Goal: Task Accomplishment & Management: Complete application form

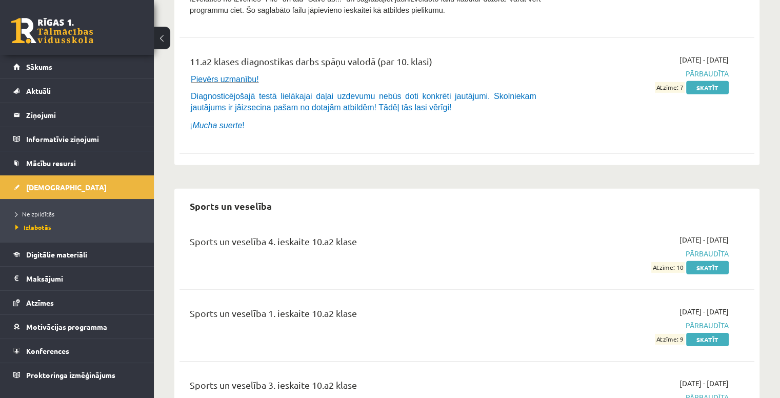
scroll to position [7016, 0]
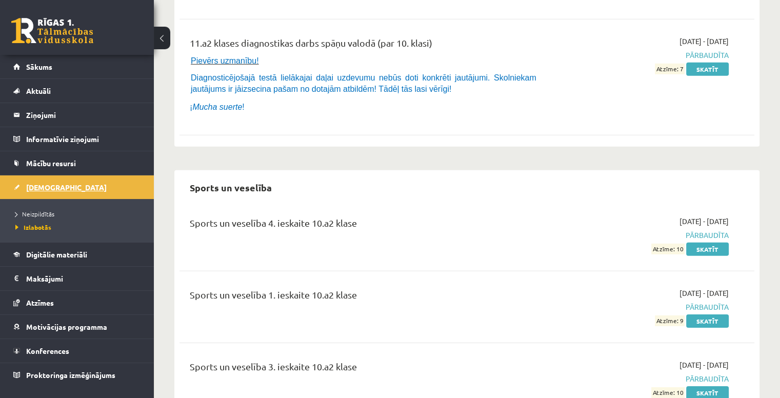
click at [79, 191] on link "[DEMOGRAPHIC_DATA]" at bounding box center [77, 187] width 128 height 24
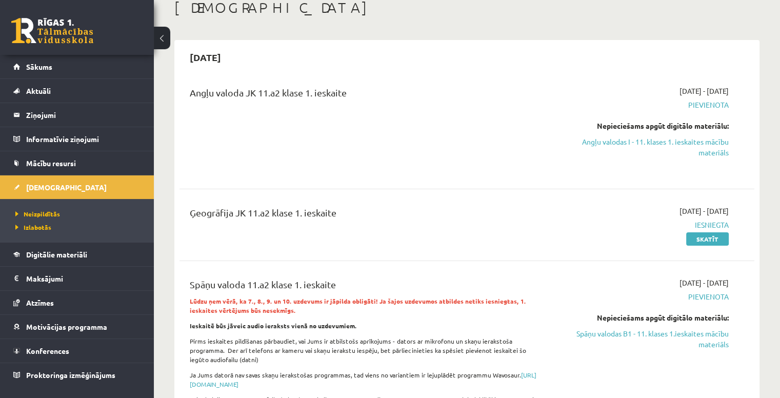
scroll to position [62, 0]
click at [694, 145] on link "Angļu valodas I - 11. klases 1. ieskaites mācību materiāls" at bounding box center [643, 147] width 169 height 22
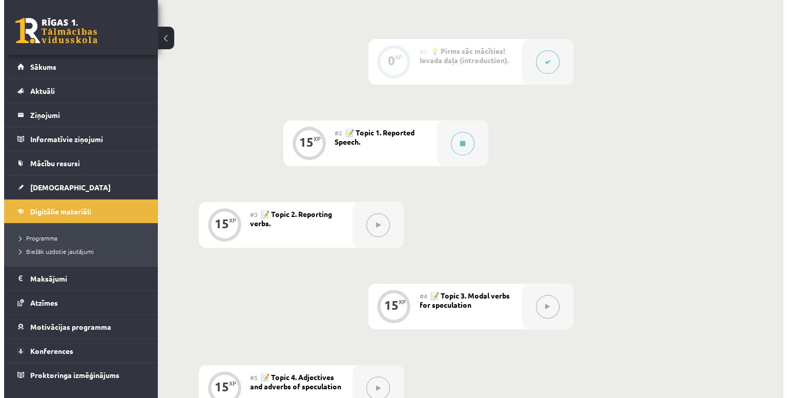
scroll to position [252, 0]
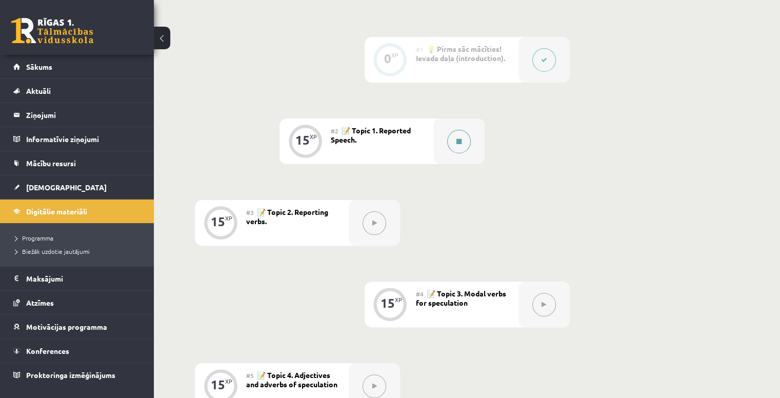
click at [461, 146] on button at bounding box center [459, 142] width 24 height 24
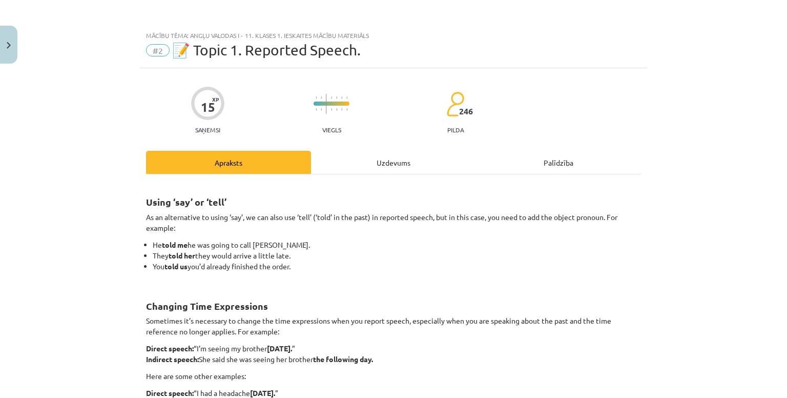
click at [416, 165] on div "Uzdevums" at bounding box center [393, 162] width 165 height 23
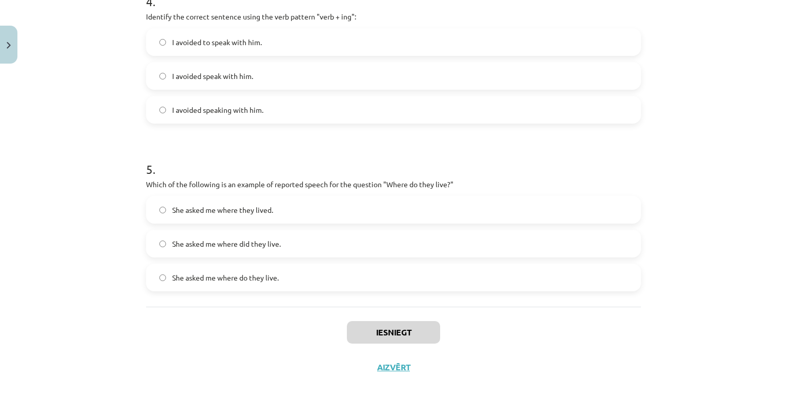
scroll to position [742, 0]
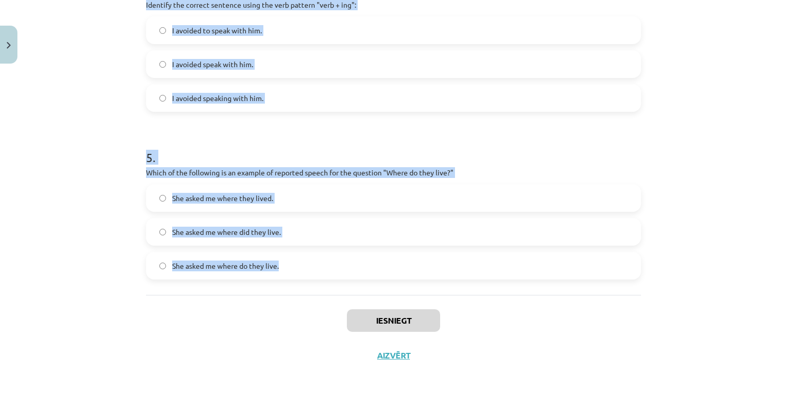
drag, startPoint x: 134, startPoint y: 199, endPoint x: 544, endPoint y: 247, distance: 412.4
type textarea "**********"
click at [544, 247] on div "Mācību tēma: Angļu valodas i - 11. klases 1. ieskaites mācību materiāls #2 📝 To…" at bounding box center [393, 199] width 787 height 398
copy form "1 . Which of the following sentences correctly uses reported speech? He said th…"
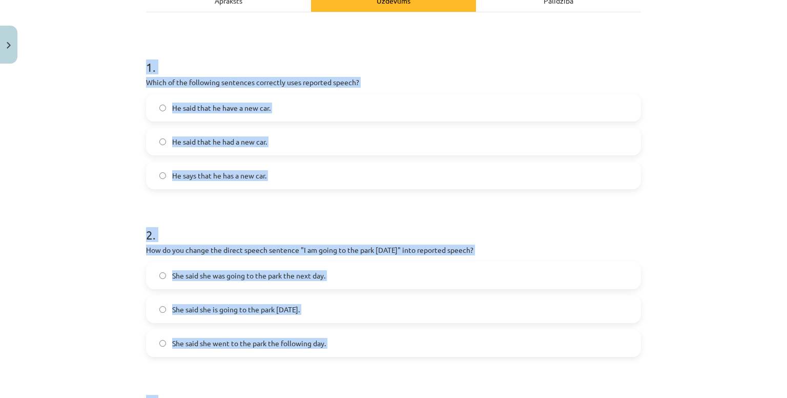
scroll to position [0, 0]
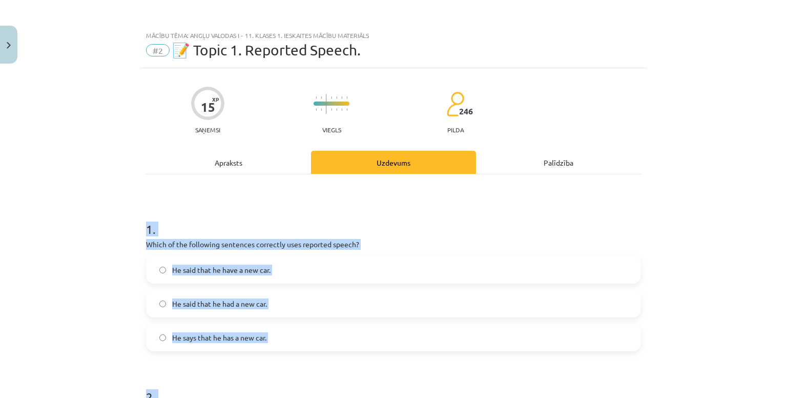
click at [113, 257] on div "Mācību tēma: Angļu valodas i - 11. klases 1. ieskaites mācību materiāls #2 📝 To…" at bounding box center [393, 199] width 787 height 398
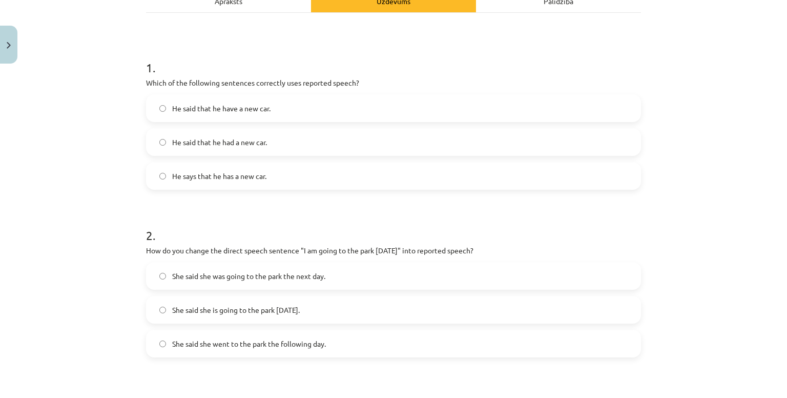
scroll to position [162, 0]
click at [246, 139] on span "He said that he had a new car." at bounding box center [219, 141] width 95 height 11
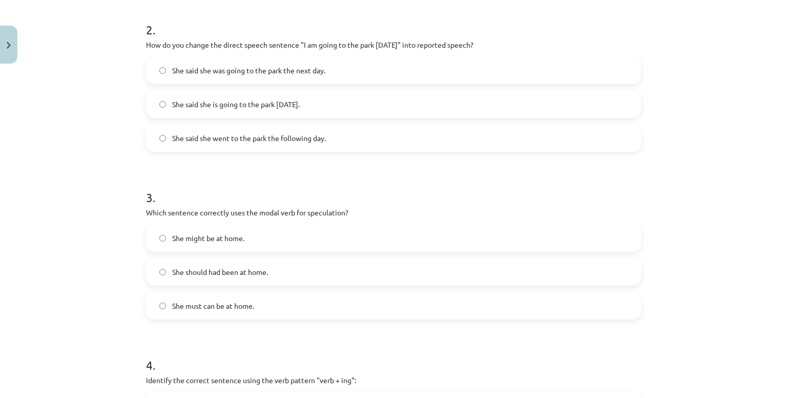
scroll to position [371, 0]
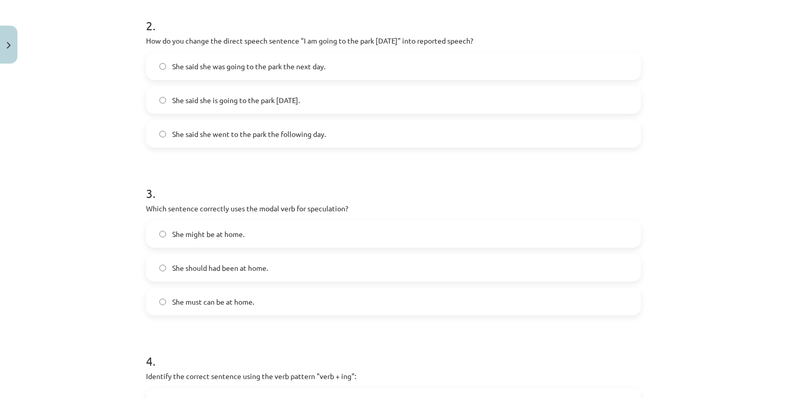
click at [266, 65] on span "She said she was going to the park the next day." at bounding box center [248, 66] width 153 height 11
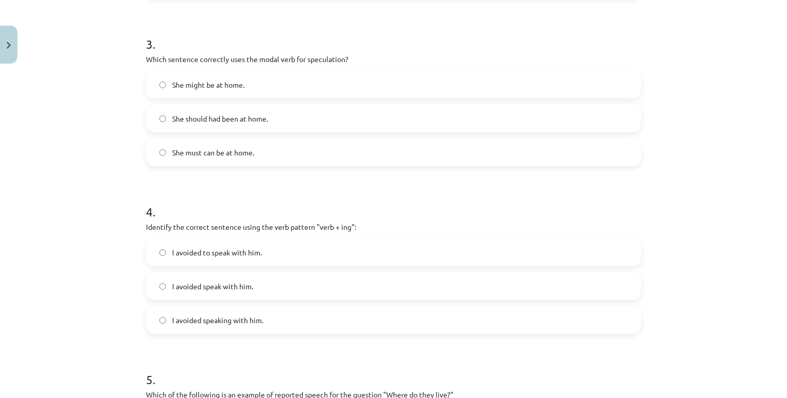
scroll to position [526, 0]
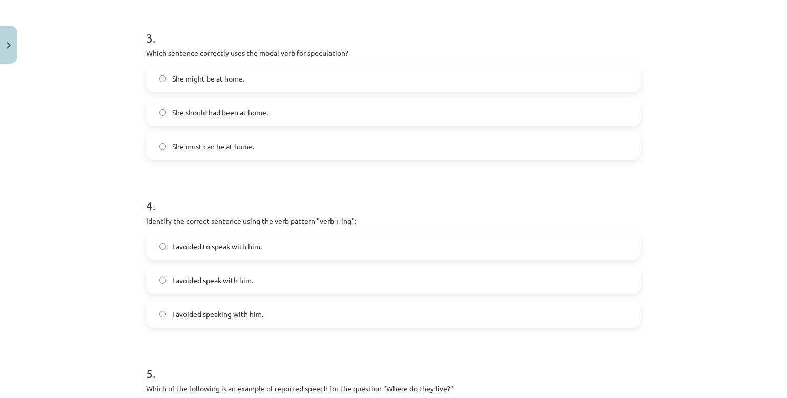
click at [228, 82] on span "She might be at home." at bounding box center [208, 78] width 72 height 11
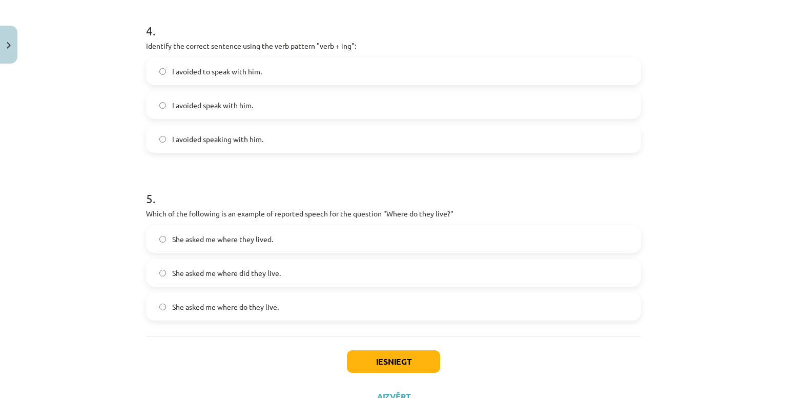
scroll to position [700, 0]
click at [233, 130] on label "I avoided speaking with him." at bounding box center [393, 141] width 493 height 26
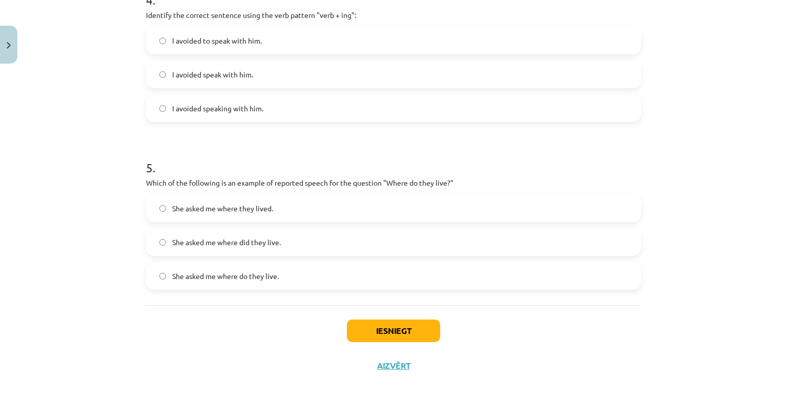
scroll to position [742, 0]
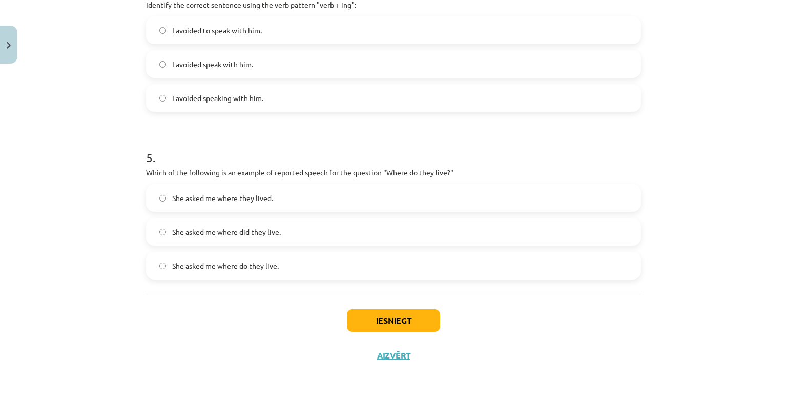
click at [278, 190] on label "She asked me where they lived." at bounding box center [393, 198] width 493 height 26
click at [377, 307] on div "Iesniegt Aizvērt" at bounding box center [393, 331] width 495 height 72
click at [377, 318] on button "Iesniegt" at bounding box center [393, 320] width 93 height 23
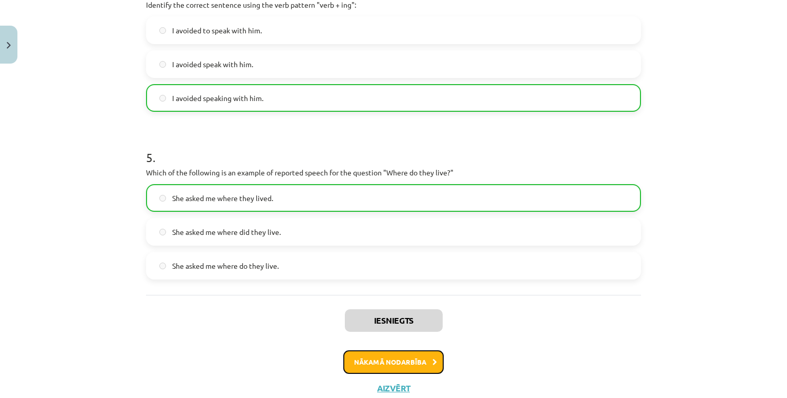
click at [391, 363] on button "Nākamā nodarbība" at bounding box center [393, 362] width 100 height 24
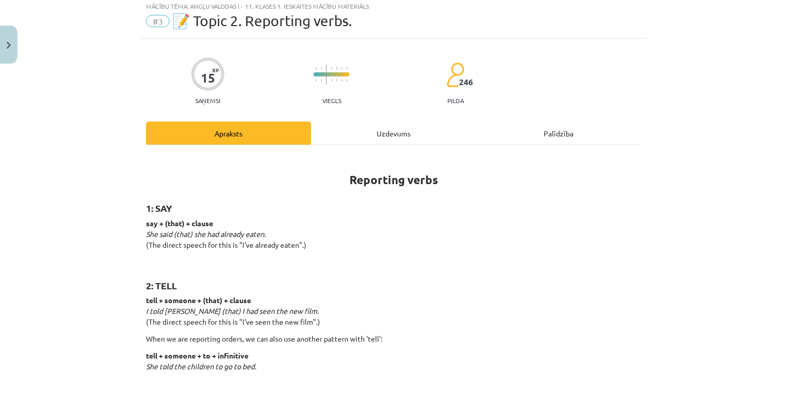
scroll to position [26, 0]
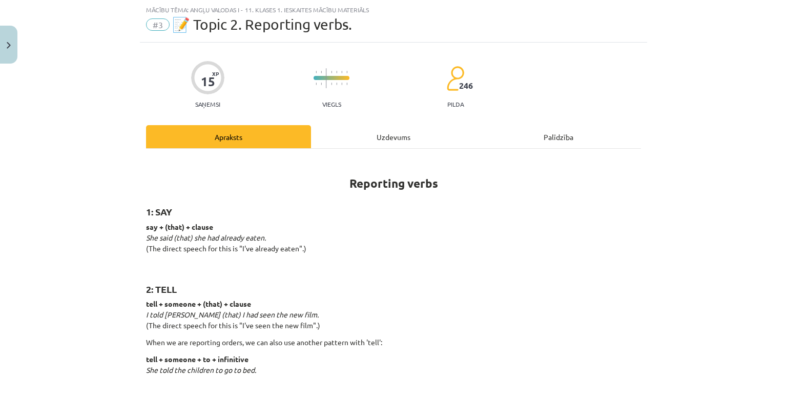
click at [403, 135] on div "Uzdevums" at bounding box center [393, 136] width 165 height 23
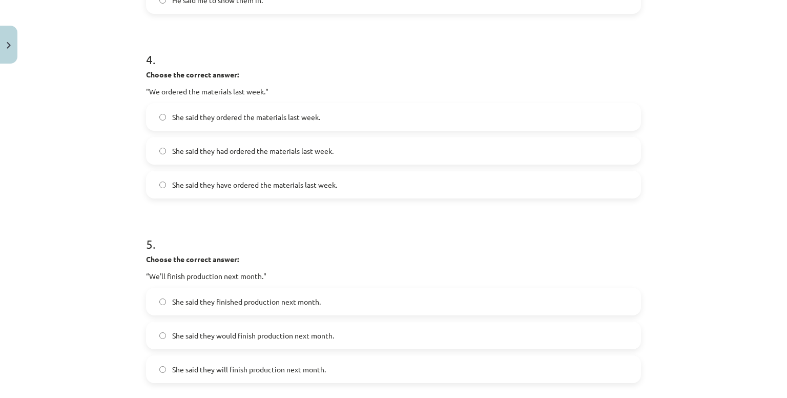
scroll to position [827, 0]
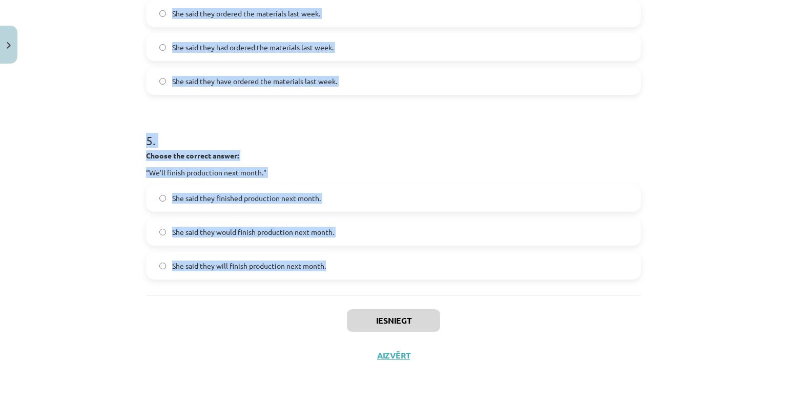
drag, startPoint x: 140, startPoint y: 206, endPoint x: 474, endPoint y: 277, distance: 341.9
copy form "1 . Choose the correct answer: "I'm ready for the meeting." He said he'll be re…"
click at [118, 91] on div "Mācību tēma: Angļu valodas i - 11. klases 1. ieskaites mācību materiāls #3 📝 To…" at bounding box center [393, 199] width 787 height 398
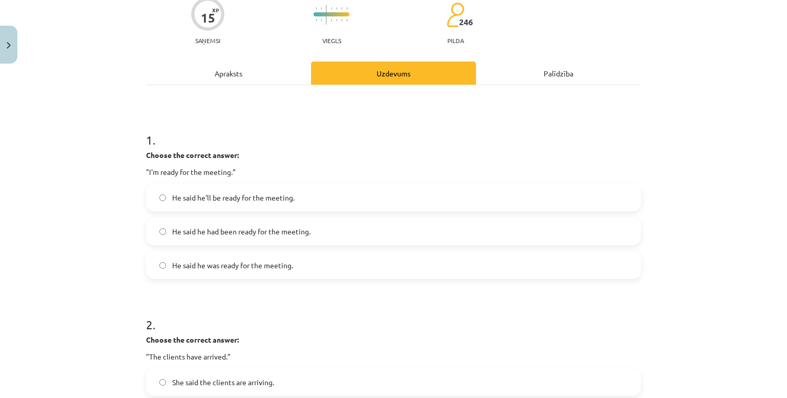
scroll to position [92, 0]
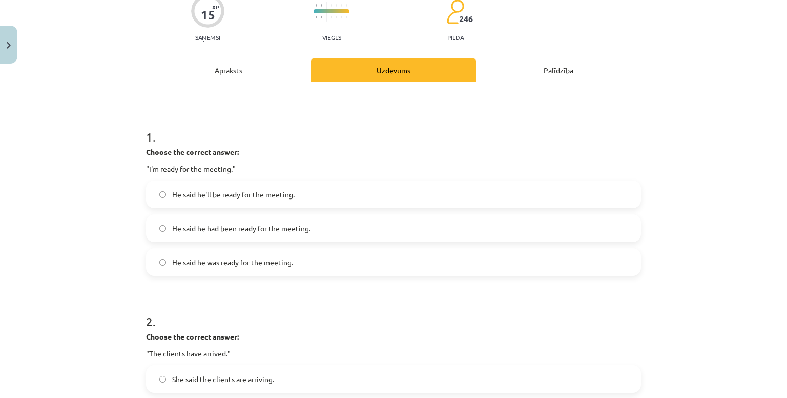
click at [280, 257] on span "He said he was ready for the meeting." at bounding box center [232, 262] width 121 height 11
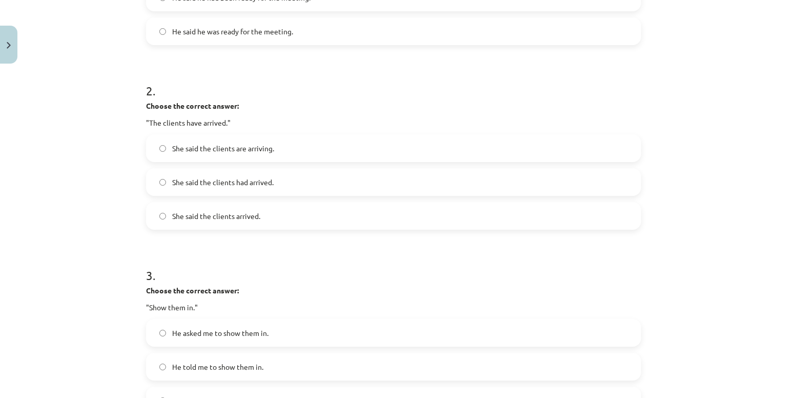
scroll to position [324, 0]
click at [318, 176] on label "She said the clients had arrived." at bounding box center [393, 181] width 493 height 26
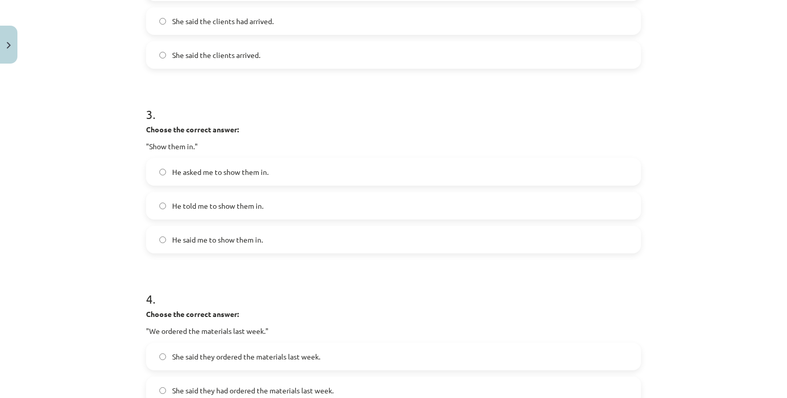
scroll to position [483, 0]
click at [215, 197] on label "He told me to show them in." at bounding box center [393, 206] width 493 height 26
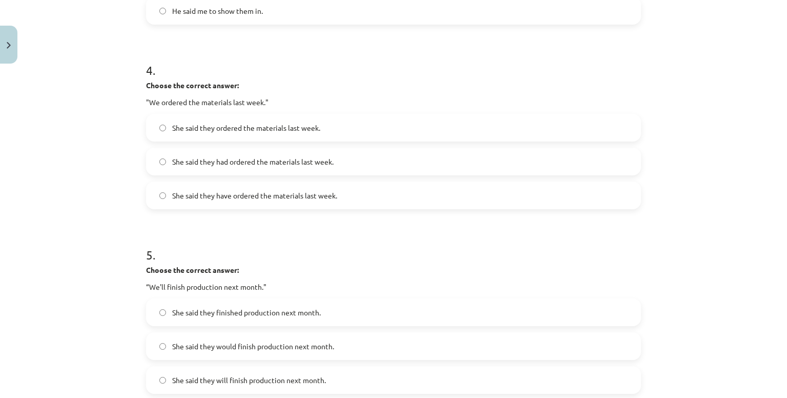
scroll to position [742, 0]
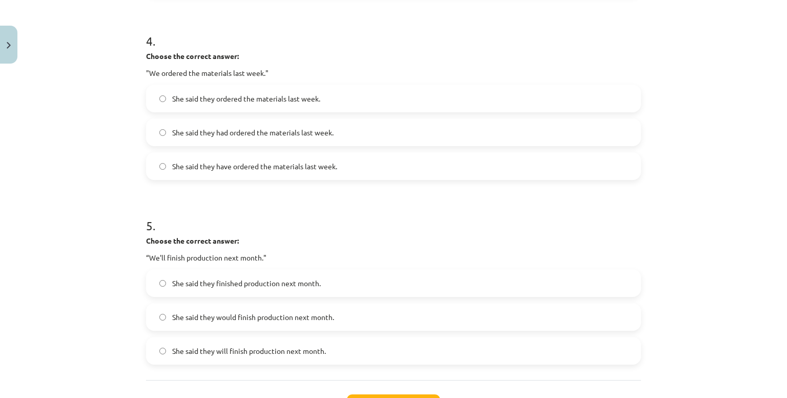
click at [257, 124] on label "She said they had ordered the materials last week." at bounding box center [393, 132] width 493 height 26
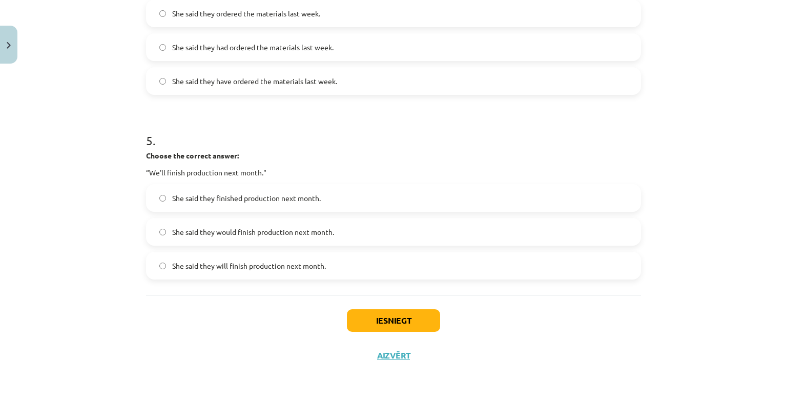
click at [273, 236] on label "She said they would finish production next month." at bounding box center [393, 232] width 493 height 26
click at [351, 318] on button "Iesniegt" at bounding box center [393, 320] width 93 height 23
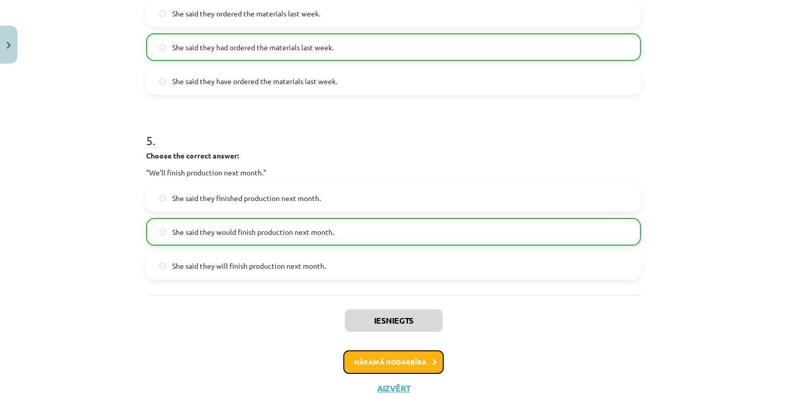
click at [408, 356] on button "Nākamā nodarbība" at bounding box center [393, 362] width 100 height 24
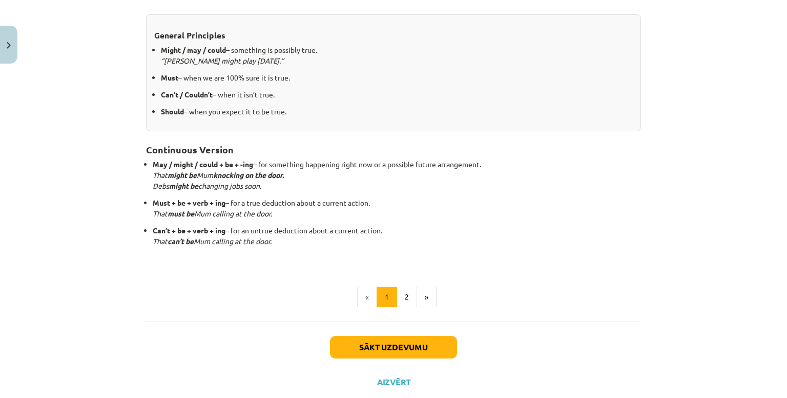
scroll to position [244, 0]
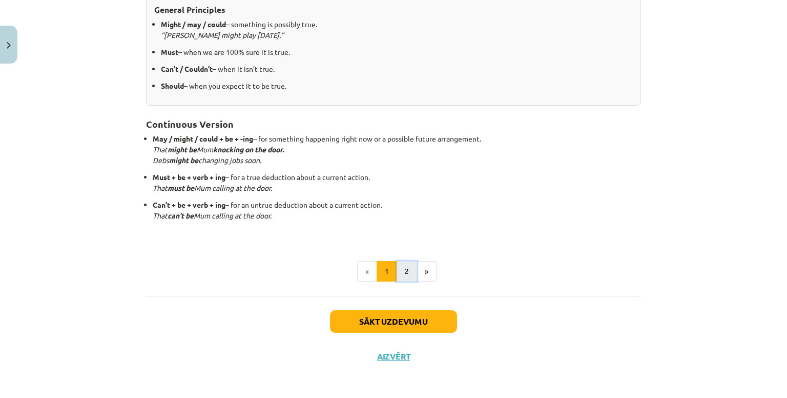
click at [403, 270] on button "2" at bounding box center [407, 271] width 21 height 21
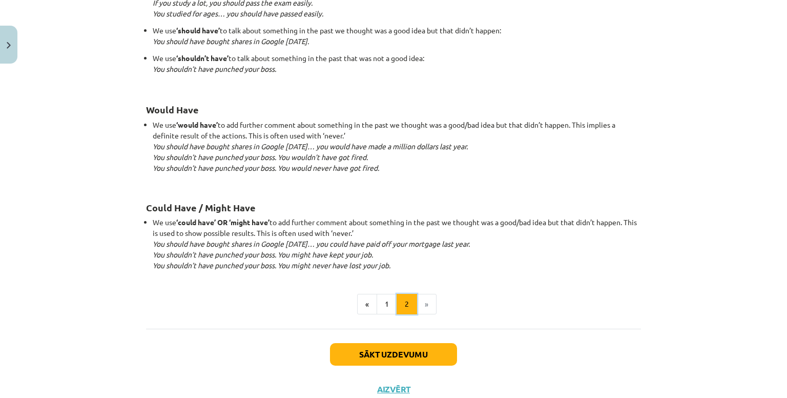
scroll to position [980, 0]
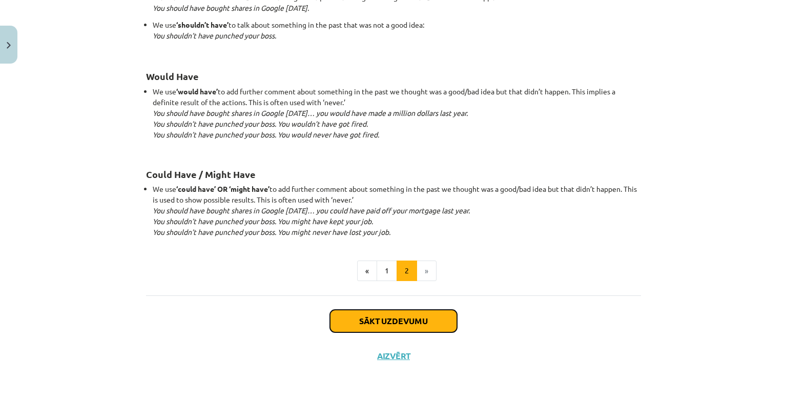
click at [404, 313] on button "Sākt uzdevumu" at bounding box center [393, 321] width 127 height 23
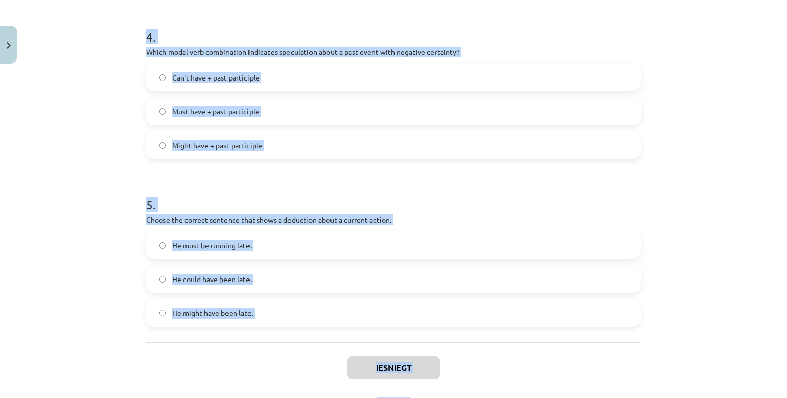
scroll to position [742, 0]
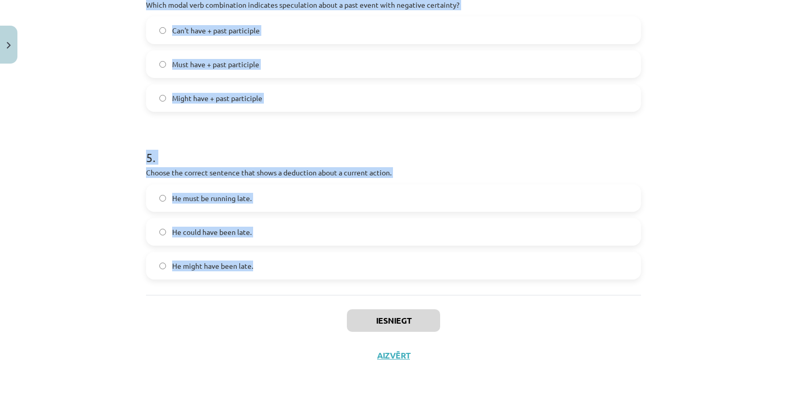
drag, startPoint x: 132, startPoint y: 200, endPoint x: 396, endPoint y: 285, distance: 276.6
click at [396, 285] on div "Mācību tēma: Angļu valodas i - 11. klases 1. ieskaites mācību materiāls #4 📝 To…" at bounding box center [393, 199] width 787 height 398
copy form "1 . Which modal verb would you use to speculate about something that is possibl…"
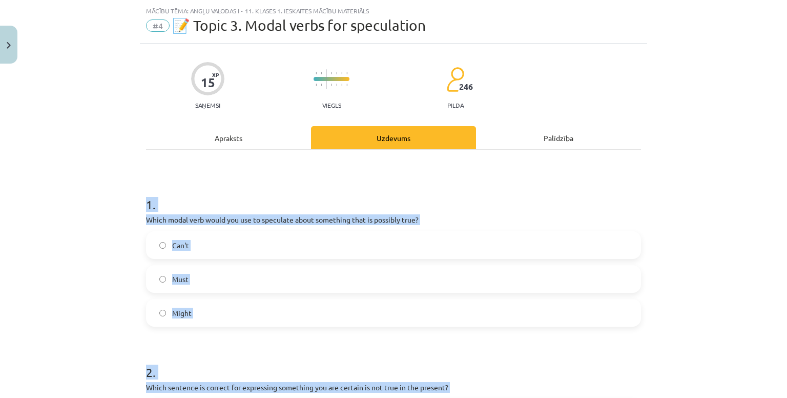
scroll to position [0, 0]
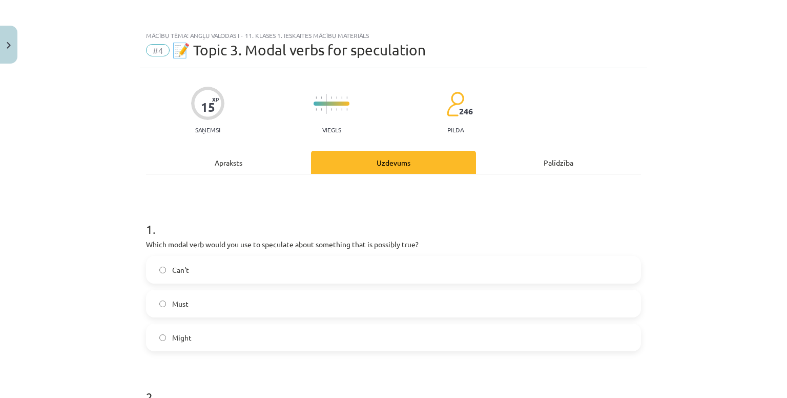
click at [95, 168] on div "Mācību tēma: Angļu valodas i - 11. klases 1. ieskaites mācību materiāls #4 📝 To…" at bounding box center [393, 199] width 787 height 398
click at [205, 344] on label "Might" at bounding box center [393, 338] width 493 height 26
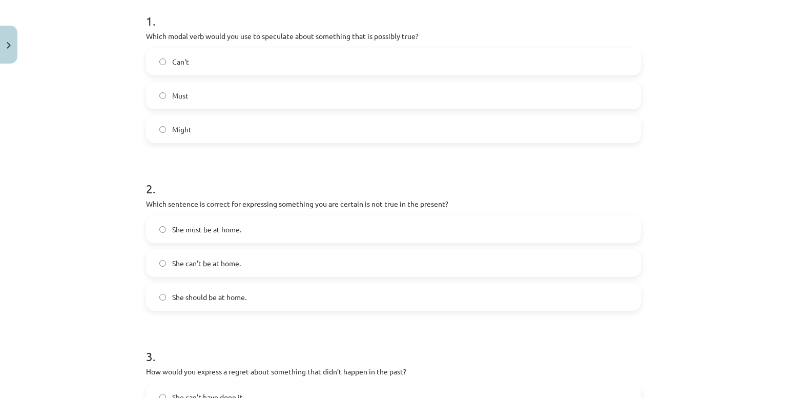
scroll to position [229, 0]
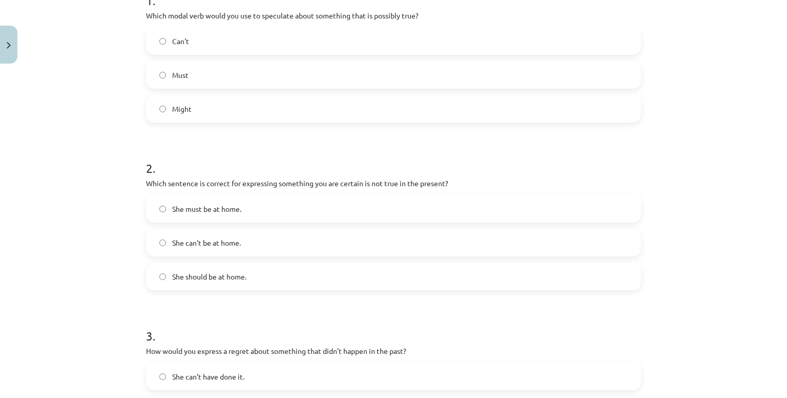
click at [246, 246] on label "She can't be at home." at bounding box center [393, 243] width 493 height 26
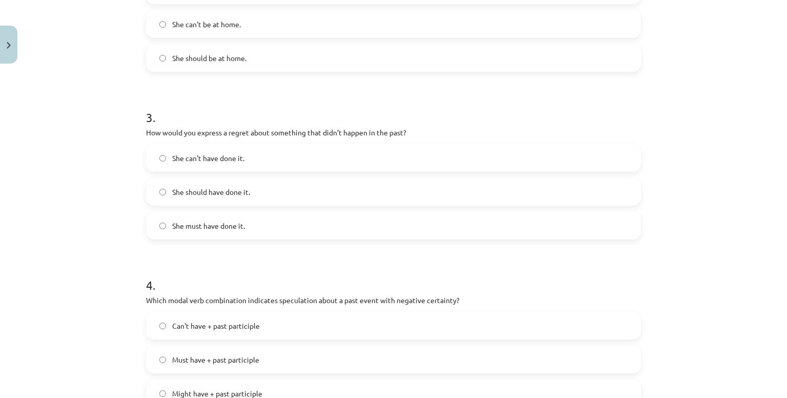
scroll to position [450, 0]
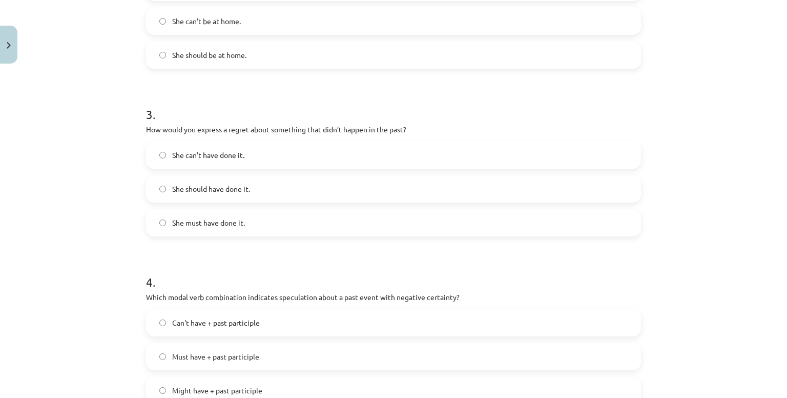
click at [228, 185] on span "She should have done it." at bounding box center [211, 189] width 78 height 11
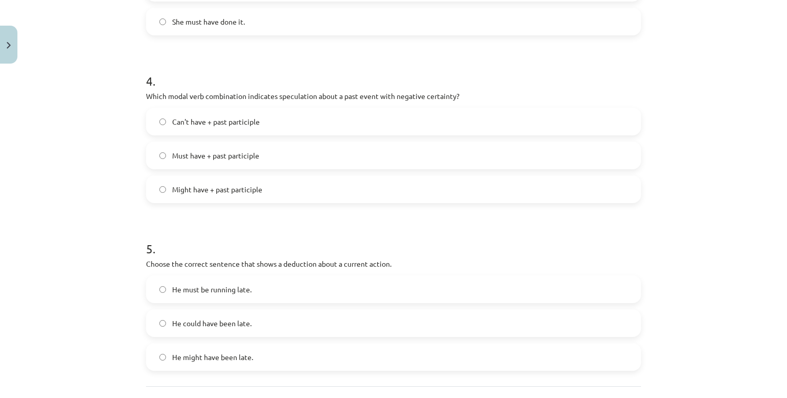
scroll to position [661, 0]
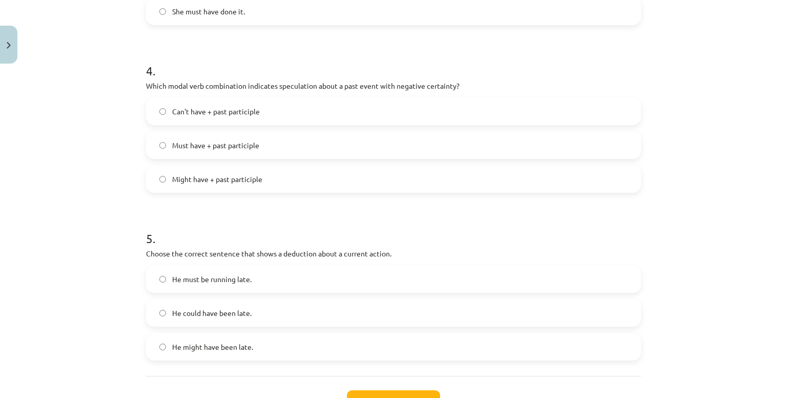
click at [213, 117] on label "Can't have + past participle" at bounding box center [393, 111] width 493 height 26
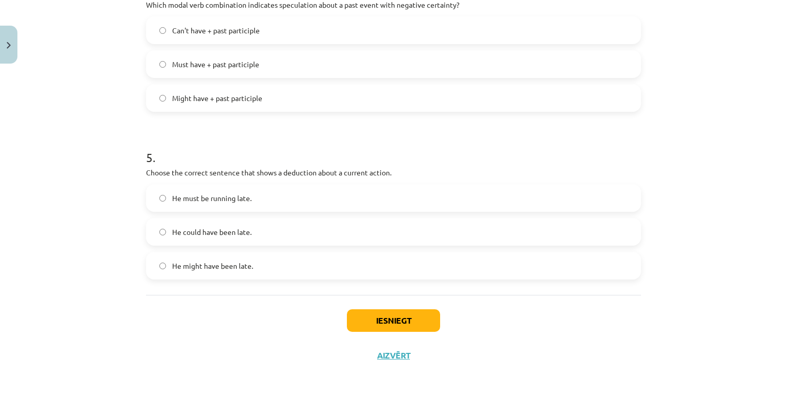
click at [250, 200] on label "He must be running late." at bounding box center [393, 198] width 493 height 26
click at [363, 324] on button "Iesniegt" at bounding box center [393, 320] width 93 height 23
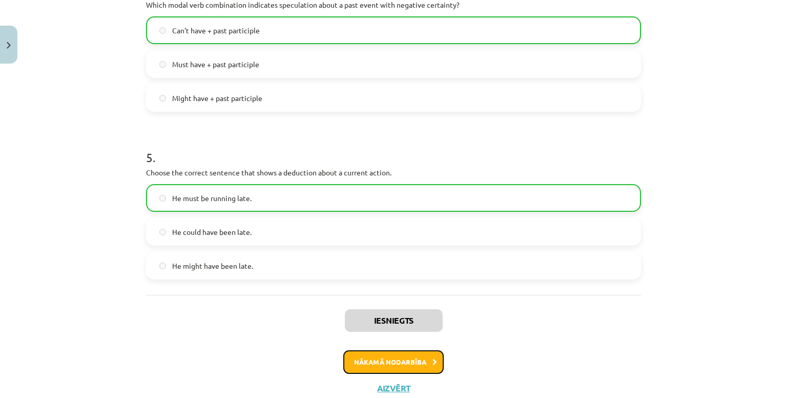
click at [371, 355] on button "Nākamā nodarbība" at bounding box center [393, 362] width 100 height 24
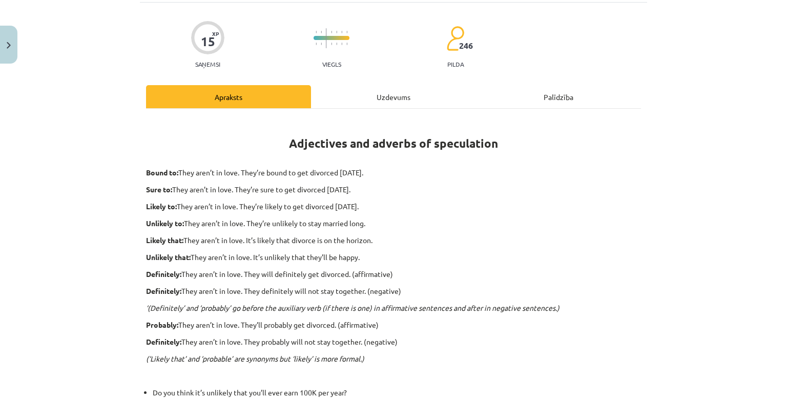
scroll to position [26, 0]
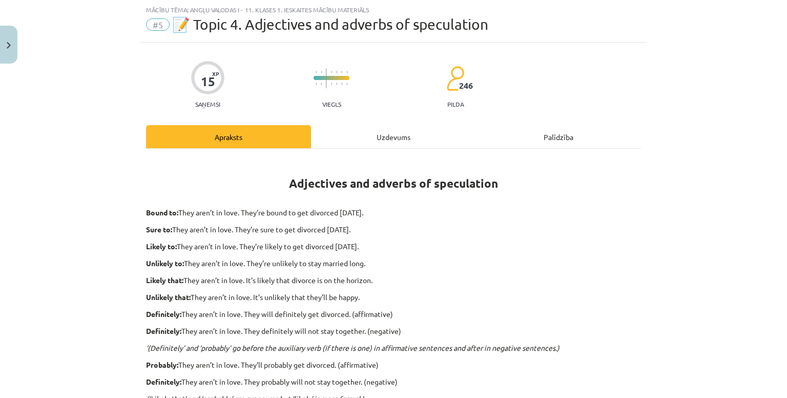
click at [383, 131] on div "Uzdevums" at bounding box center [393, 136] width 165 height 23
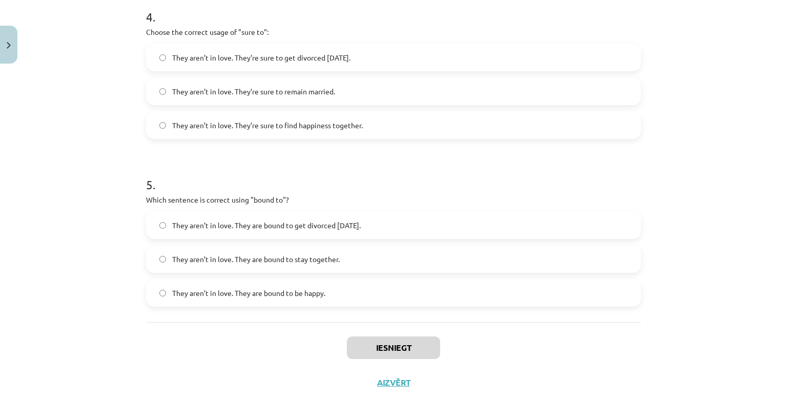
scroll to position [759, 0]
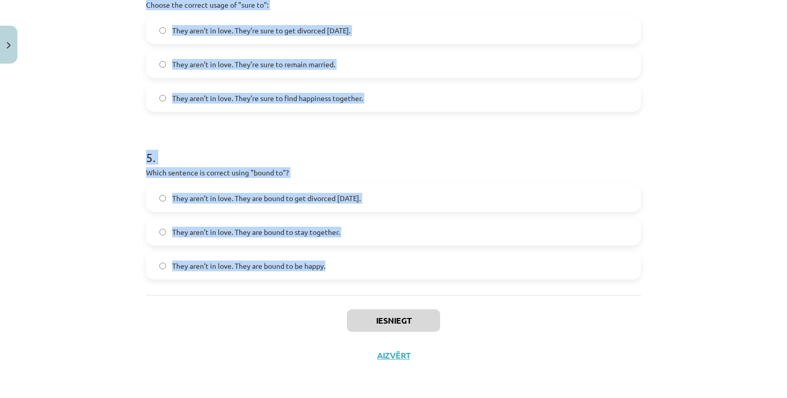
drag, startPoint x: 139, startPoint y: 199, endPoint x: 460, endPoint y: 267, distance: 328.0
copy form "1 . Choose the correct sentence using "probably" in an affirmative context: The…"
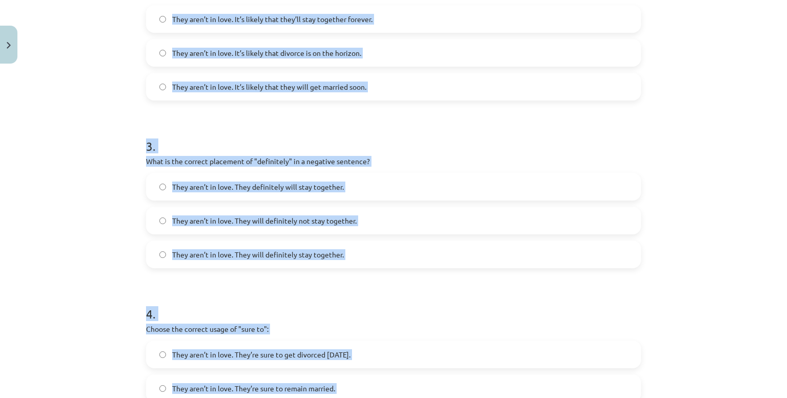
scroll to position [375, 0]
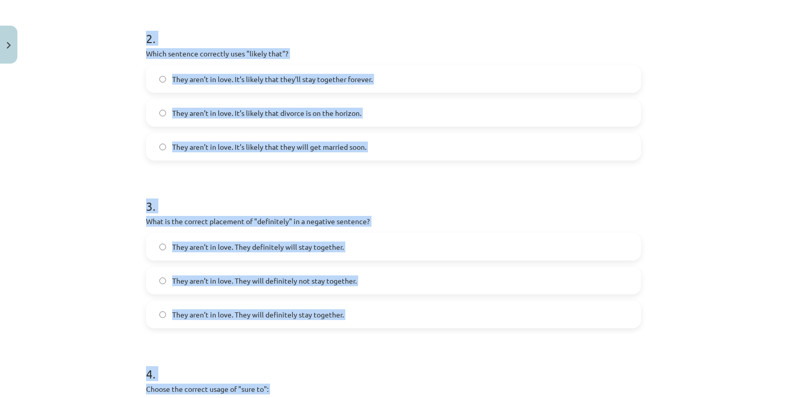
click at [93, 137] on div "Mācību tēma: Angļu valodas i - 11. klases 1. ieskaites mācību materiāls #5 📝 To…" at bounding box center [393, 199] width 787 height 398
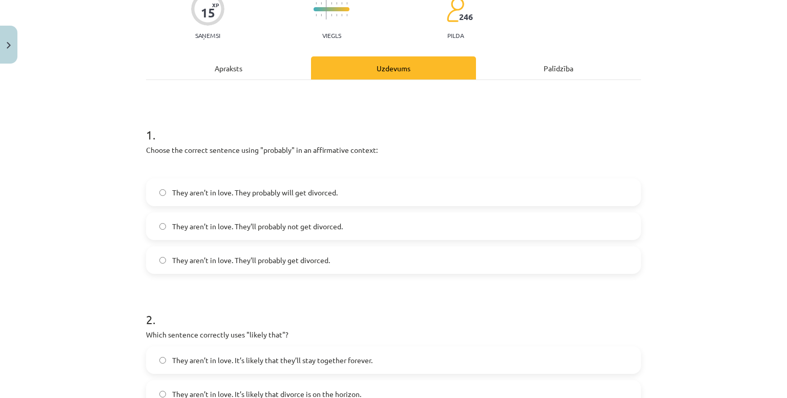
scroll to position [94, 0]
click at [292, 188] on span "They aren’t in love. They probably will get divorced." at bounding box center [255, 192] width 166 height 11
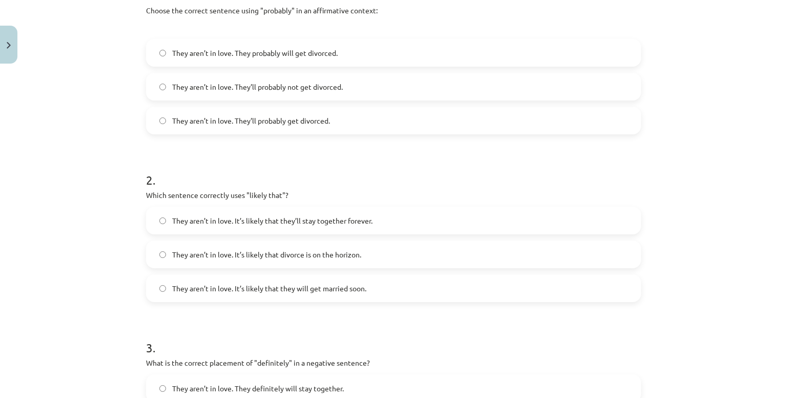
scroll to position [235, 0]
click at [345, 250] on span "They aren’t in love. It’s likely that divorce is on the horizon." at bounding box center [266, 253] width 189 height 11
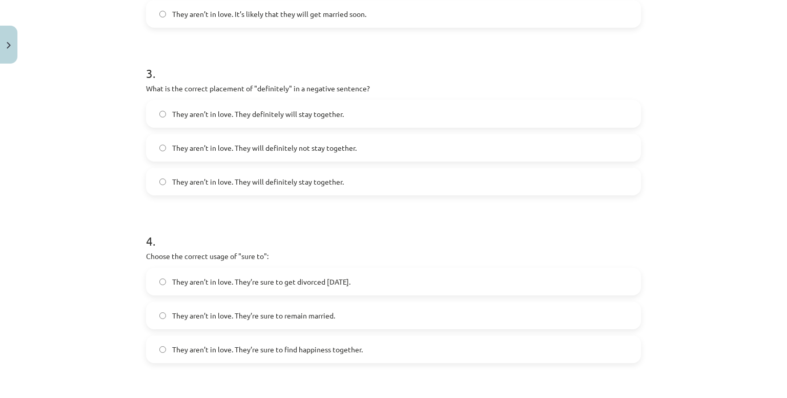
scroll to position [515, 0]
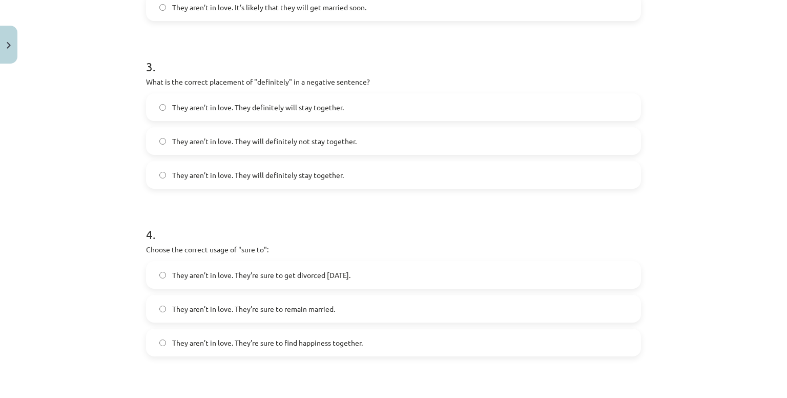
click at [241, 138] on span "They aren’t in love. They will definitely not stay together." at bounding box center [264, 141] width 185 height 11
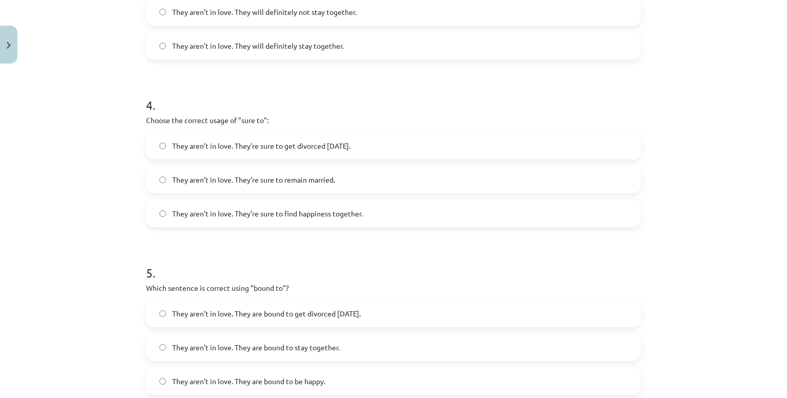
scroll to position [648, 0]
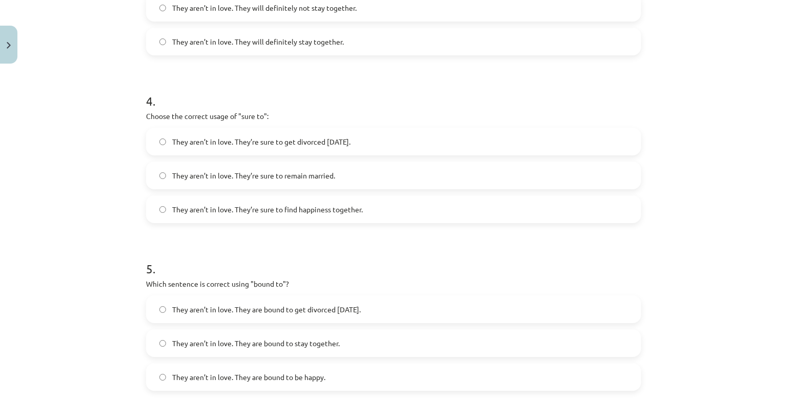
click at [285, 137] on span "They aren’t in love. They’re sure to get divorced within six months." at bounding box center [261, 141] width 178 height 11
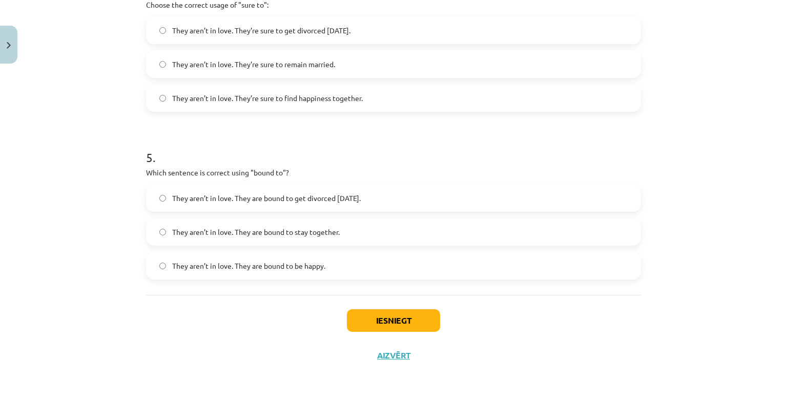
click at [239, 230] on span "They aren’t in love. They are bound to stay together." at bounding box center [256, 232] width 168 height 11
click at [383, 311] on button "Iesniegt" at bounding box center [393, 320] width 93 height 23
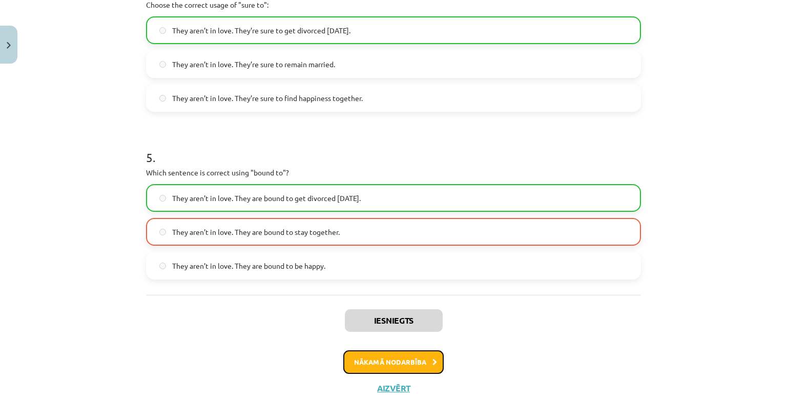
click at [390, 358] on button "Nākamā nodarbība" at bounding box center [393, 362] width 100 height 24
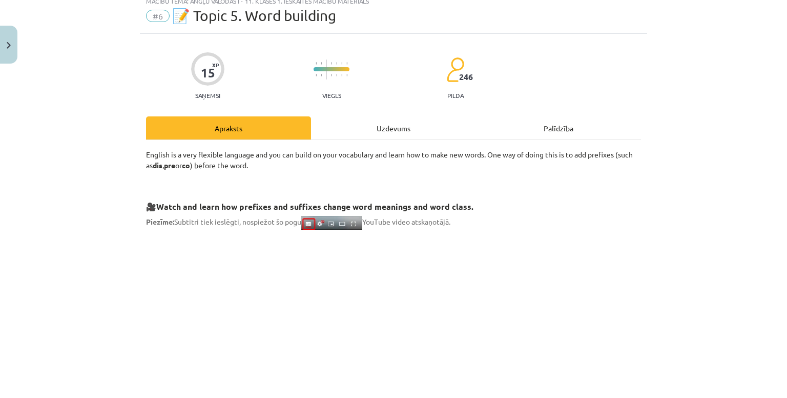
scroll to position [26, 0]
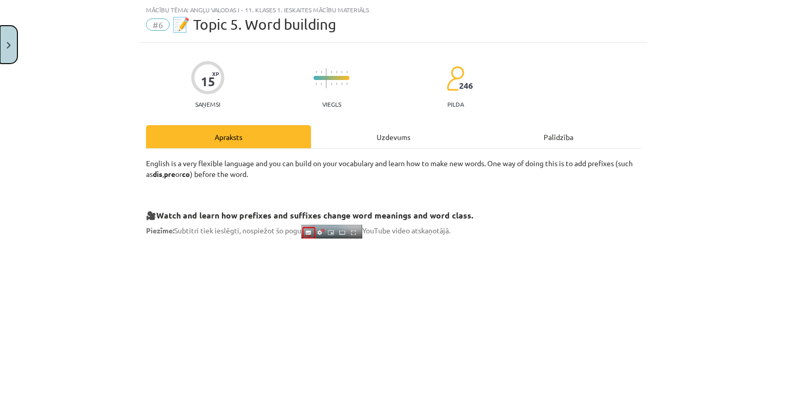
click at [4, 49] on button "Close" at bounding box center [8, 45] width 17 height 38
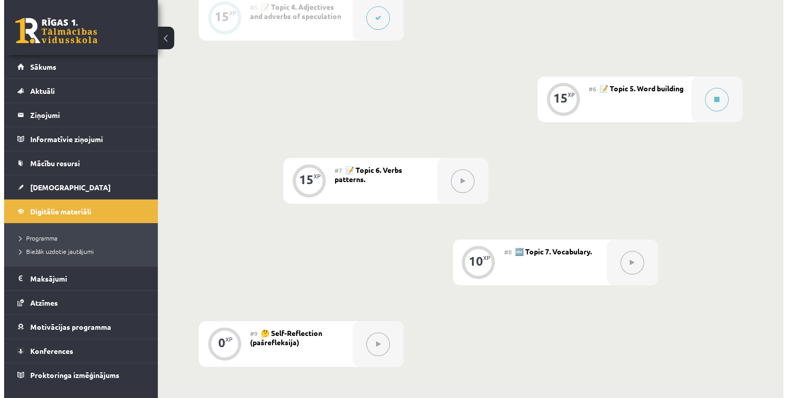
scroll to position [619, 0]
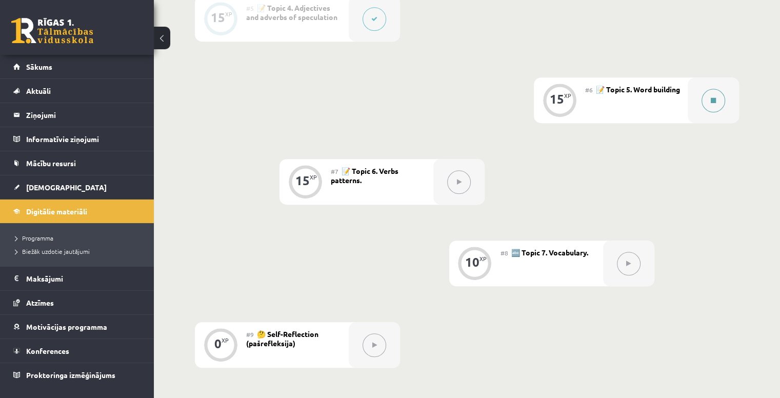
click at [727, 94] on div at bounding box center [712, 100] width 51 height 46
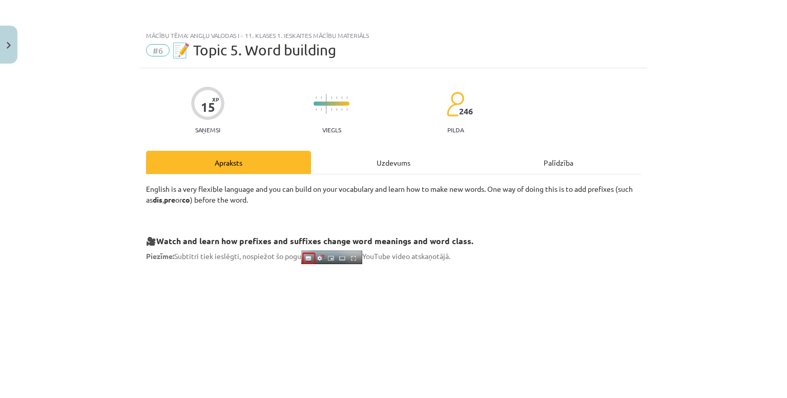
click at [343, 157] on div "Uzdevums" at bounding box center [393, 162] width 165 height 23
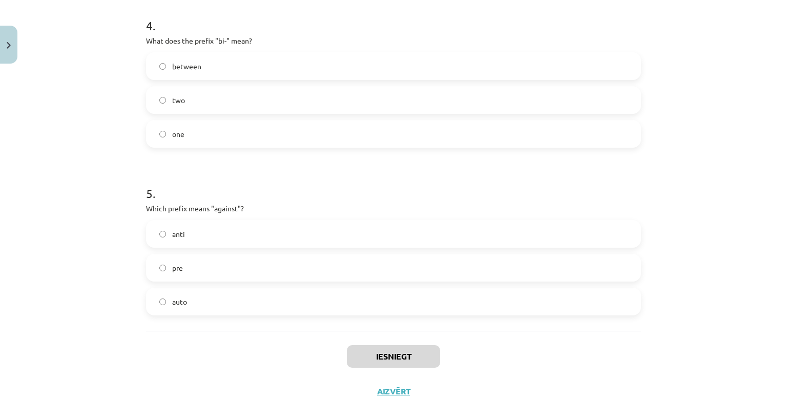
scroll to position [759, 0]
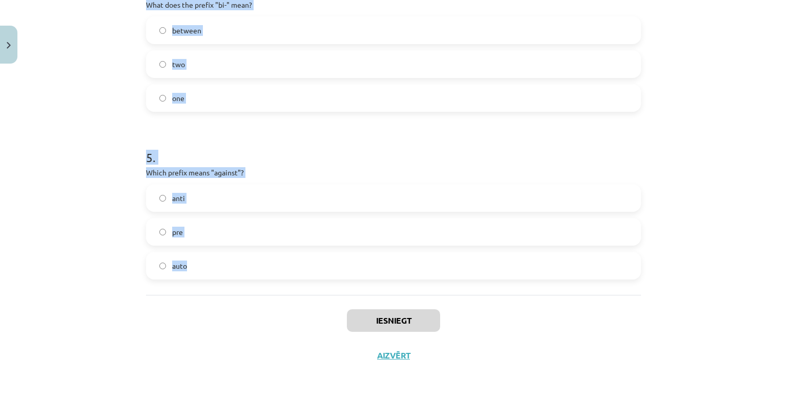
drag, startPoint x: 139, startPoint y: 202, endPoint x: 504, endPoint y: 286, distance: 374.3
copy form "1 . What does the prefix "sub-" mean? above under across 2 . Which of the follo…"
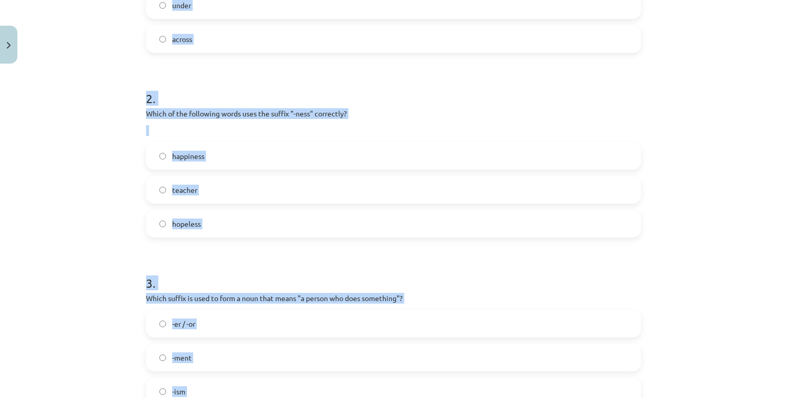
scroll to position [162, 0]
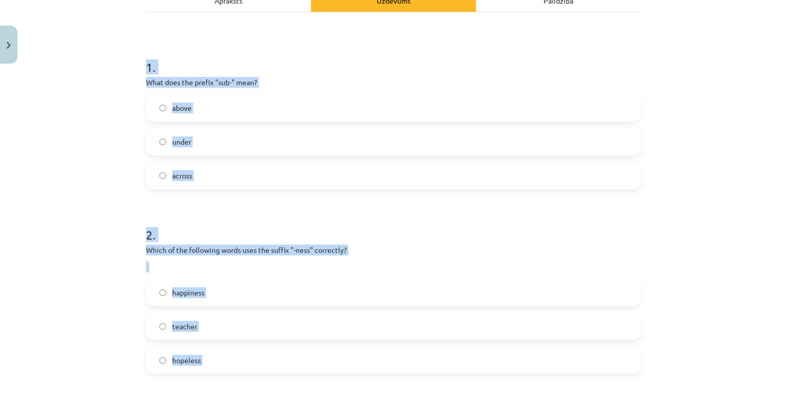
click at [96, 123] on div "Mācību tēma: Angļu valodas i - 11. klases 1. ieskaites mācību materiāls #6 📝 To…" at bounding box center [393, 199] width 787 height 398
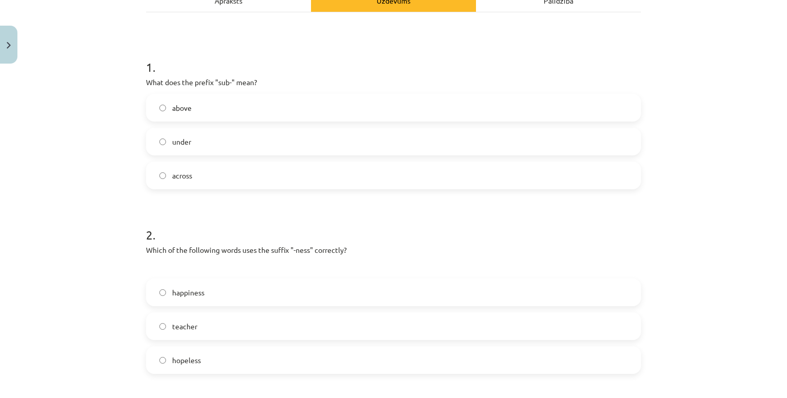
click at [226, 145] on label "under" at bounding box center [393, 142] width 493 height 26
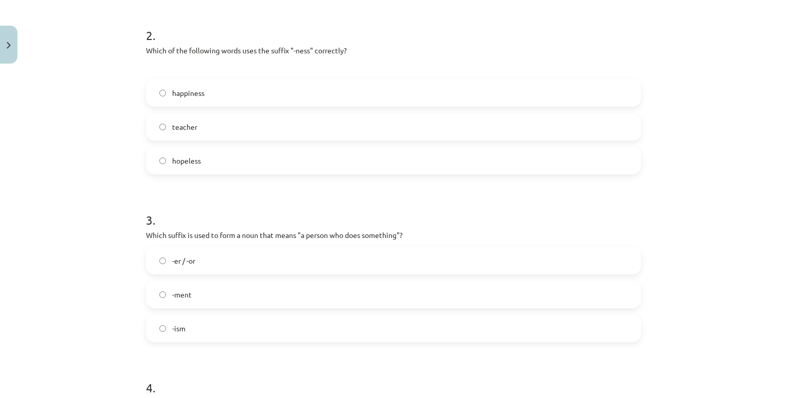
scroll to position [361, 0]
click at [260, 87] on label "happiness" at bounding box center [393, 93] width 493 height 26
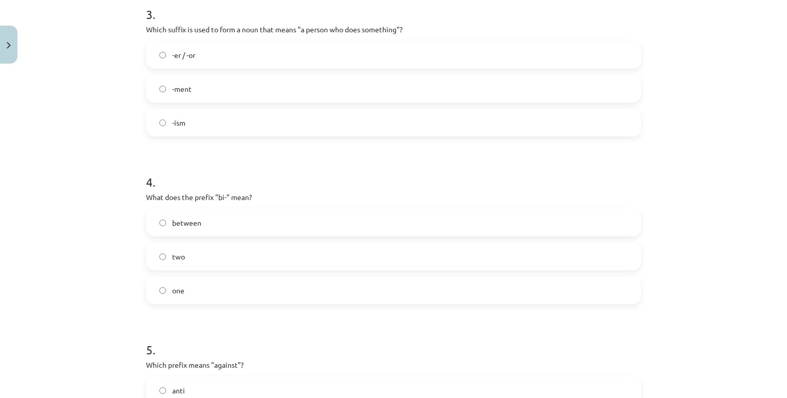
scroll to position [564, 0]
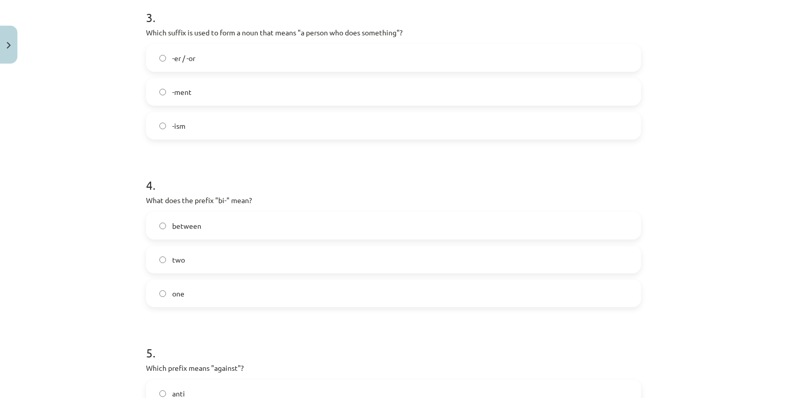
click at [227, 53] on label "-er / -or" at bounding box center [393, 58] width 493 height 26
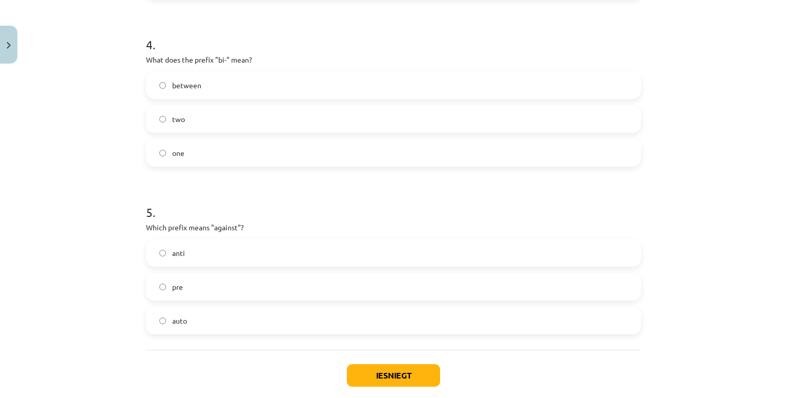
scroll to position [705, 0]
click at [244, 114] on label "two" at bounding box center [393, 118] width 493 height 26
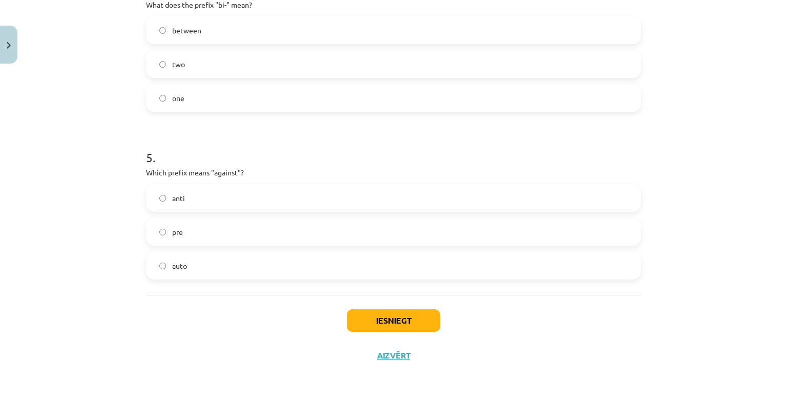
scroll to position [759, 0]
click at [218, 200] on label "anti" at bounding box center [393, 199] width 493 height 26
click at [369, 319] on button "Iesniegt" at bounding box center [393, 321] width 93 height 23
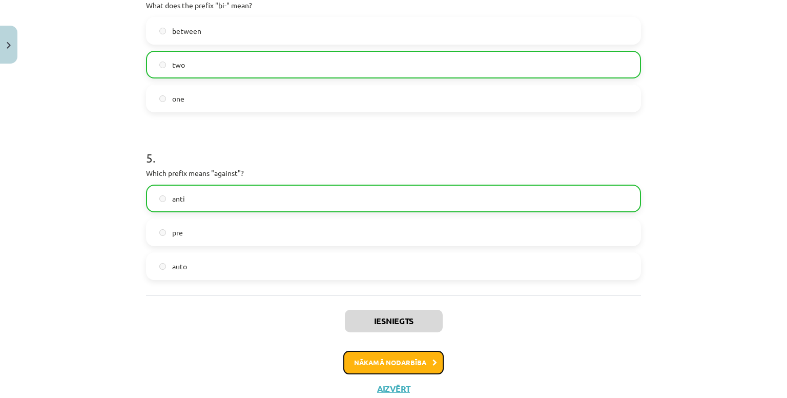
click at [386, 354] on button "Nākamā nodarbība" at bounding box center [393, 363] width 100 height 24
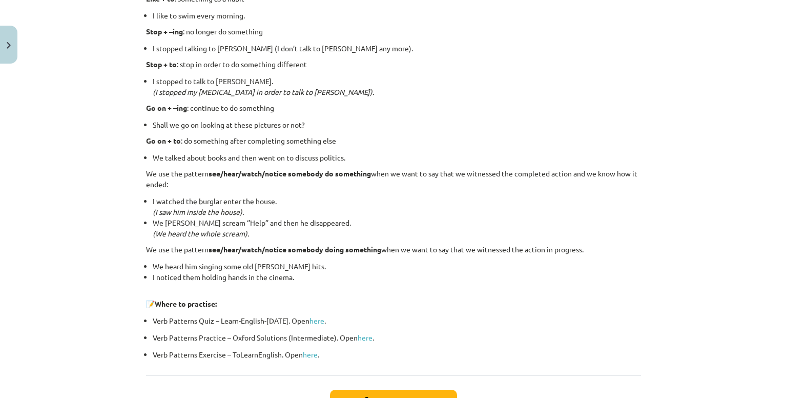
scroll to position [1351, 0]
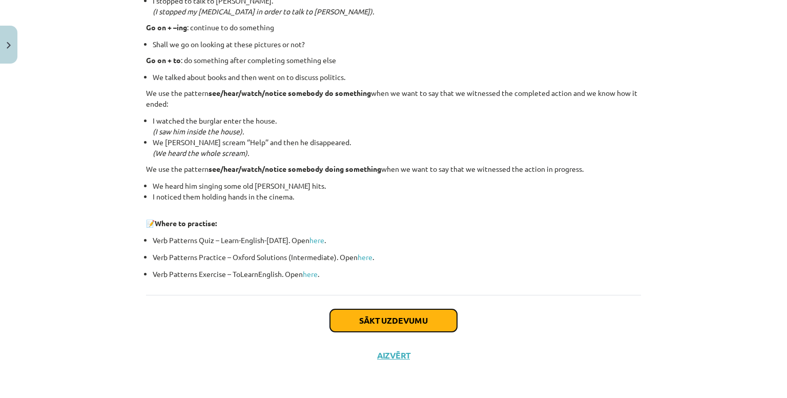
click at [383, 314] on button "Sākt uzdevumu" at bounding box center [393, 320] width 127 height 23
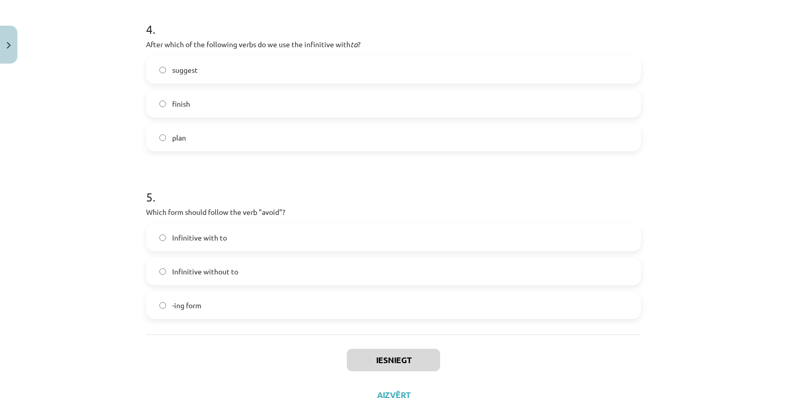
scroll to position [742, 0]
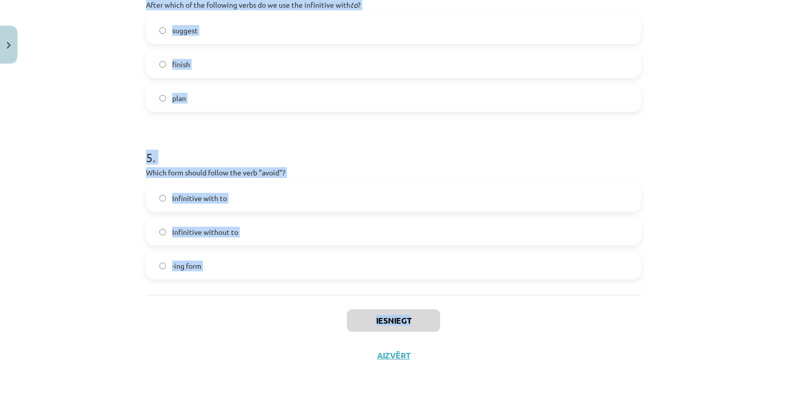
drag, startPoint x: 127, startPoint y: 204, endPoint x: 537, endPoint y: 307, distance: 423.0
click at [537, 307] on div "Mācību tēma: Angļu valodas i - 11. klases 1. ieskaites mācību materiāls #7 📝 To…" at bounding box center [393, 199] width 787 height 398
copy div "1 . What is the difference in meaning between "stop talking" and "stop to talk"…"
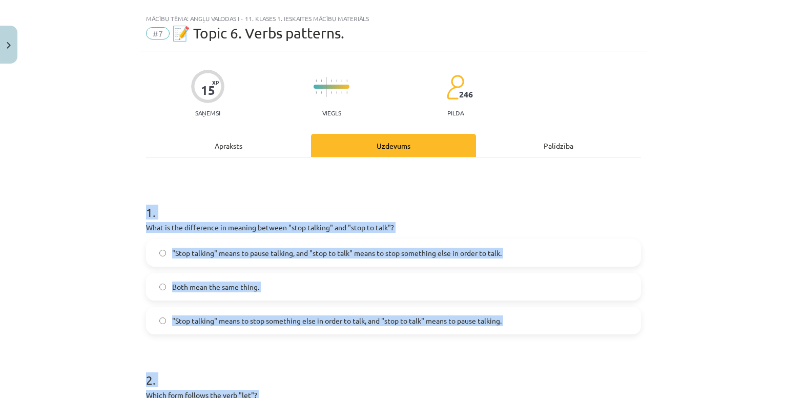
scroll to position [0, 0]
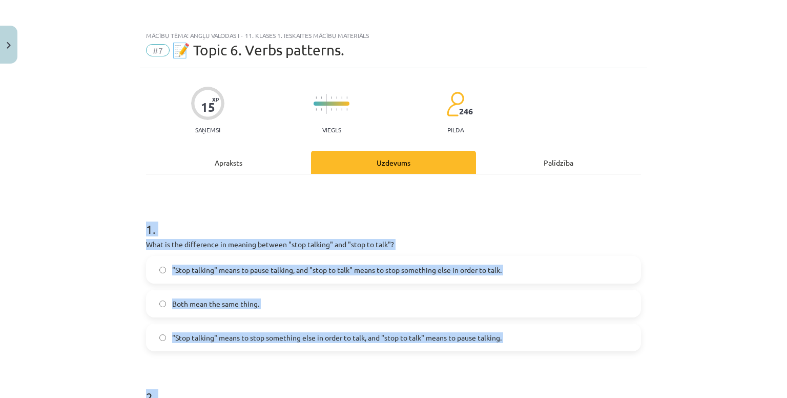
click at [0, 234] on div "Mācību tēma: Angļu valodas i - 11. klases 1. ieskaites mācību materiāls #7 📝 To…" at bounding box center [393, 199] width 787 height 398
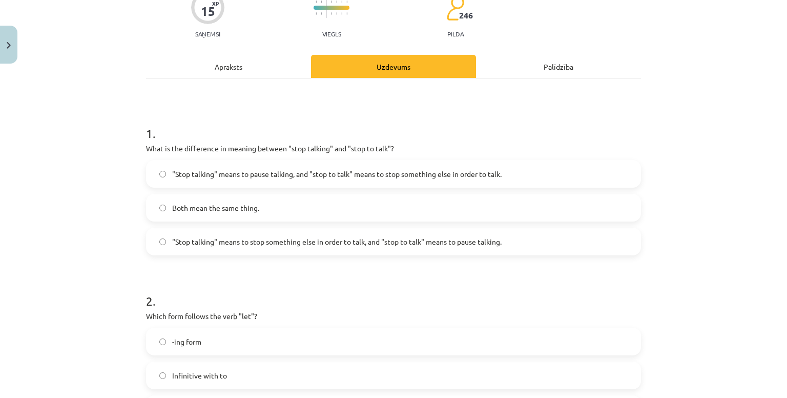
scroll to position [96, 0]
click at [283, 169] on span ""Stop talking" means to pause talking, and "stop to talk" means to stop somethi…" at bounding box center [337, 173] width 330 height 11
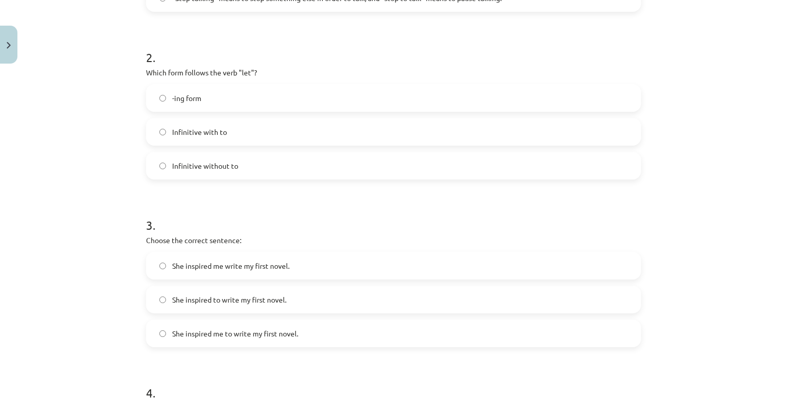
scroll to position [353, 0]
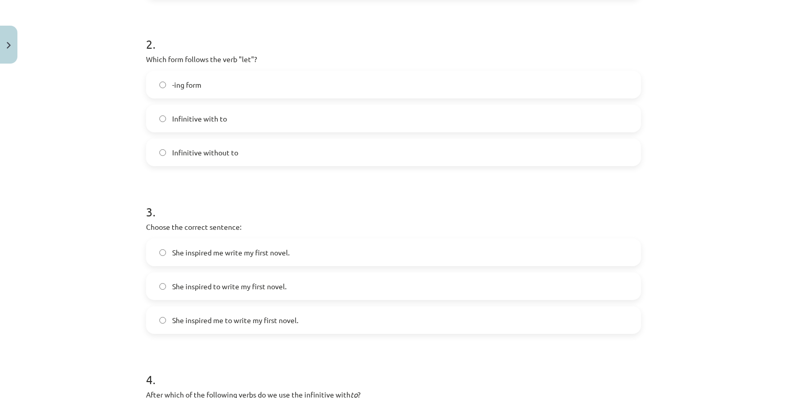
click at [232, 165] on div "Infinitive without to" at bounding box center [393, 152] width 495 height 28
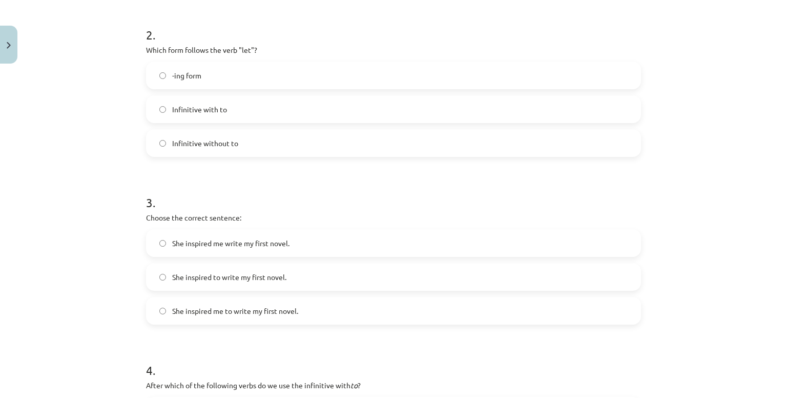
click at [230, 139] on span "Infinitive without to" at bounding box center [205, 143] width 66 height 11
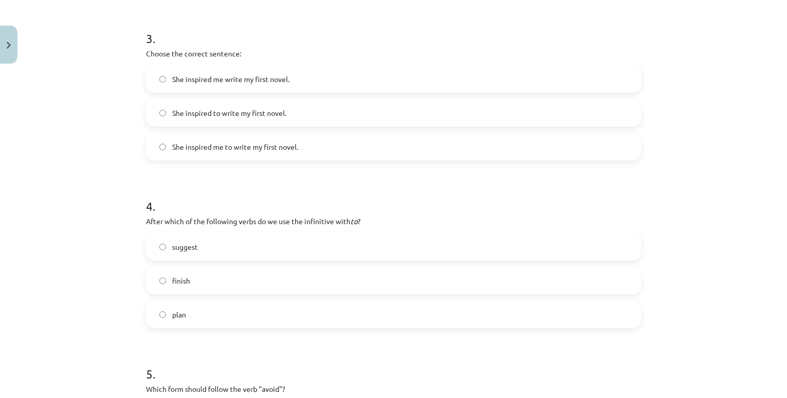
scroll to position [525, 0]
click at [250, 143] on span "She inspired me to write my first novel." at bounding box center [235, 148] width 126 height 11
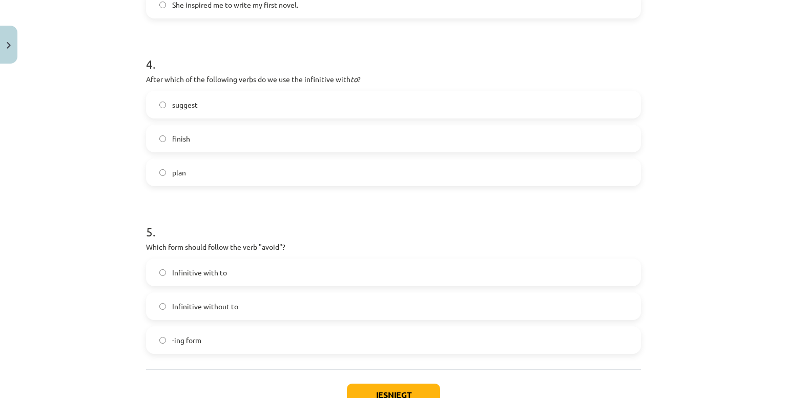
scroll to position [670, 0]
click at [226, 169] on label "plan" at bounding box center [393, 170] width 493 height 26
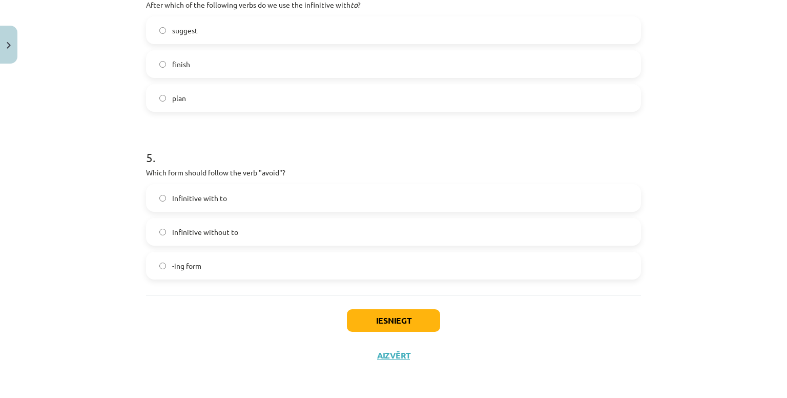
click at [255, 265] on label "-ing form" at bounding box center [393, 266] width 493 height 26
click at [371, 317] on button "Iesniegt" at bounding box center [393, 320] width 93 height 23
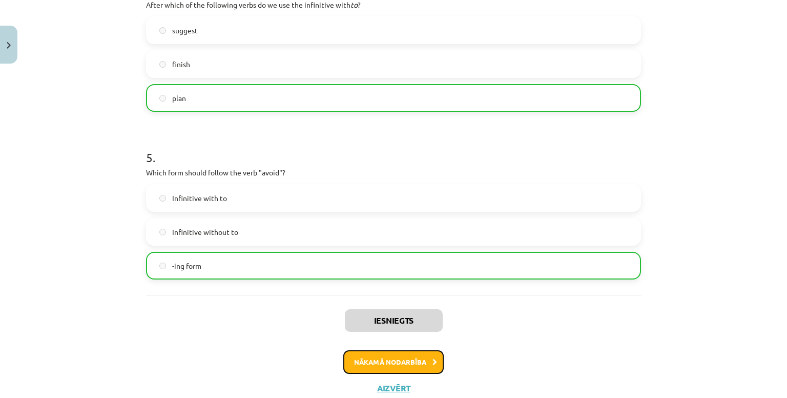
click at [376, 362] on button "Nākamā nodarbība" at bounding box center [393, 362] width 100 height 24
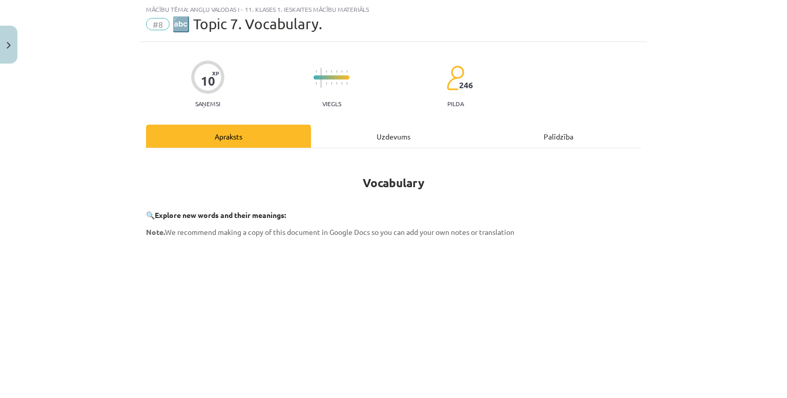
scroll to position [26, 0]
click at [343, 134] on div "Uzdevums" at bounding box center [393, 136] width 165 height 23
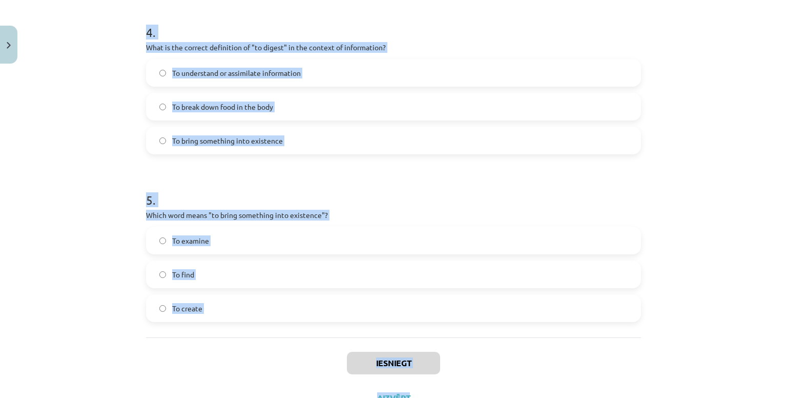
scroll to position [736, 0]
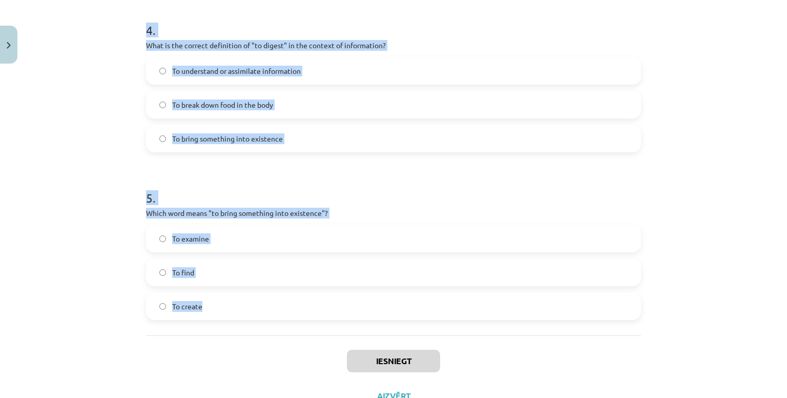
drag, startPoint x: 128, startPoint y: 161, endPoint x: 511, endPoint y: 320, distance: 414.3
click at [511, 320] on div "Mācību tēma: Angļu valodas i - 11. klases 1. ieskaites mācību materiāls #8 🔤 To…" at bounding box center [393, 199] width 787 height 398
copy form "1 . Which of the following means "the surroundings or conditions in which a per…"
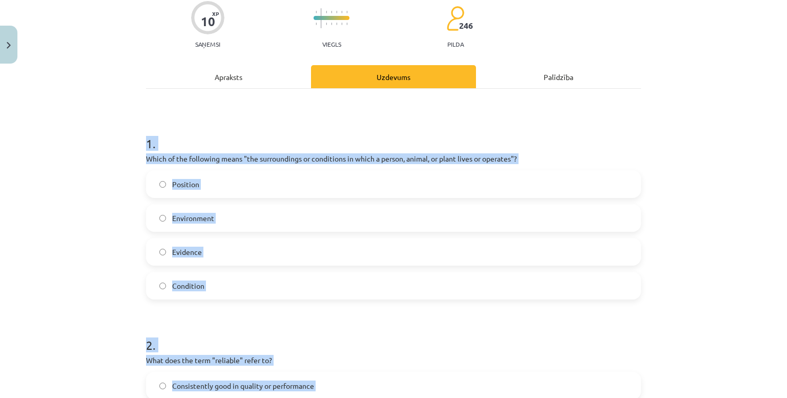
scroll to position [78, 0]
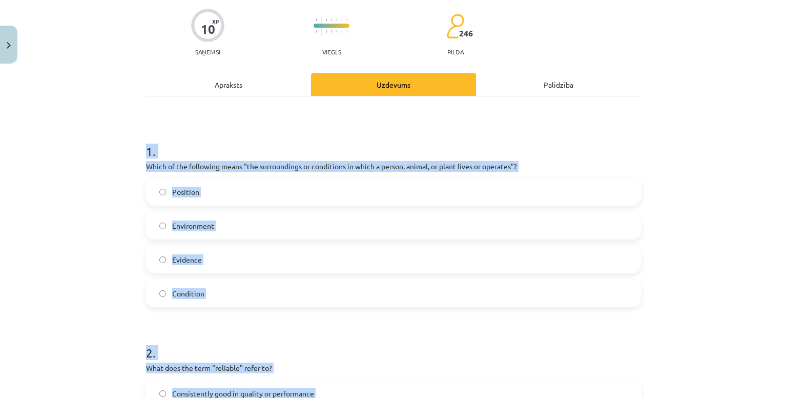
click at [61, 183] on div "Mācību tēma: Angļu valodas i - 11. klases 1. ieskaites mācību materiāls #8 🔤 To…" at bounding box center [393, 199] width 787 height 398
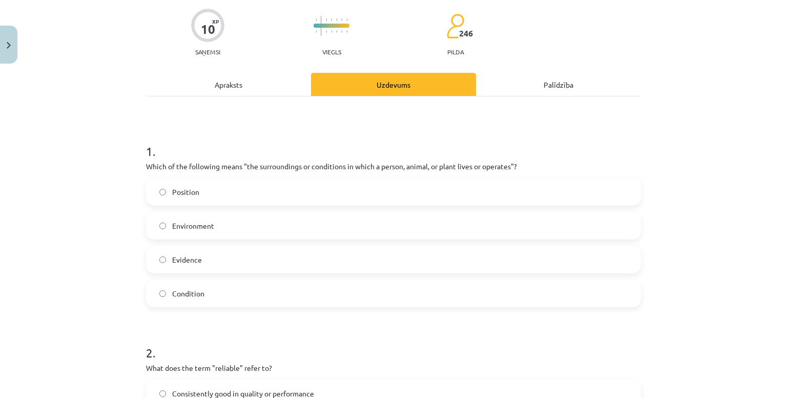
click at [179, 218] on label "Environment" at bounding box center [393, 226] width 493 height 26
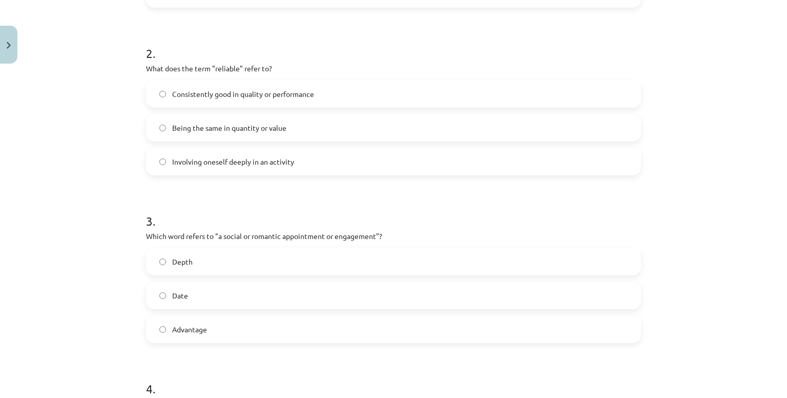
scroll to position [378, 0]
click at [282, 97] on span "Consistently good in quality or performance" at bounding box center [243, 93] width 142 height 11
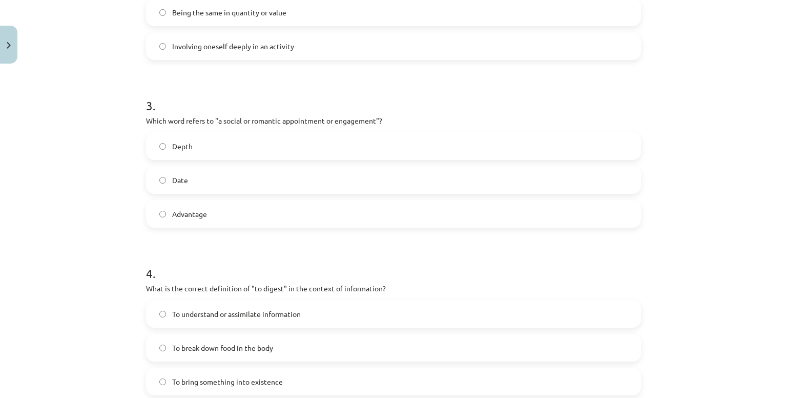
scroll to position [534, 0]
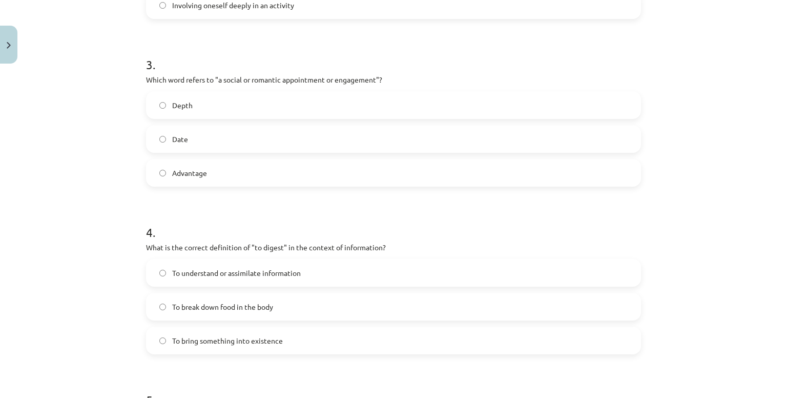
click at [183, 134] on span "Date" at bounding box center [180, 139] width 16 height 11
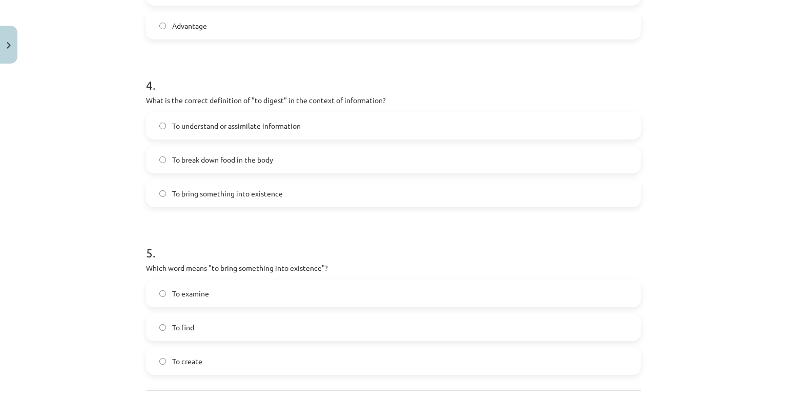
scroll to position [681, 0]
click at [228, 128] on span "To understand or assimilate information" at bounding box center [236, 125] width 129 height 11
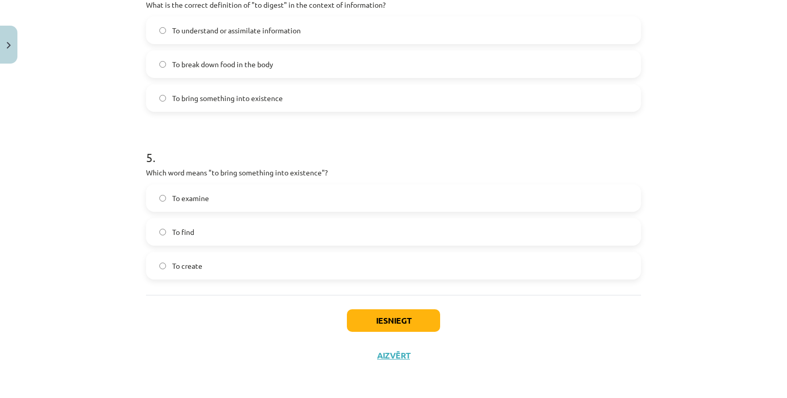
click at [217, 267] on label "To create" at bounding box center [393, 266] width 493 height 26
click at [361, 311] on button "Iesniegt" at bounding box center [393, 320] width 93 height 23
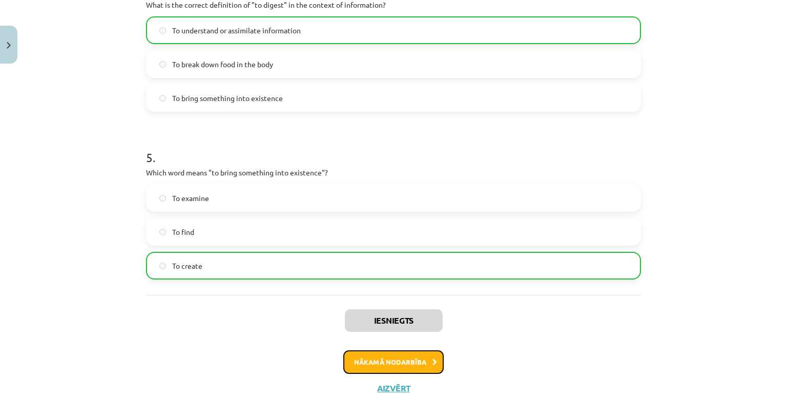
click at [361, 359] on button "Nākamā nodarbība" at bounding box center [393, 362] width 100 height 24
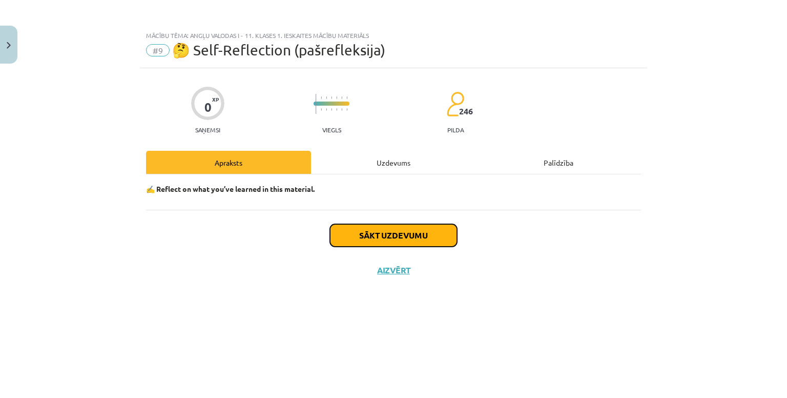
click at [368, 229] on button "Sākt uzdevumu" at bounding box center [393, 235] width 127 height 23
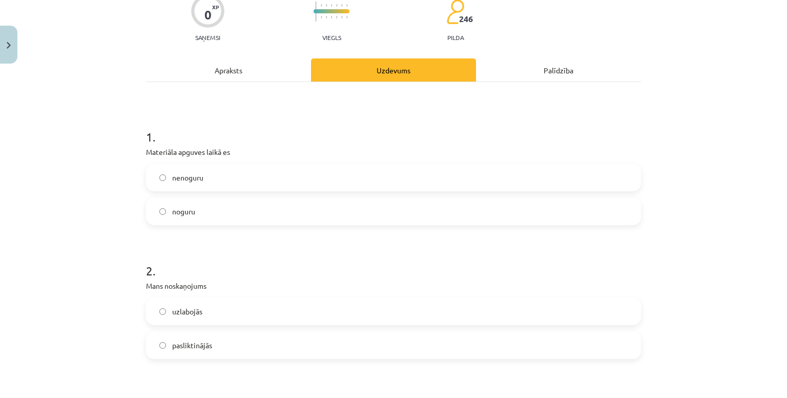
scroll to position [96, 0]
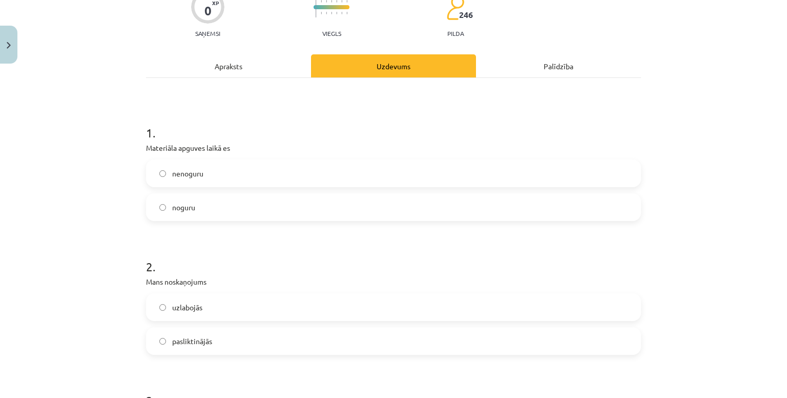
click at [256, 193] on div "noguru" at bounding box center [393, 207] width 495 height 28
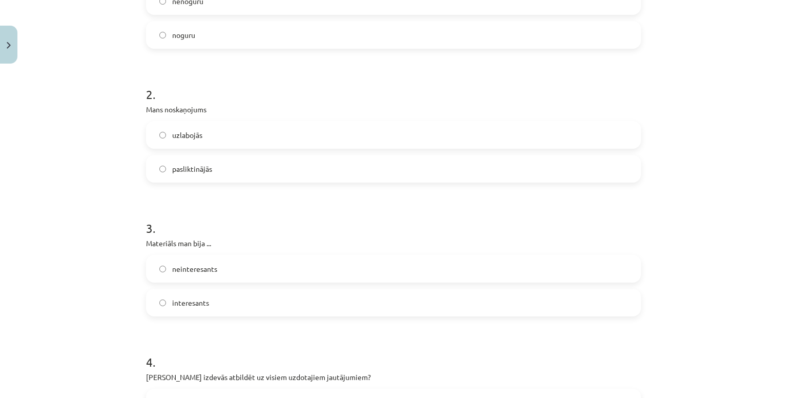
scroll to position [270, 0]
click at [219, 38] on label "noguru" at bounding box center [393, 34] width 493 height 26
click at [209, 137] on label "uzlabojās" at bounding box center [393, 134] width 493 height 26
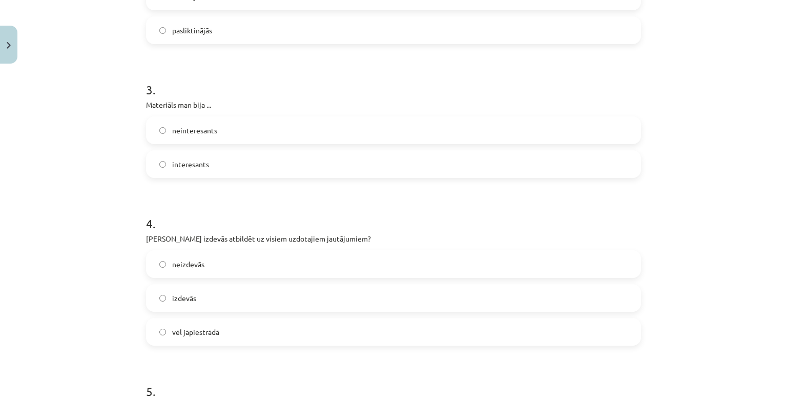
scroll to position [408, 0]
click at [185, 131] on span "neinteresants" at bounding box center [194, 129] width 45 height 11
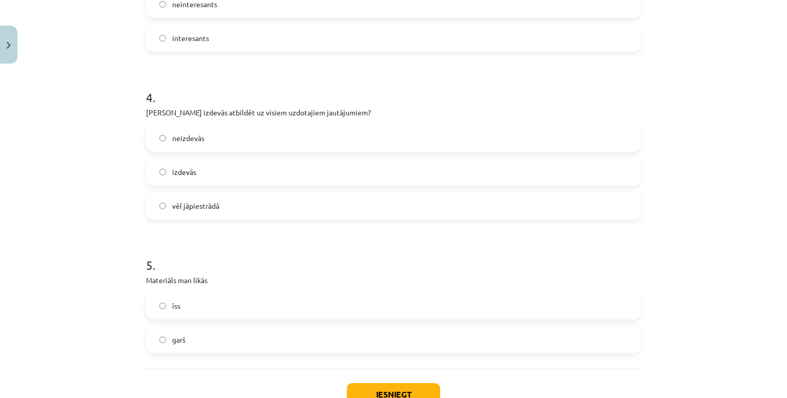
scroll to position [533, 0]
click at [196, 174] on label "izdevās" at bounding box center [393, 172] width 493 height 26
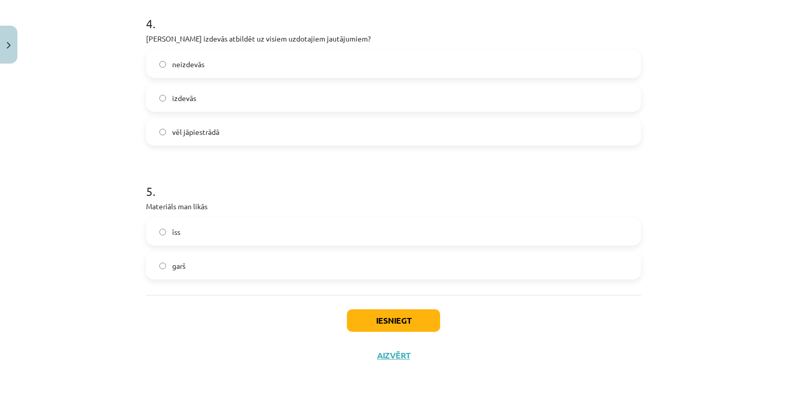
click at [205, 261] on label "garš" at bounding box center [393, 266] width 493 height 26
click at [405, 320] on button "Iesniegt" at bounding box center [393, 320] width 93 height 23
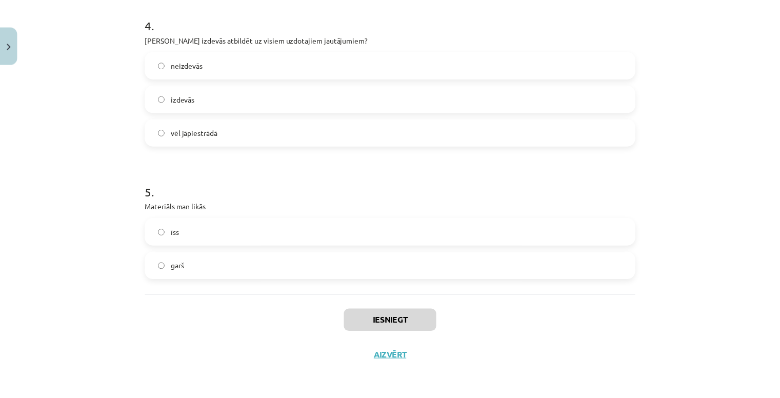
scroll to position [618, 0]
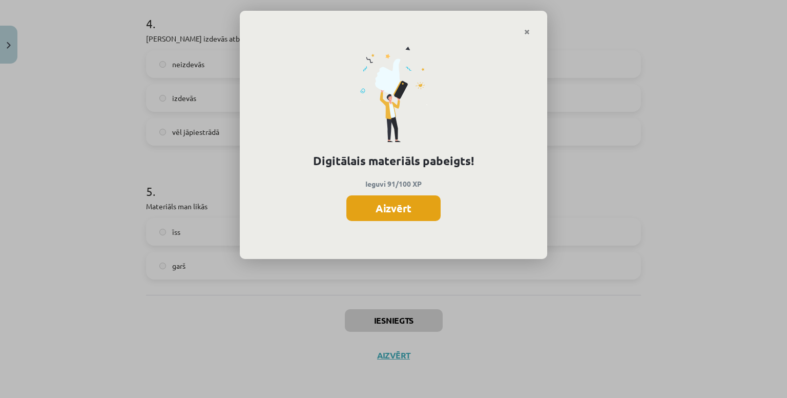
click at [375, 216] on button "Aizvērt" at bounding box center [394, 208] width 94 height 26
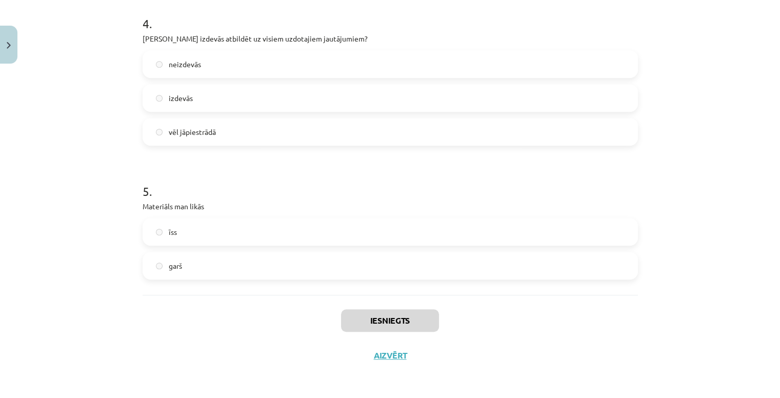
click at [389, 349] on div "Iesniegts Aizvērt" at bounding box center [390, 331] width 495 height 72
click at [390, 354] on button "Aizvērt" at bounding box center [390, 355] width 39 height 10
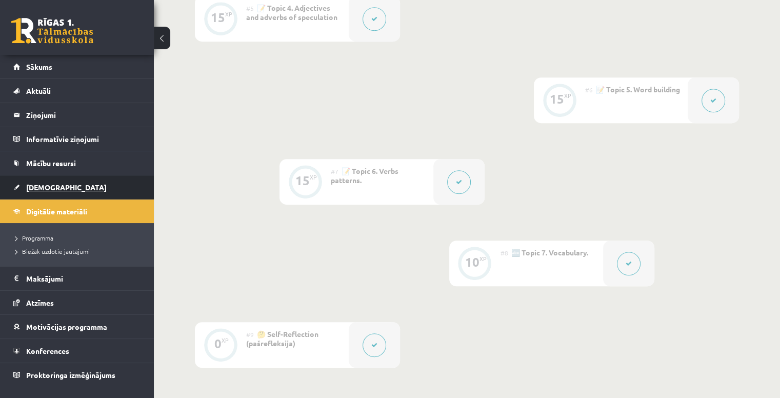
click at [73, 186] on link "[DEMOGRAPHIC_DATA]" at bounding box center [77, 187] width 128 height 24
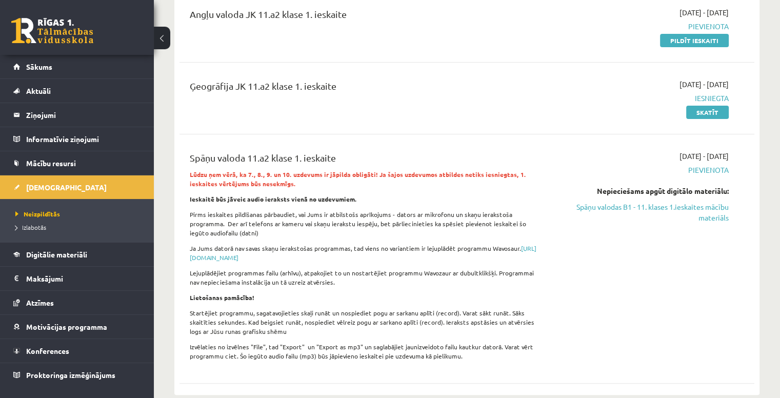
scroll to position [139, 0]
click at [690, 38] on link "Pildīt ieskaiti" at bounding box center [694, 40] width 69 height 13
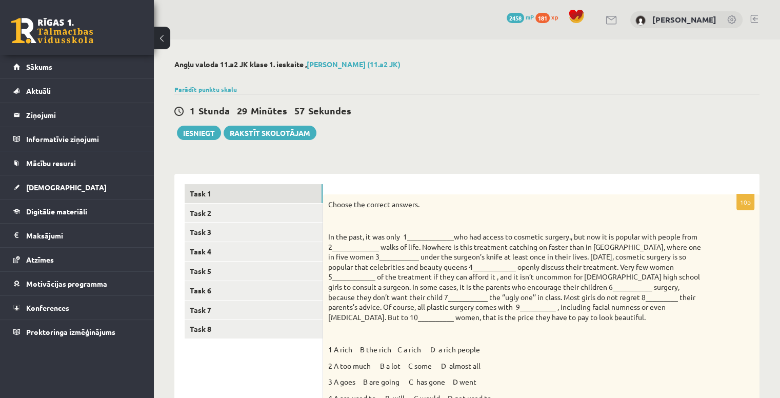
scroll to position [1127, 0]
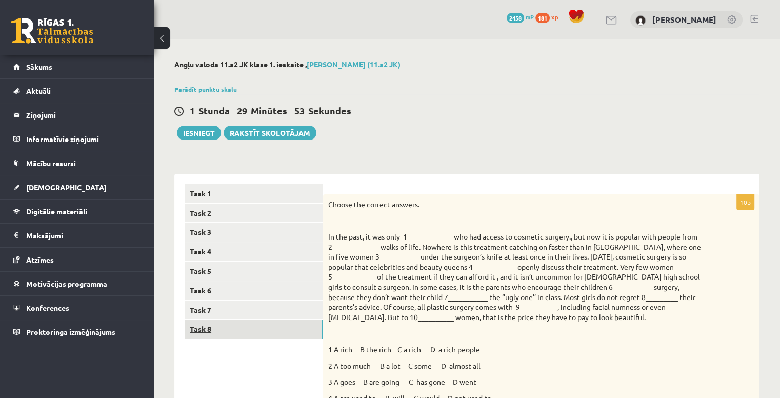
click at [269, 332] on link "Task 8" at bounding box center [254, 328] width 138 height 19
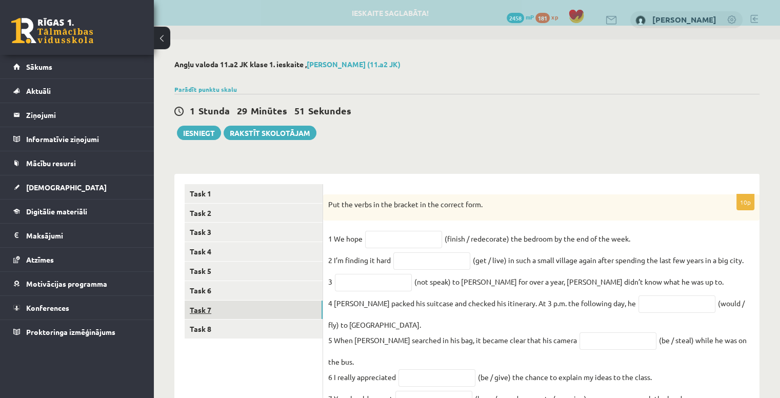
click at [278, 311] on link "Task 7" at bounding box center [254, 309] width 138 height 19
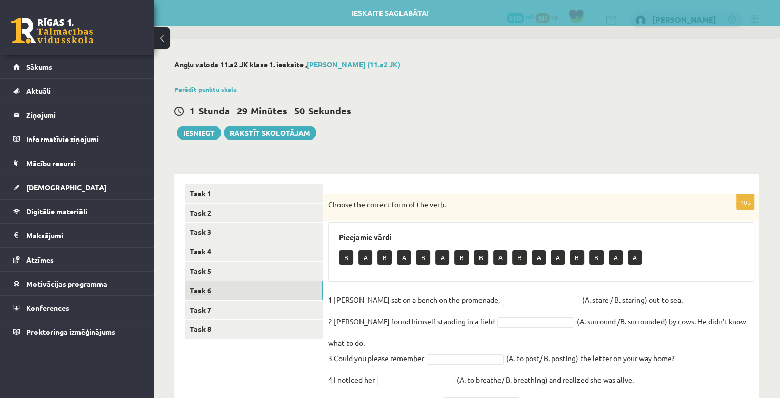
click at [279, 290] on link "Task 6" at bounding box center [254, 290] width 138 height 19
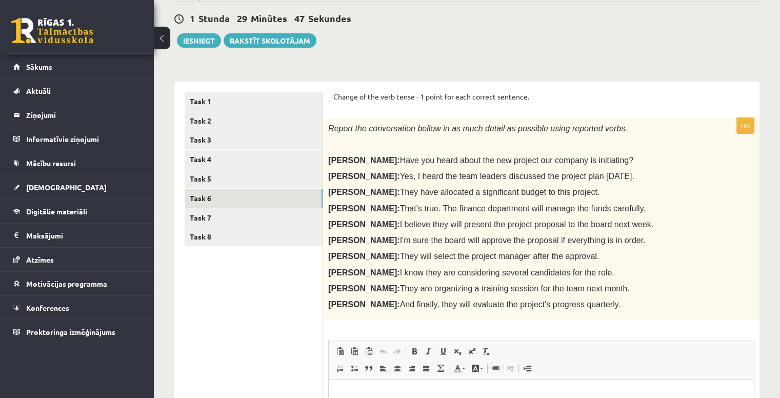
scroll to position [92, 0]
click at [291, 184] on link "Task 5" at bounding box center [254, 179] width 138 height 19
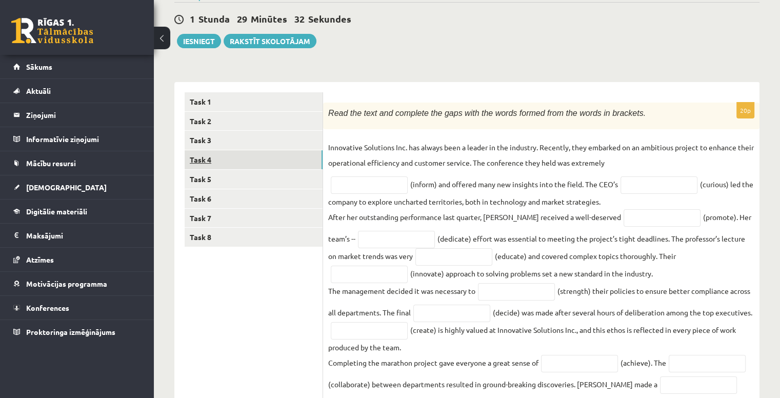
click at [287, 163] on link "Task 4" at bounding box center [254, 159] width 138 height 19
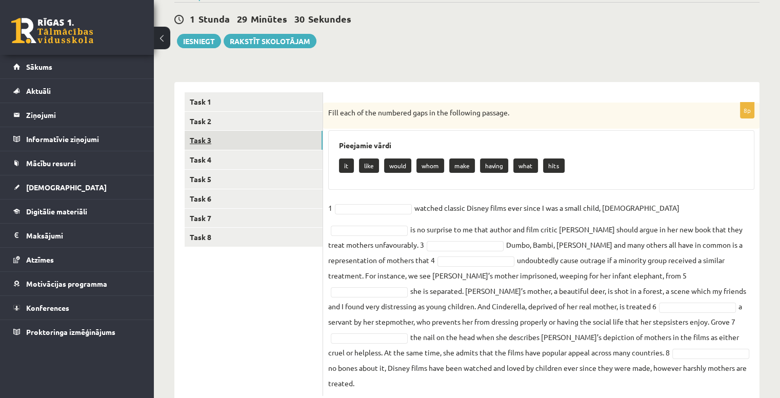
click at [284, 145] on link "Task 3" at bounding box center [254, 140] width 138 height 19
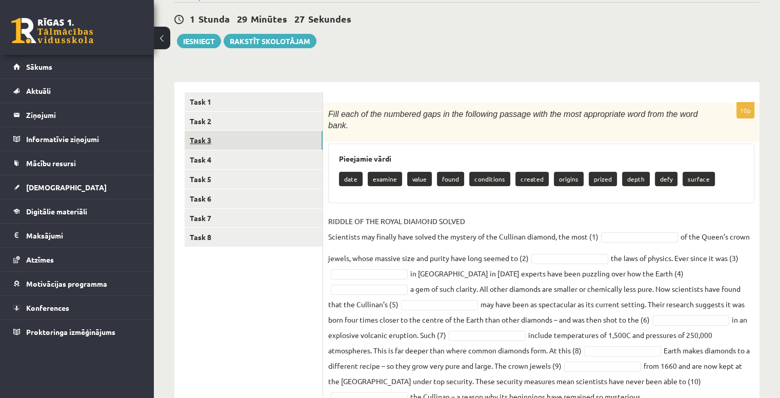
click at [277, 137] on link "Task 3" at bounding box center [254, 140] width 138 height 19
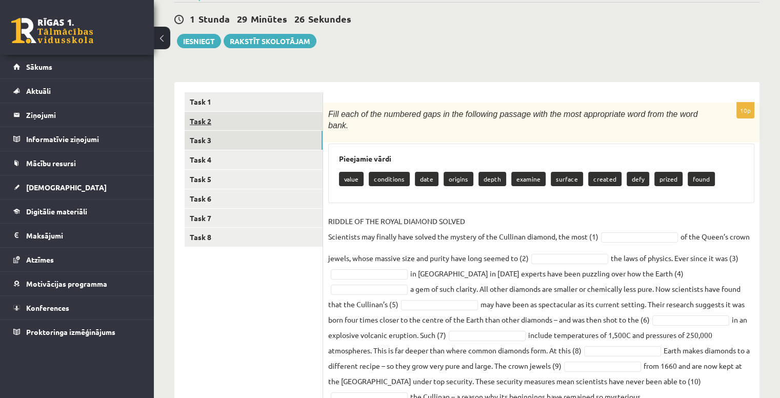
click at [270, 120] on link "Task 2" at bounding box center [254, 121] width 138 height 19
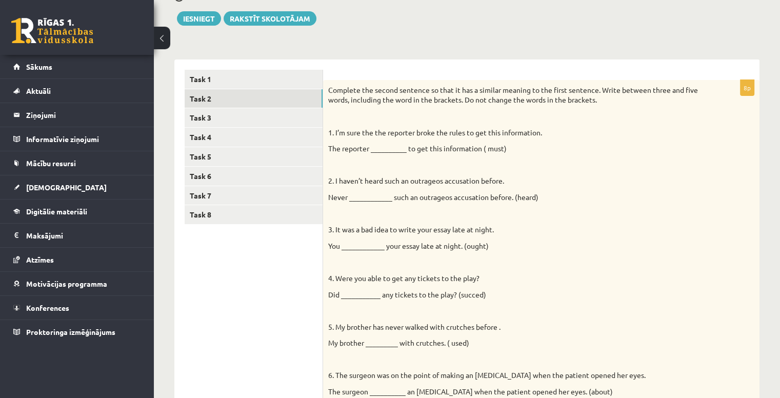
scroll to position [114, 0]
click at [249, 190] on link "Task 7" at bounding box center [254, 196] width 138 height 19
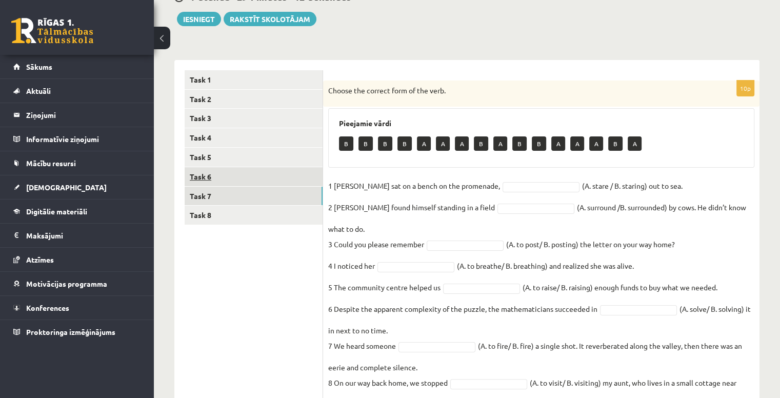
click at [246, 182] on link "Task 6" at bounding box center [254, 176] width 138 height 19
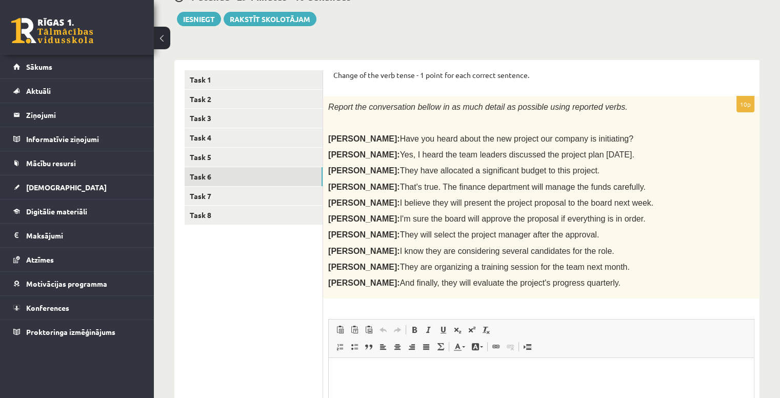
scroll to position [0, 0]
drag, startPoint x: 332, startPoint y: 73, endPoint x: 614, endPoint y: 286, distance: 353.1
type textarea "**********"
click at [614, 286] on div "Change of the verb tense - 1 point for each correct sentence. 10p Report the co…" at bounding box center [541, 301] width 436 height 483
copy form "Change of the verb tense - 1 point for each correct sentence. 10p Report the co…"
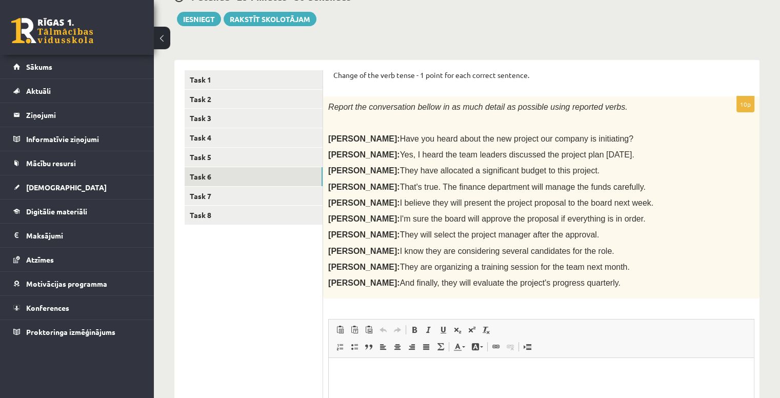
click at [250, 285] on ul "Task 1 Task 2 Task 3 Task 4 Task 5 Task 6 Task 7 Task 8" at bounding box center [254, 301] width 138 height 462
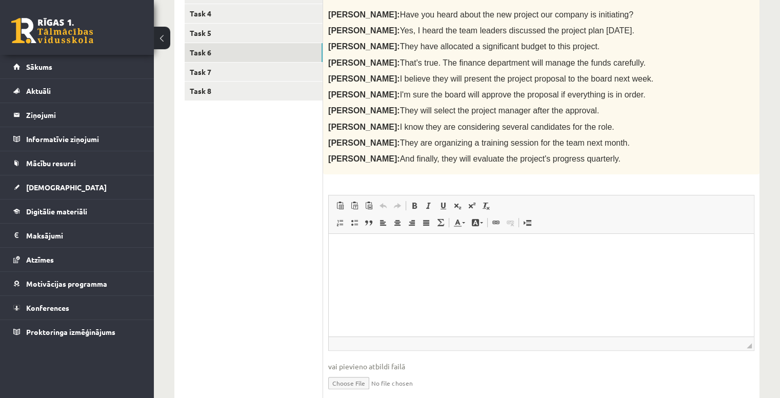
scroll to position [238, 0]
click at [346, 248] on p "Bagātinātā teksta redaktors, wiswyg-editor-user-answer-47024977111640" at bounding box center [541, 249] width 404 height 11
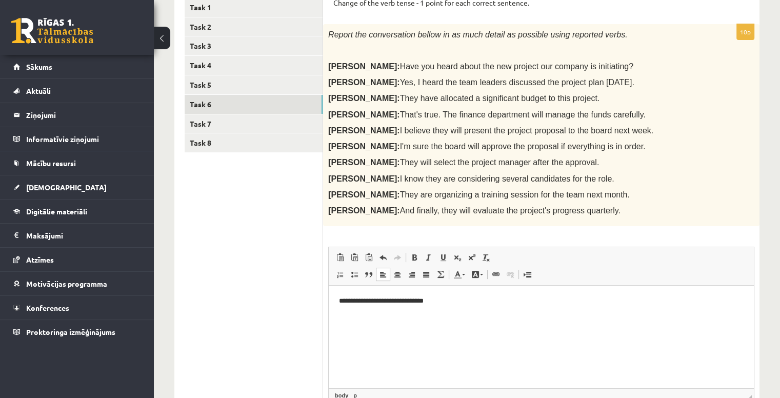
scroll to position [187, 0]
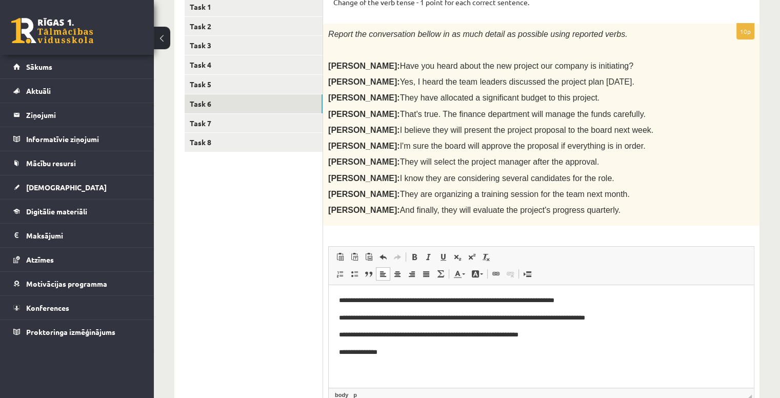
click at [371, 353] on p "**********" at bounding box center [541, 352] width 405 height 11
click at [413, 352] on p "**********" at bounding box center [541, 352] width 405 height 11
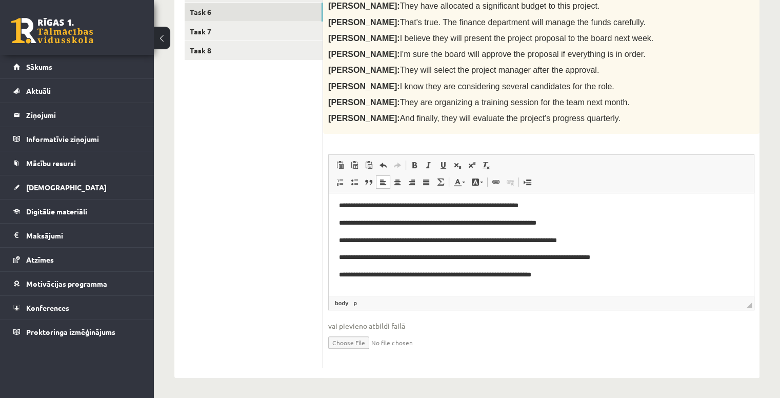
scroll to position [38, 0]
click at [187, 65] on ul "Task 1 Task 2 Task 3 Task 4 Task 5 Task 6 Task 7 Task 8" at bounding box center [254, 137] width 138 height 462
click at [416, 289] on p "**********" at bounding box center [537, 292] width 397 height 11
click at [440, 290] on p "**********" at bounding box center [537, 292] width 397 height 11
click at [510, 292] on p "**********" at bounding box center [537, 292] width 397 height 11
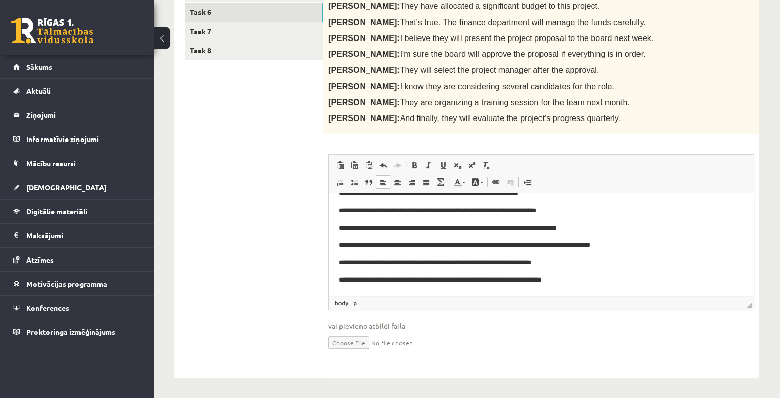
scroll to position [55, 0]
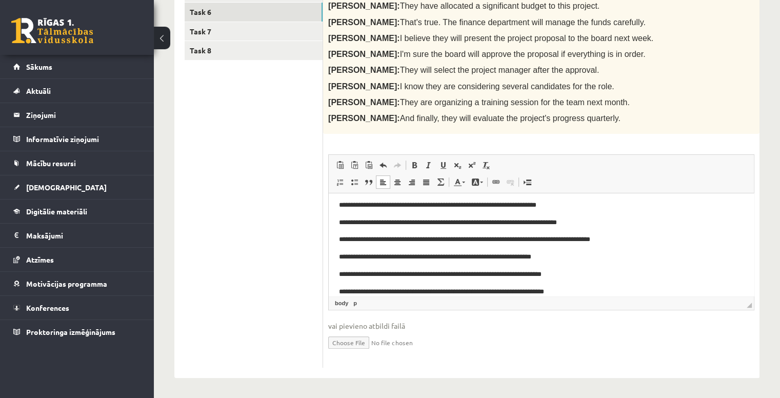
click at [543, 291] on p "**********" at bounding box center [537, 292] width 397 height 11
click at [595, 293] on p "**********" at bounding box center [537, 292] width 397 height 11
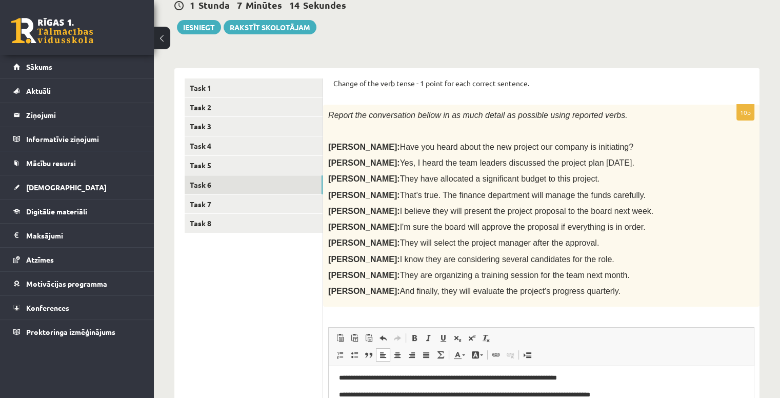
scroll to position [105, 0]
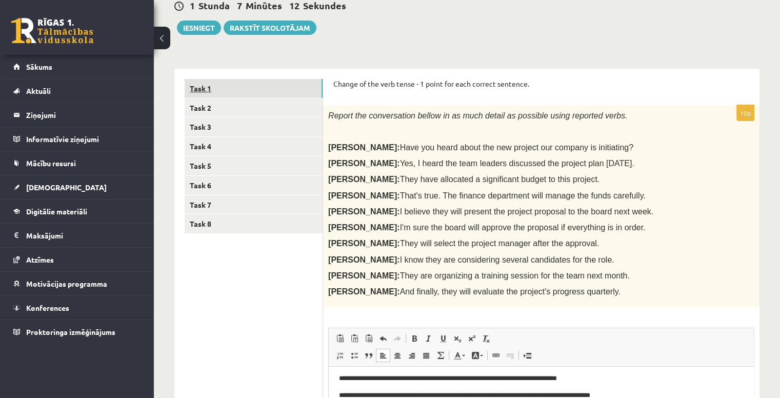
click at [281, 92] on link "Task 1" at bounding box center [254, 88] width 138 height 19
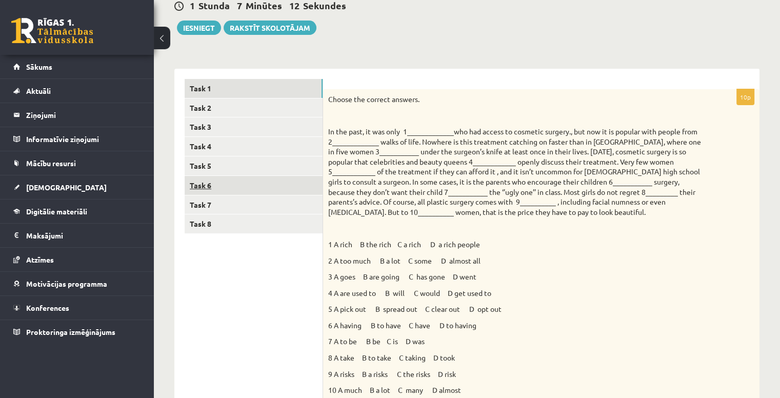
click at [277, 182] on link "Task 6" at bounding box center [254, 185] width 138 height 19
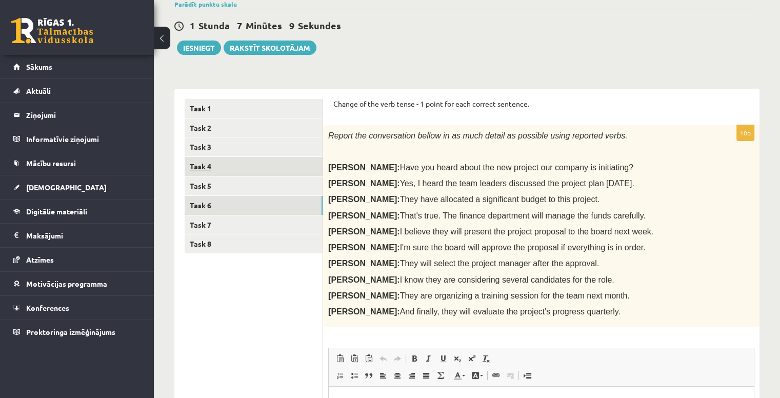
scroll to position [84, 0]
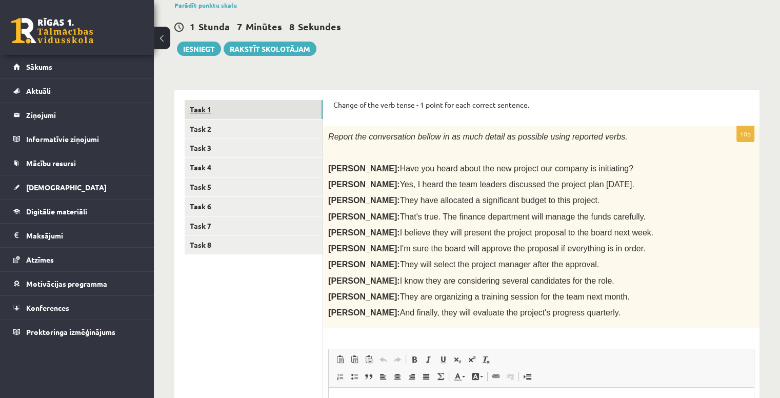
click at [245, 104] on link "Task 1" at bounding box center [254, 109] width 138 height 19
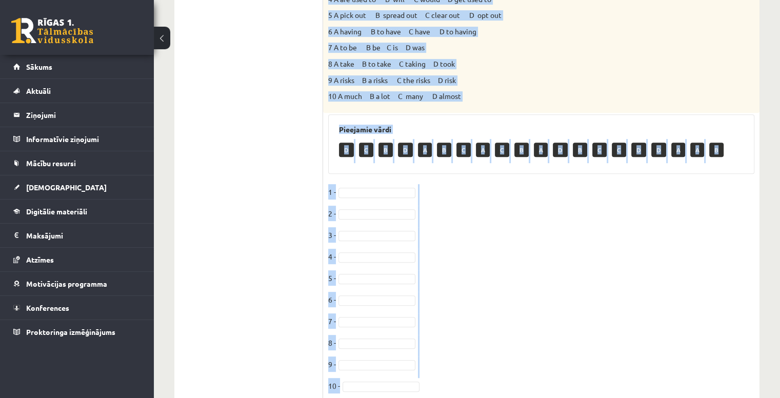
scroll to position [437, 0]
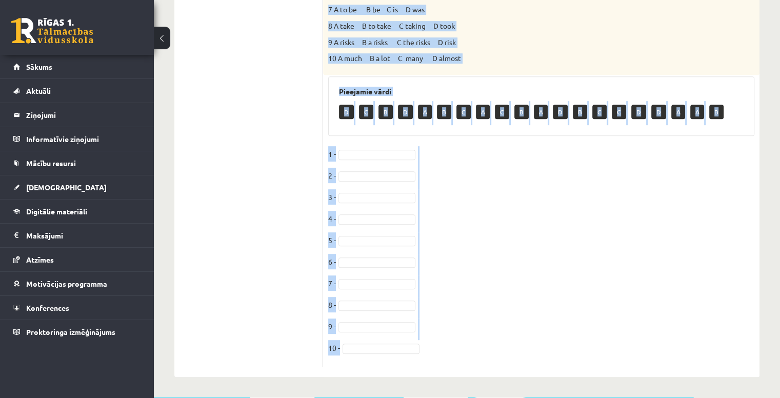
drag, startPoint x: 325, startPoint y: 103, endPoint x: 480, endPoint y: 374, distance: 312.7
click at [480, 374] on div "10p Choose the correct answers. 1 A rich B the rich C a rich D a rich people 2 …" at bounding box center [541, 57] width 436 height 640
copy div "Choose the correct answers. In the past, it was only 1_____________who had acce…"
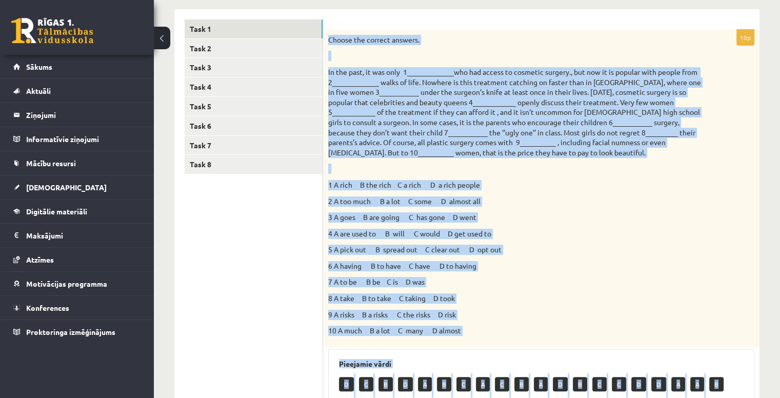
scroll to position [164, 0]
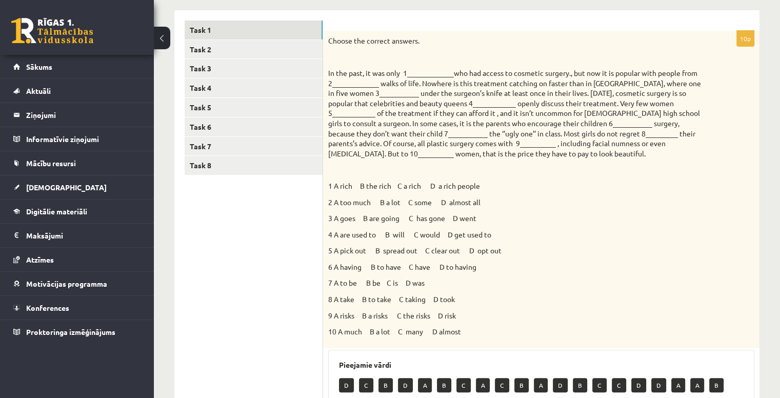
click at [250, 240] on ul "Task 1 Task 2 Task 3 Task 4 Task 5 Task 6 Task 7 Task 8" at bounding box center [254, 330] width 138 height 619
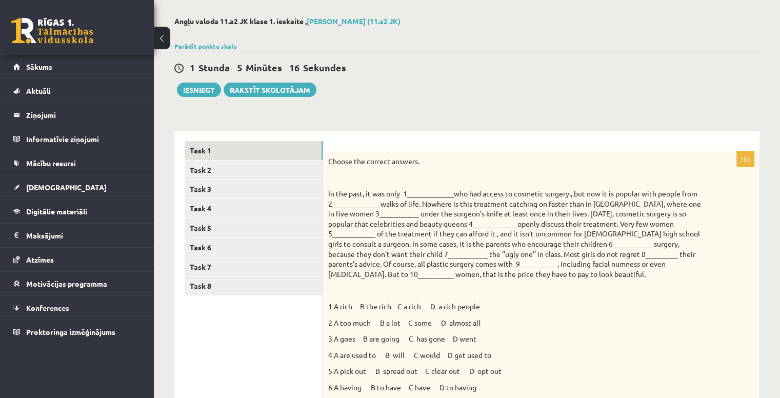
scroll to position [43, 0]
click at [277, 169] on link "Task 2" at bounding box center [254, 170] width 138 height 19
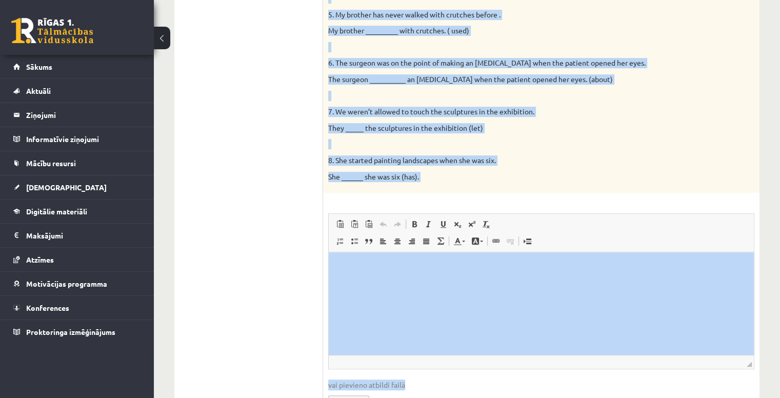
scroll to position [462, 0]
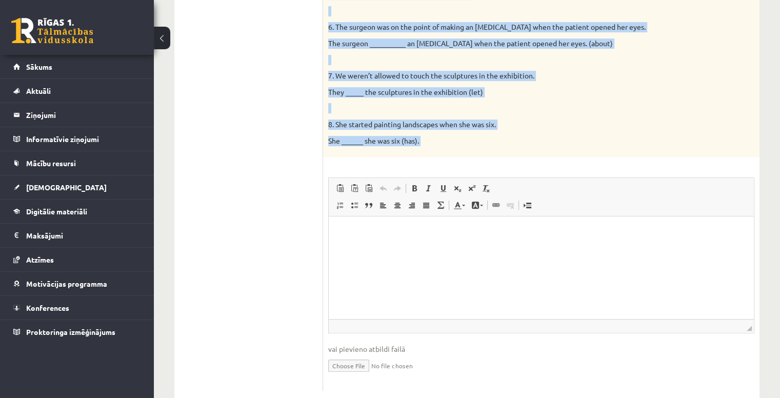
drag, startPoint x: 328, startPoint y: 54, endPoint x: 644, endPoint y: 157, distance: 332.2
click at [644, 157] on div "8p Complete the second sentence so that it has a similar meaning to the first s…" at bounding box center [541, 61] width 436 height 659
copy div "Complete the second sentence so that it has a similar meaning to the first sent…"
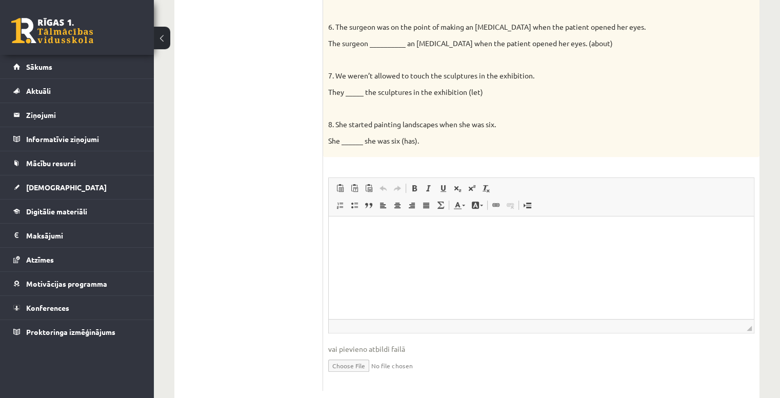
click at [279, 130] on ul "Task 1 Task 2 Task 3 Task 4 Task 5 Task 6 Task 7 Task 8" at bounding box center [254, 56] width 138 height 669
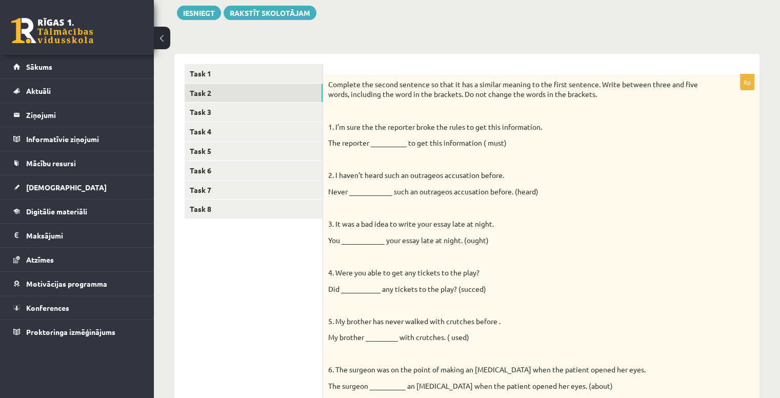
scroll to position [117, 0]
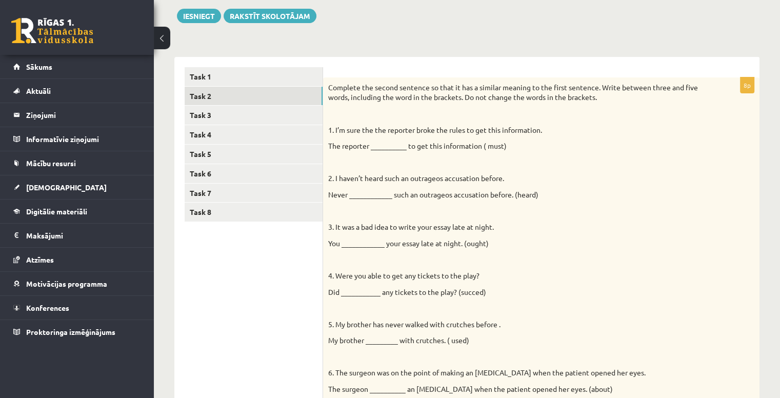
click at [251, 266] on ul "Task 1 Task 2 Task 3 Task 4 Task 5 Task 6 Task 7 Task 8" at bounding box center [254, 401] width 138 height 669
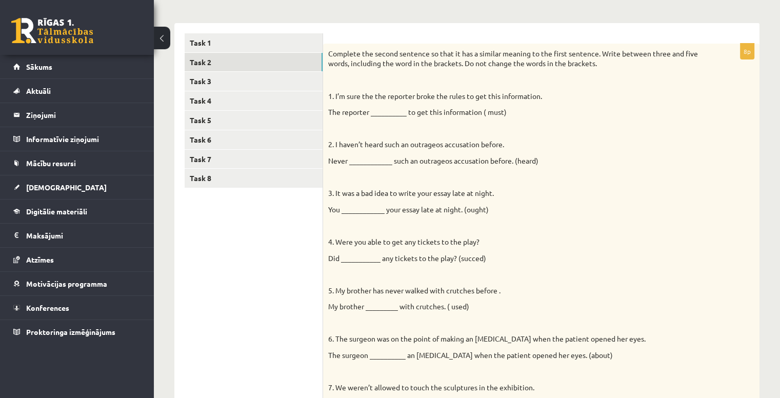
scroll to position [154, 0]
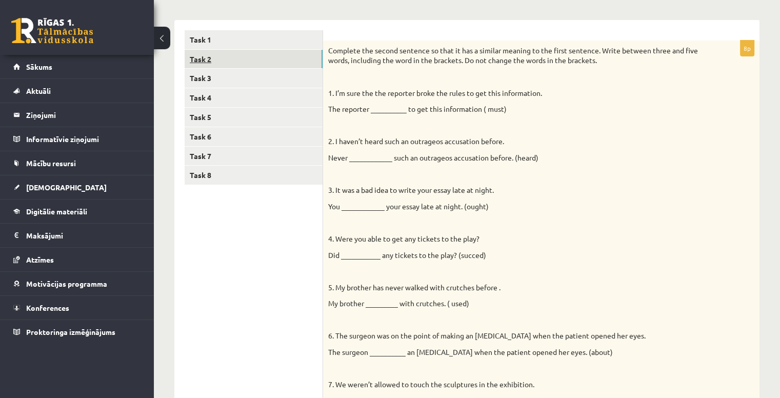
click at [241, 57] on link "Task 2" at bounding box center [254, 59] width 138 height 19
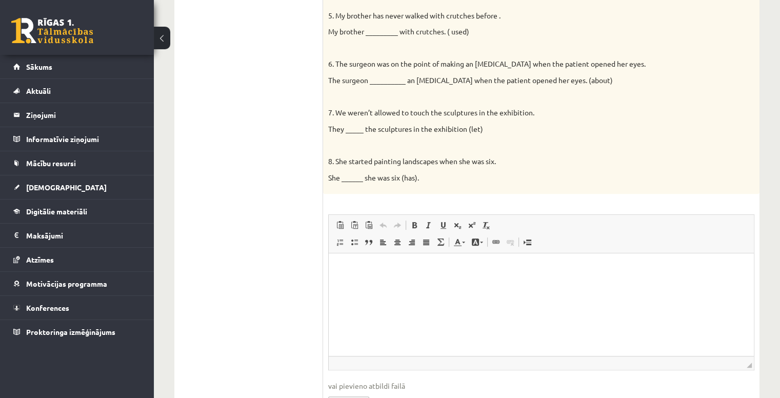
scroll to position [486, 0]
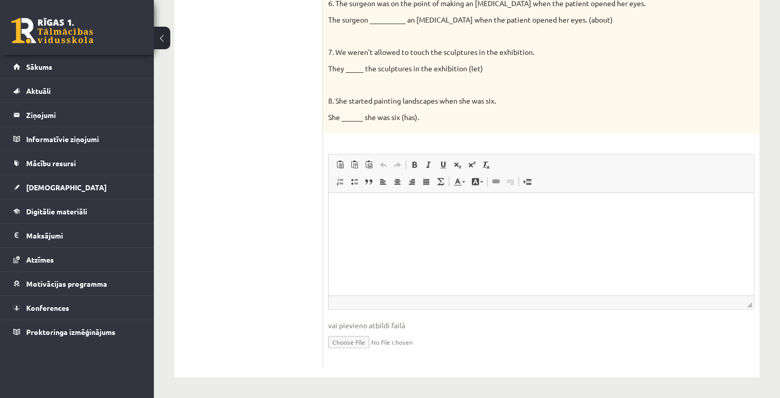
click at [357, 205] on p "Bagātinātā teksta redaktors, wiswyg-editor-user-answer-47024847262080" at bounding box center [541, 208] width 404 height 11
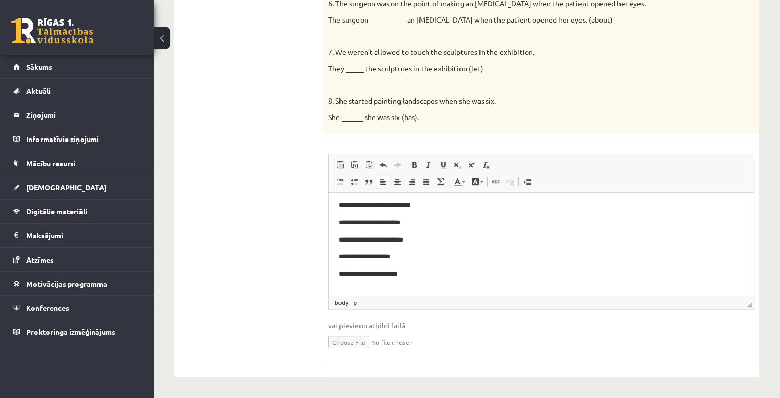
scroll to position [38, 0]
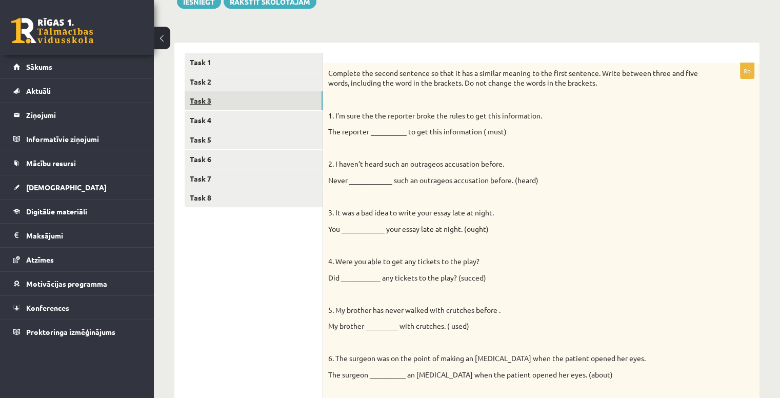
click at [249, 103] on link "Task 3" at bounding box center [254, 100] width 138 height 19
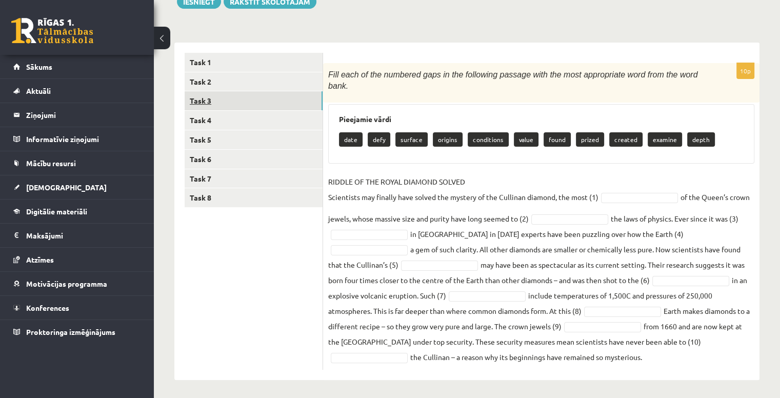
scroll to position [123, 0]
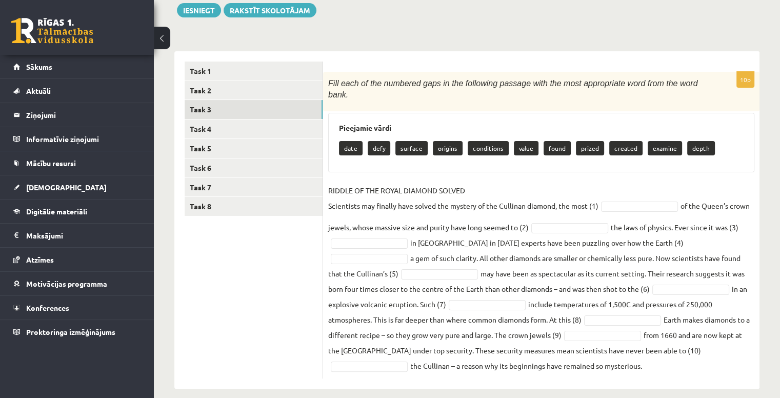
drag, startPoint x: 330, startPoint y: 80, endPoint x: 565, endPoint y: 380, distance: 381.1
click at [565, 380] on div "Angļu valoda 11.a2 JK klase 1. ieskaite , Annija Maslovska (11.a2 JK) Parādīt p…" at bounding box center [467, 163] width 626 height 492
copy div "Fill each of the numbered gaps in the following passage with the most appropria…"
click at [611, 32] on div "Angļu valoda 11.a2 JK klase 1. ieskaite , Annija Maslovska (11.a2 JK) Parādīt p…" at bounding box center [467, 163] width 626 height 492
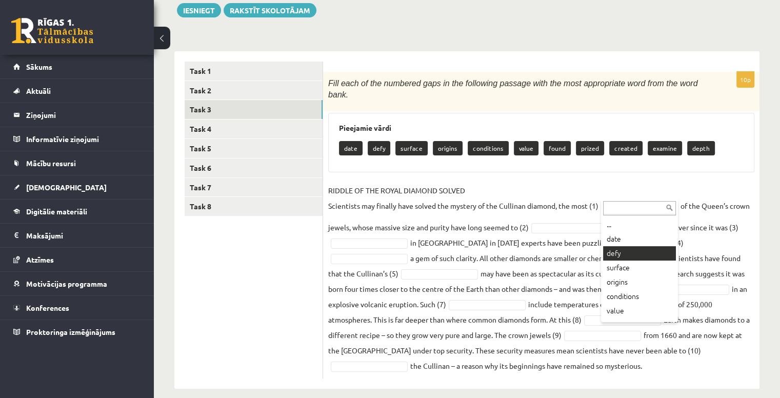
scroll to position [70, 0]
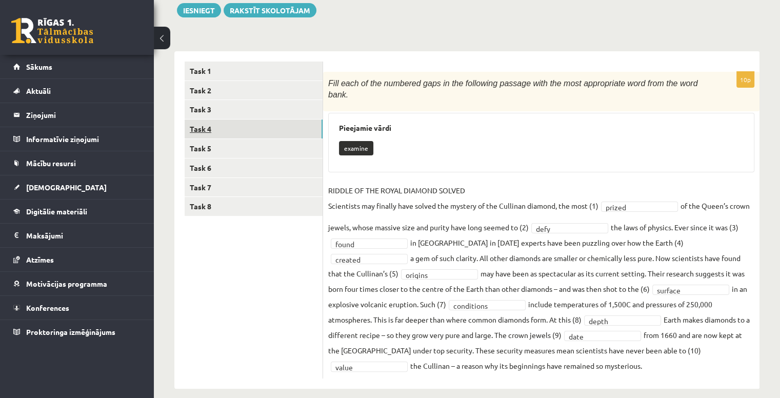
click at [303, 131] on link "Task 4" at bounding box center [254, 128] width 138 height 19
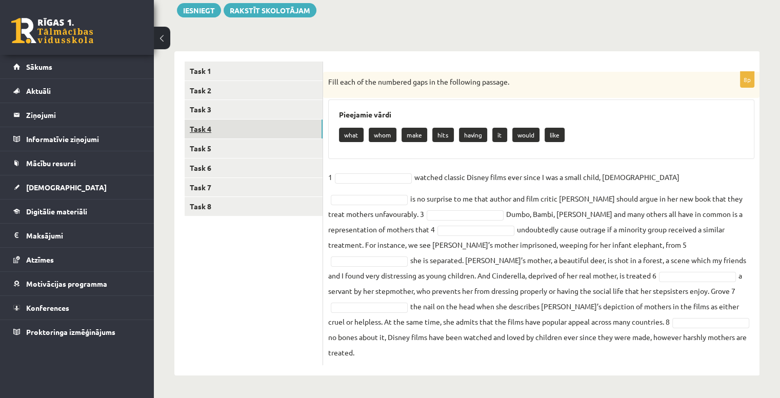
scroll to position [106, 0]
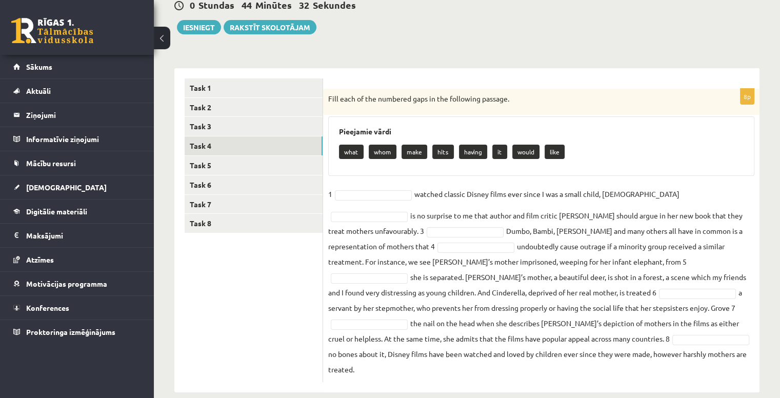
drag, startPoint x: 326, startPoint y: 95, endPoint x: 599, endPoint y: 398, distance: 407.6
click at [599, 292] on html "0 Dāvanas 2458 mP 181 xp Annija Maslovska Sākums Aktuāli Kā mācīties eSKOLĀ Kon…" at bounding box center [390, 93] width 780 height 398
copy div "Fill each of the numbered gaps in the following passage. Pieejamie vārdi what w…"
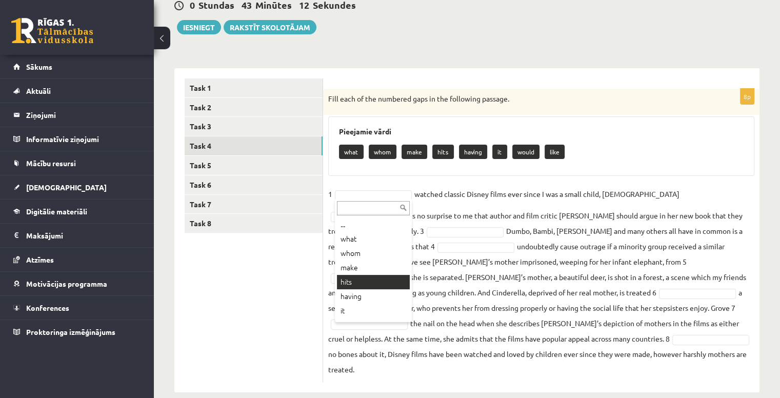
scroll to position [27, 0]
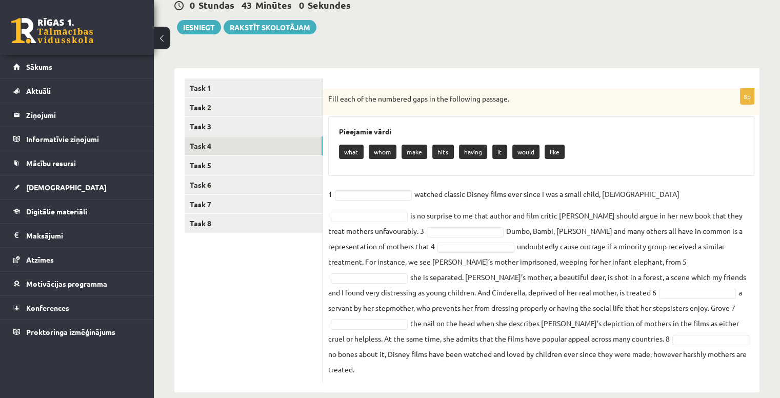
drag, startPoint x: 327, startPoint y: 96, endPoint x: 665, endPoint y: 356, distance: 427.1
click at [665, 356] on div "8p Fill each of the numbered gaps in the following passage. Pieejamie vārdi wha…" at bounding box center [541, 235] width 436 height 293
copy div "Fill each of the numbered gaps in the following passage. Pieejamie vārdi what w…"
click at [401, 53] on div "Angļu valoda 11.a2 JK klase 1. ieskaite , Annija Maslovska (11.a2 JK) Parādīt p…" at bounding box center [467, 173] width 626 height 479
drag, startPoint x: 329, startPoint y: 124, endPoint x: 576, endPoint y: 140, distance: 248.2
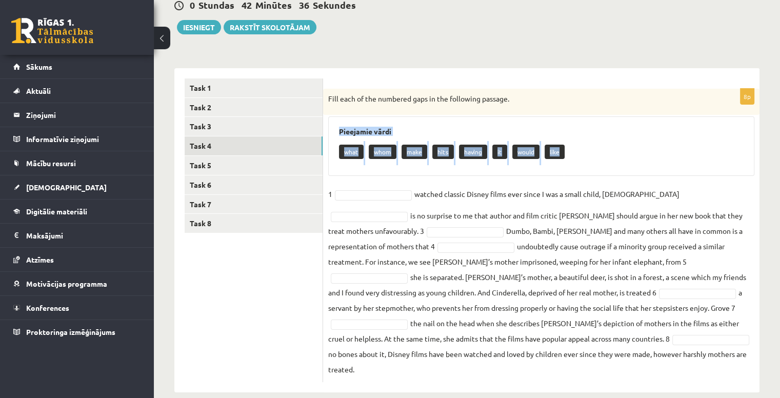
click at [576, 140] on div "Pieejamie vārdi what whom make hits having it would like" at bounding box center [541, 145] width 426 height 59
copy div "Pieejamie vārdi what whom make hits having it would like"
click at [369, 188] on fieldset "1 watched classic Disney films ever since I was a small child, 2 is no surprise…" at bounding box center [541, 281] width 426 height 191
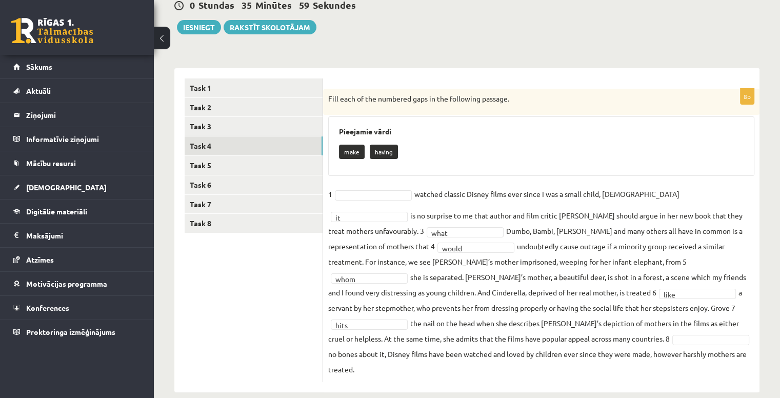
click at [375, 186] on fieldset "1 watched classic Disney films ever since I was a small child, 2 it ** is no su…" at bounding box center [541, 281] width 426 height 191
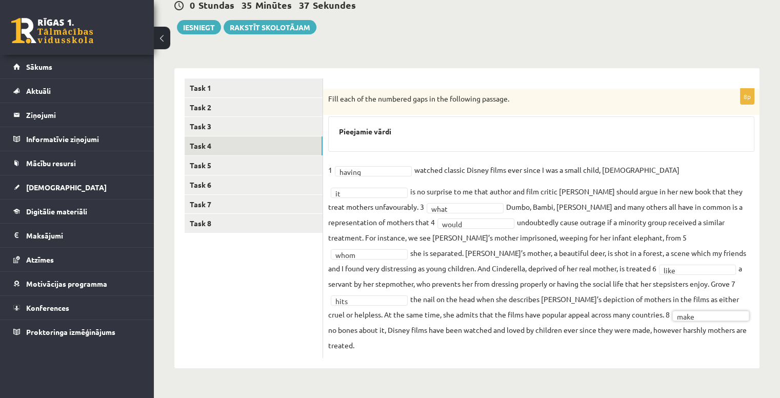
scroll to position [82, 0]
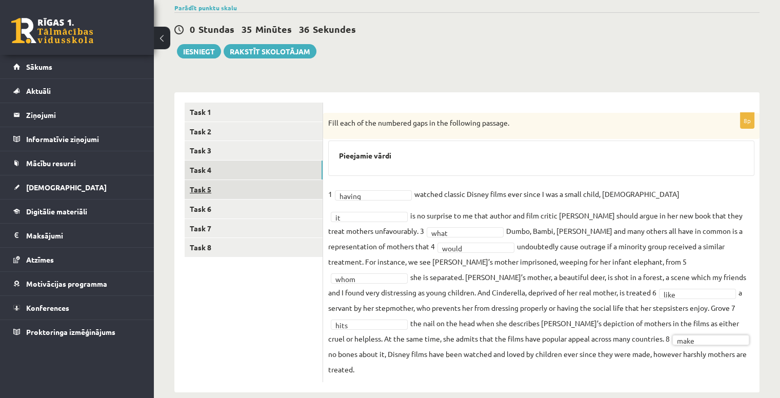
click at [291, 188] on link "Task 5" at bounding box center [254, 189] width 138 height 19
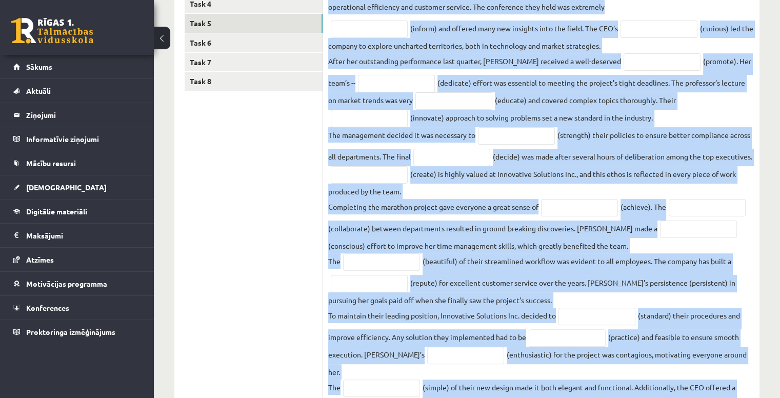
scroll to position [306, 0]
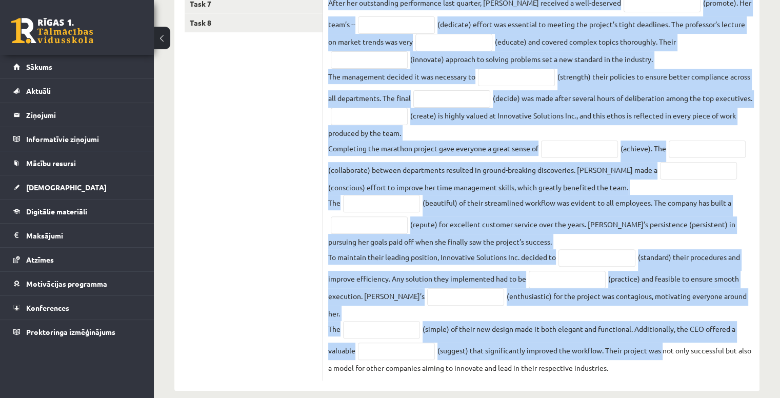
drag, startPoint x: 324, startPoint y: 114, endPoint x: 668, endPoint y: 380, distance: 434.6
click at [668, 380] on div "Angļu valoda 11.a2 JK klase 1. ieskaite , Annija Maslovska (11.a2 JK) Parādīt p…" at bounding box center [467, 72] width 626 height 678
copy div "Read the text and complete the gaps with the words formed from the words in bra…"
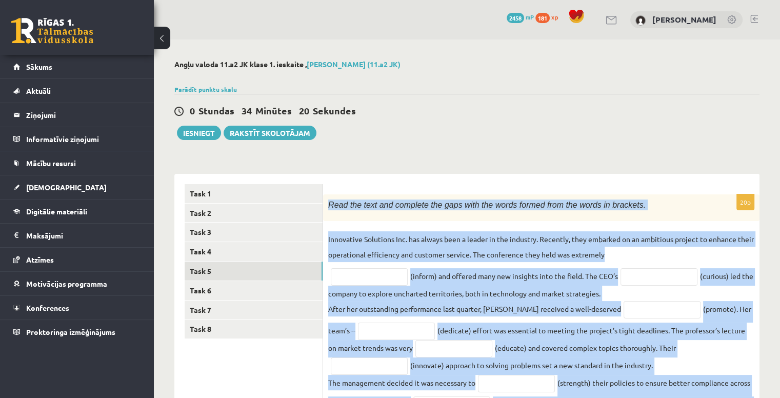
scroll to position [0, 0]
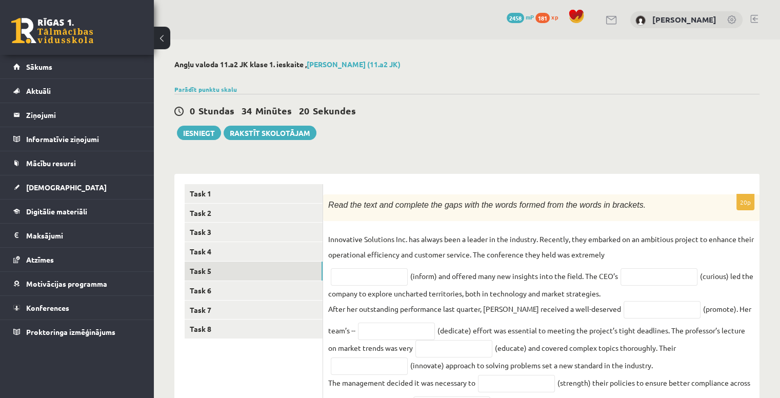
click at [381, 128] on div "0 Stundas 34 Minūtes 20 Sekundes Ieskaite saglabāta! Iesniegt Rakstīt skolotājam" at bounding box center [466, 117] width 585 height 46
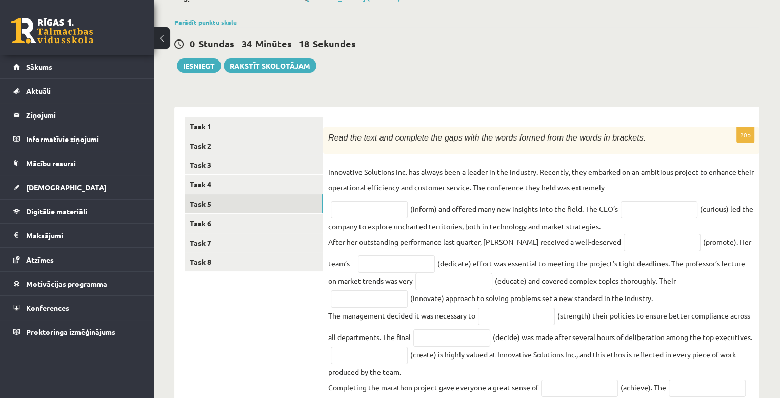
scroll to position [68, 0]
click at [371, 212] on input "text" at bounding box center [369, 208] width 77 height 17
type input "**********"
click at [645, 207] on input "text" at bounding box center [658, 208] width 77 height 17
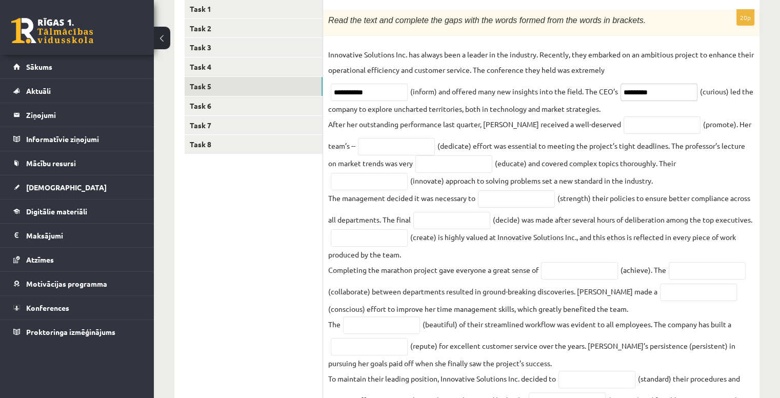
scroll to position [191, 0]
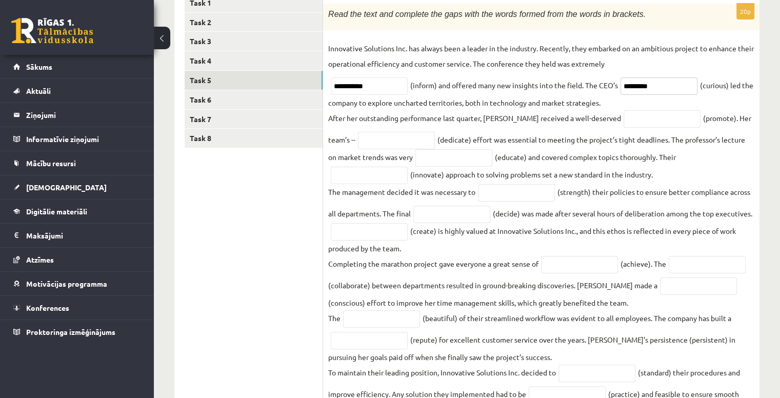
type input "*********"
click at [623, 120] on input "text" at bounding box center [661, 118] width 77 height 17
type input "*********"
click at [391, 132] on input "text" at bounding box center [396, 140] width 77 height 17
type input "*********"
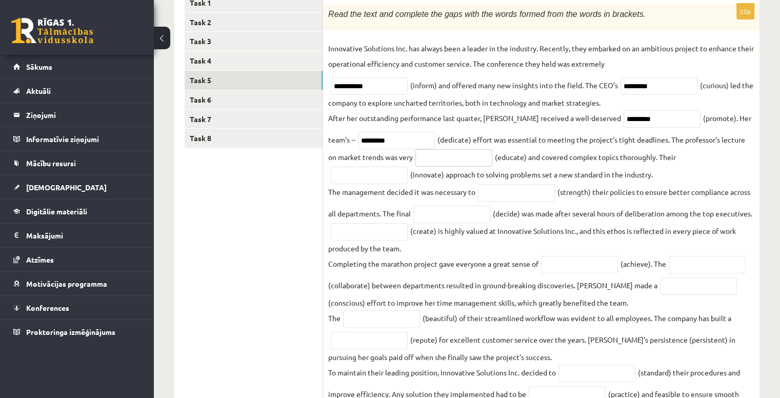
click at [445, 156] on input "text" at bounding box center [453, 157] width 77 height 17
type input "**********"
click at [408, 167] on input "text" at bounding box center [369, 175] width 77 height 17
type input "**********"
click at [504, 192] on input "text" at bounding box center [516, 192] width 77 height 17
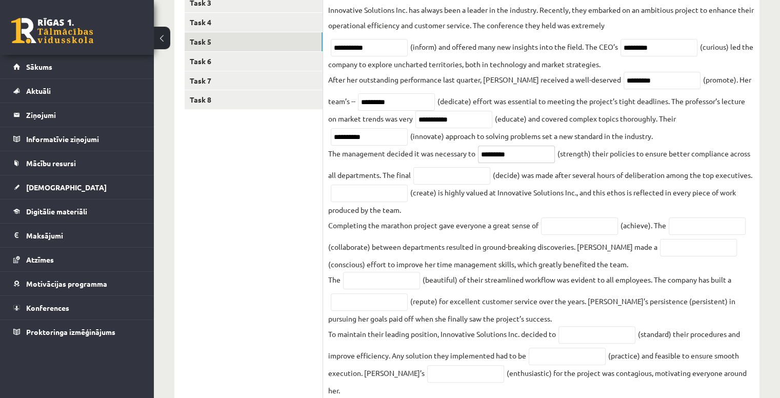
scroll to position [230, 0]
type input "*********"
click at [453, 170] on input "text" at bounding box center [451, 175] width 77 height 17
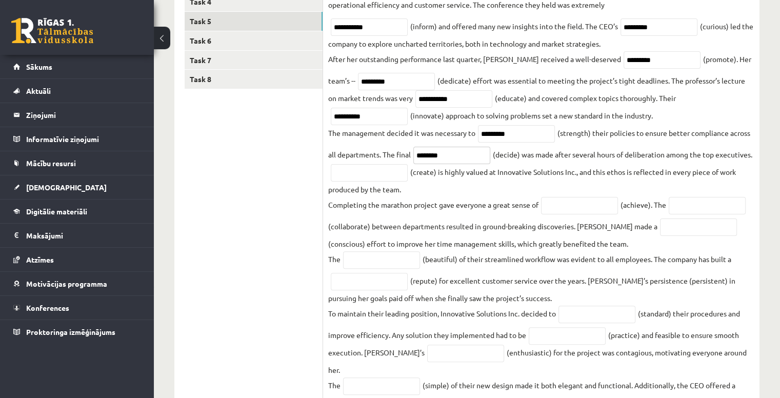
scroll to position [250, 0]
type input "********"
click at [382, 175] on input "text" at bounding box center [369, 172] width 77 height 17
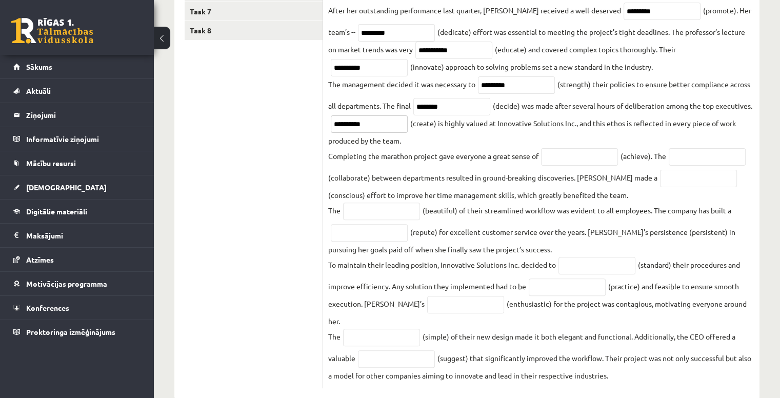
scroll to position [306, 0]
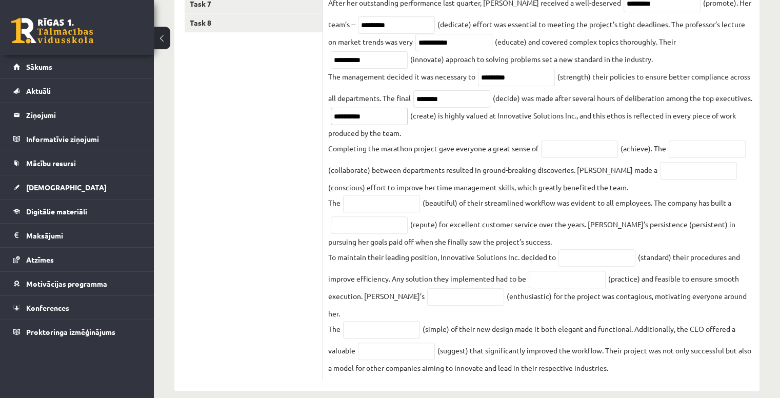
type input "**********"
click at [563, 153] on input "text" at bounding box center [579, 148] width 77 height 17
type input "**********"
click at [714, 144] on input "text" at bounding box center [706, 148] width 77 height 17
type input "**********"
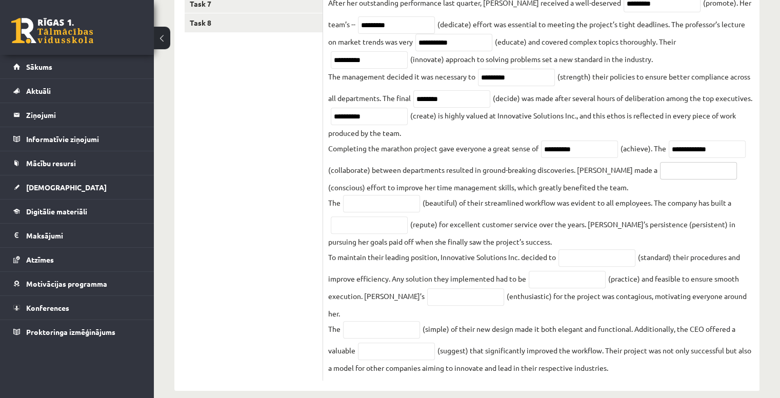
click at [660, 175] on input "text" at bounding box center [698, 170] width 77 height 17
type input "*********"
click at [369, 201] on input "text" at bounding box center [381, 203] width 77 height 17
type input "******"
click at [362, 236] on fieldset "**********" at bounding box center [541, 150] width 426 height 450
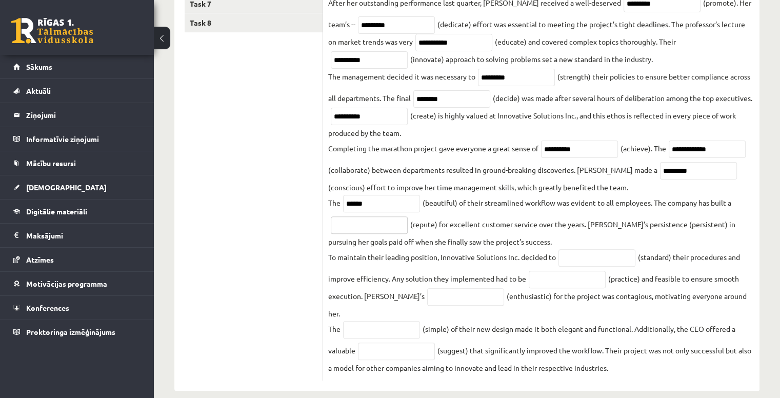
click at [356, 219] on input "text" at bounding box center [369, 224] width 77 height 17
type input "**********"
click at [599, 255] on input "text" at bounding box center [596, 257] width 77 height 17
type input "*"
type input "**********"
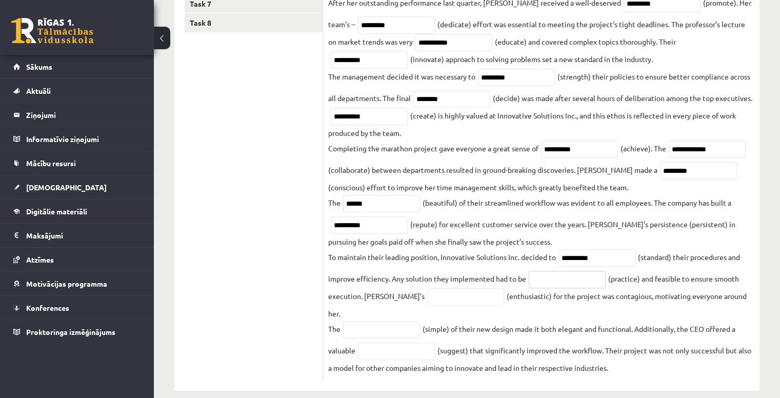
click at [578, 277] on input "text" at bounding box center [567, 279] width 77 height 17
type input "*********"
click at [432, 298] on input "text" at bounding box center [465, 296] width 77 height 17
type input "**********"
click at [382, 321] on input "text" at bounding box center [381, 329] width 77 height 17
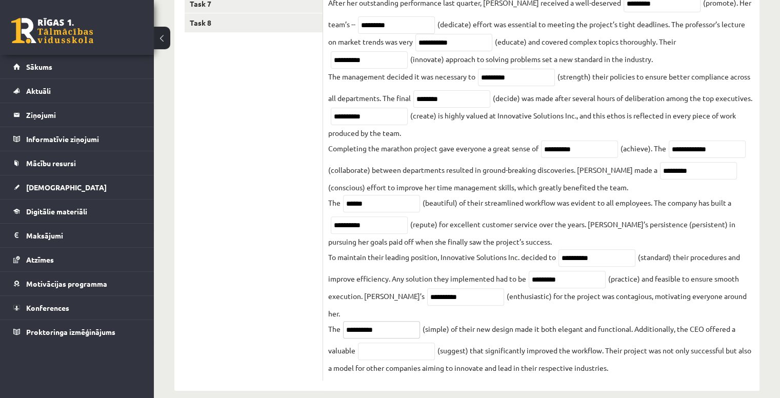
type input "**********"
click at [388, 342] on input "text" at bounding box center [396, 350] width 77 height 17
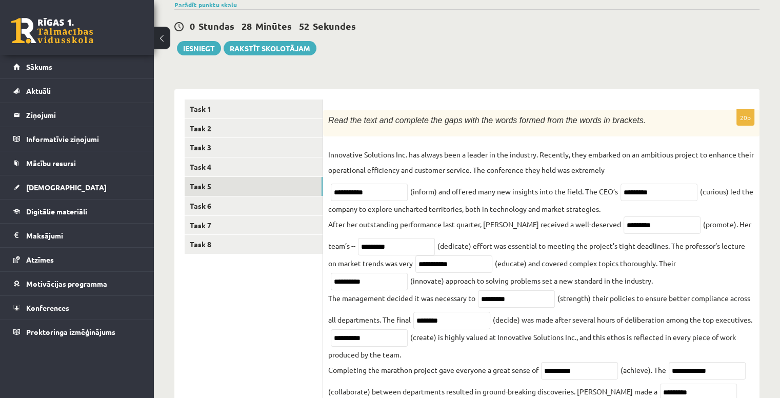
scroll to position [80, 0]
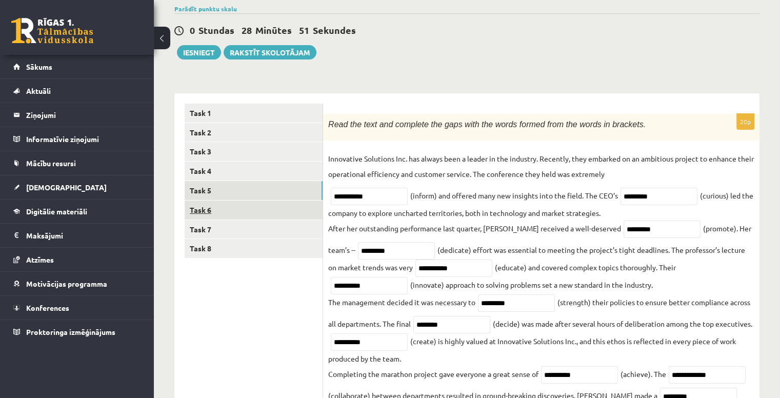
type input "**********"
click at [209, 215] on link "Task 6" at bounding box center [254, 209] width 138 height 19
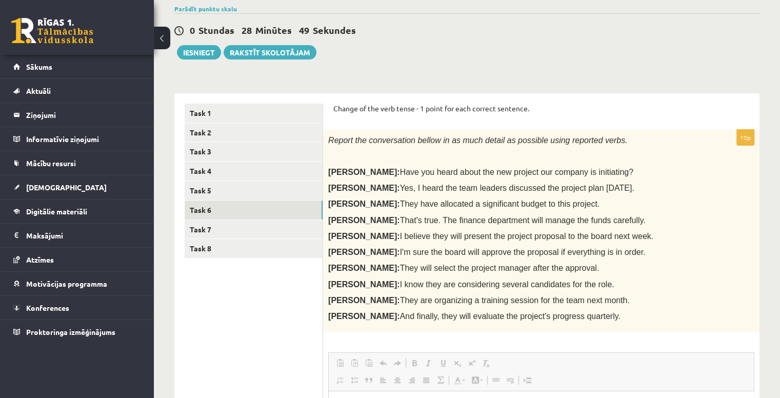
scroll to position [0, 0]
drag, startPoint x: 408, startPoint y: 205, endPoint x: 287, endPoint y: 279, distance: 141.7
click at [287, 279] on ul "Task 1 Task 2 Task 3 Task 4 Task 5 Task 6 Task 7 Task 8" at bounding box center [254, 335] width 138 height 462
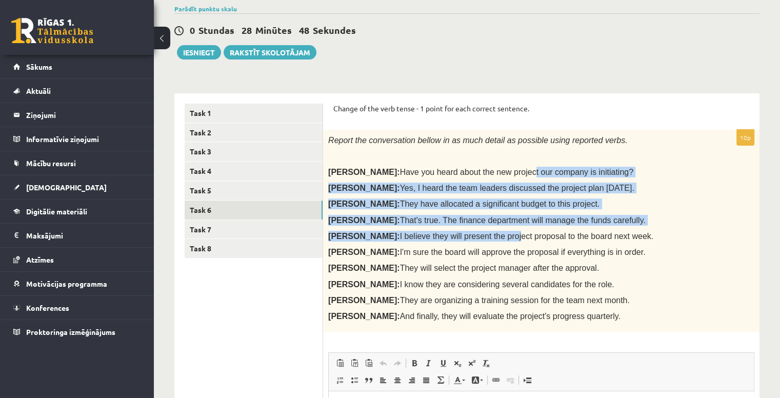
drag, startPoint x: 458, startPoint y: 239, endPoint x: 474, endPoint y: 153, distance: 88.2
click at [474, 153] on div "Report the conversation bellow in as much detail as possible using reported ver…" at bounding box center [541, 231] width 436 height 202
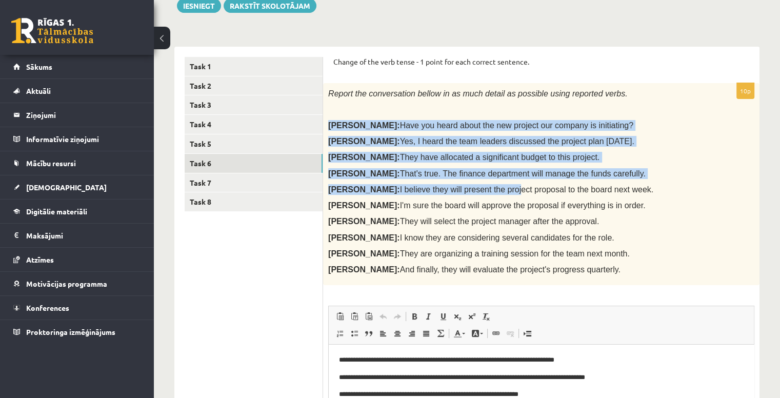
scroll to position [278, 0]
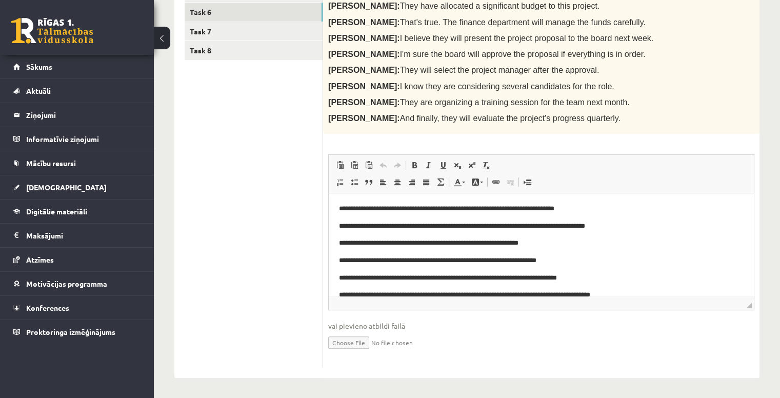
click at [275, 229] on ul "Task 1 Task 2 Task 3 Task 4 Task 5 Task 6 Task 7 Task 8" at bounding box center [254, 137] width 138 height 462
click at [246, 27] on link "Task 7" at bounding box center [254, 31] width 138 height 19
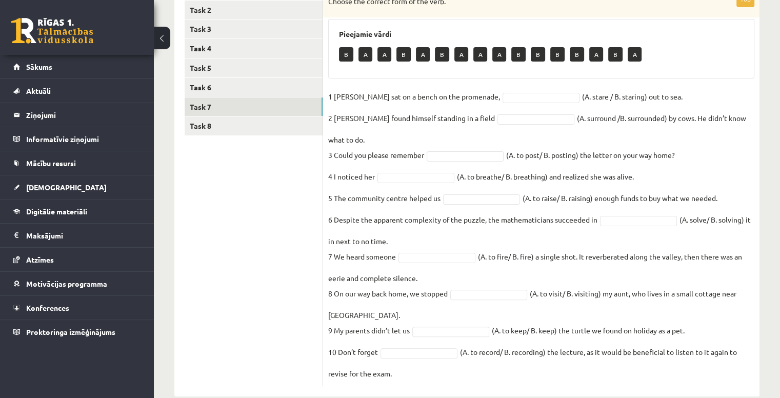
scroll to position [207, 0]
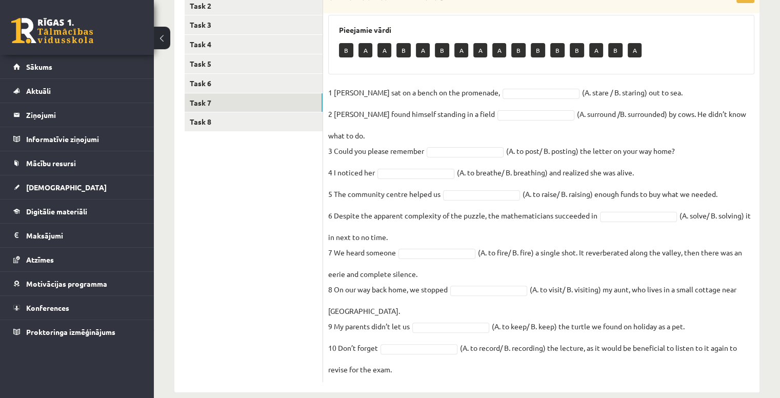
drag, startPoint x: 329, startPoint y: 48, endPoint x: 743, endPoint y: 392, distance: 538.8
click at [743, 392] on div "Angļu valoda 11.a2 JK klase 1. ieskaite , Annija Maslovska (11.a2 JK) Parādīt p…" at bounding box center [467, 122] width 626 height 580
copy div "Choose the correct form of the verb. Pieejamie vārdi B A A B A B A A A B B B B …"
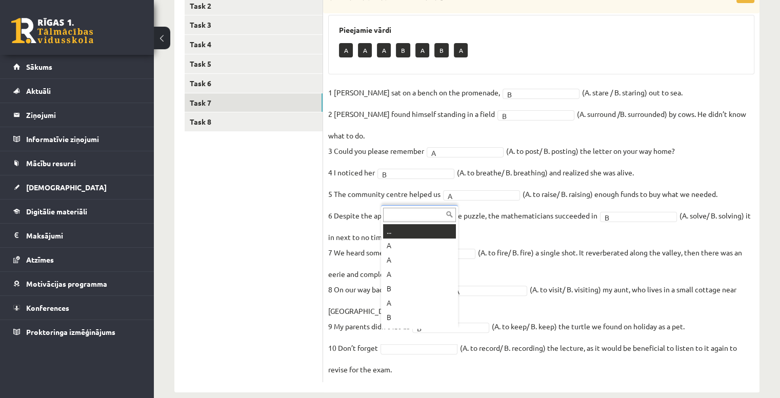
scroll to position [12, 0]
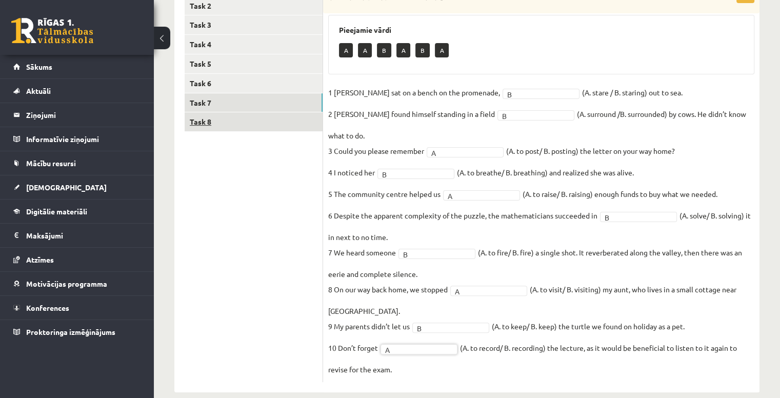
click at [202, 126] on link "Task 8" at bounding box center [254, 121] width 138 height 19
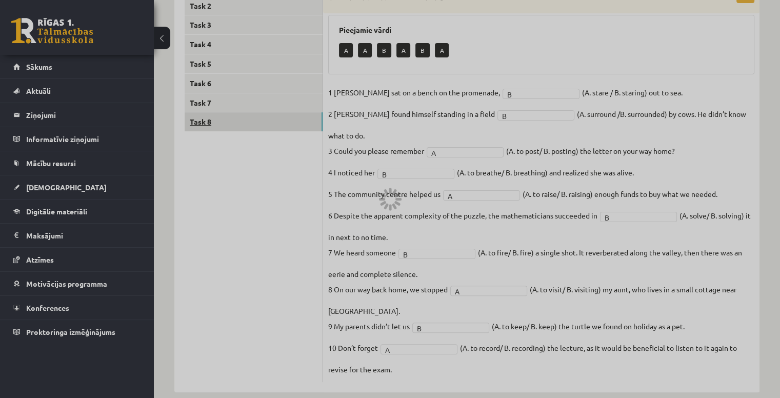
scroll to position [109, 0]
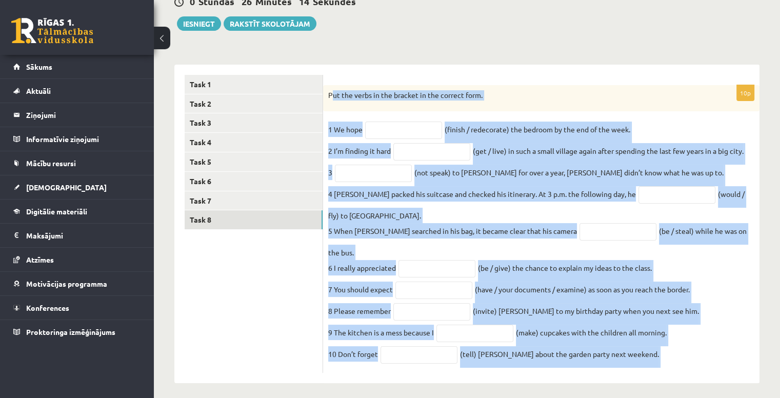
drag, startPoint x: 332, startPoint y: 93, endPoint x: 755, endPoint y: 357, distance: 499.3
click at [755, 289] on html "0 Dāvanas 2458 mP 181 xp Annija Maslovska Sākums Aktuāli Kā mācīties eSKOLĀ Kon…" at bounding box center [390, 90] width 780 height 398
click at [535, 49] on div "Angļu valoda 11.a2 JK klase 1. ieskaite , Annija Maslovska (11.a2 JK) Parādīt p…" at bounding box center [467, 166] width 626 height 473
drag, startPoint x: 326, startPoint y: 88, endPoint x: 717, endPoint y: 381, distance: 488.6
click at [717, 381] on div "Angļu valoda 11.a2 JK klase 1. ieskaite , Annija Maslovska (11.a2 JK) Parādīt p…" at bounding box center [467, 166] width 626 height 473
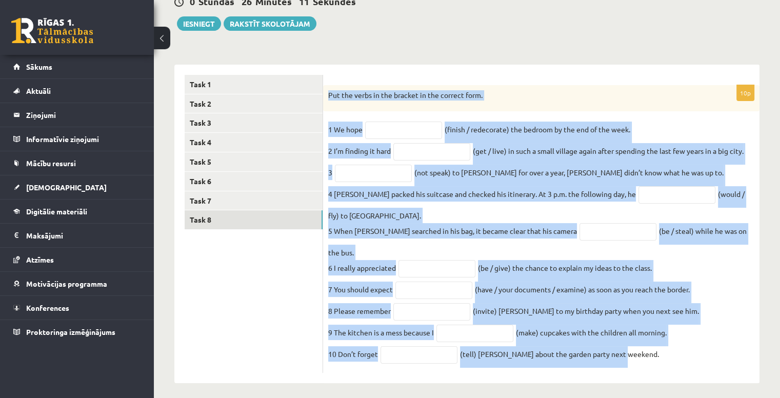
copy div "Put the verbs in the bracket in the correct form. 1 We hope (finish / redecorat…"
click at [390, 130] on input "text" at bounding box center [403, 129] width 77 height 17
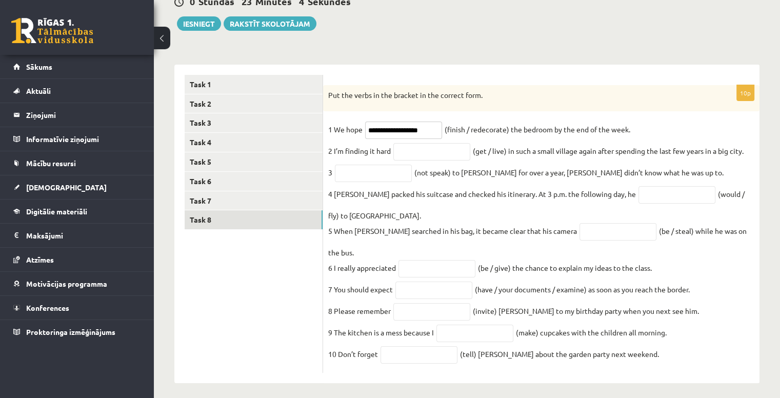
type input "**********"
click at [412, 154] on input "text" at bounding box center [431, 151] width 77 height 17
type input "**********"
click at [378, 173] on input "text" at bounding box center [373, 173] width 77 height 17
type input "**********"
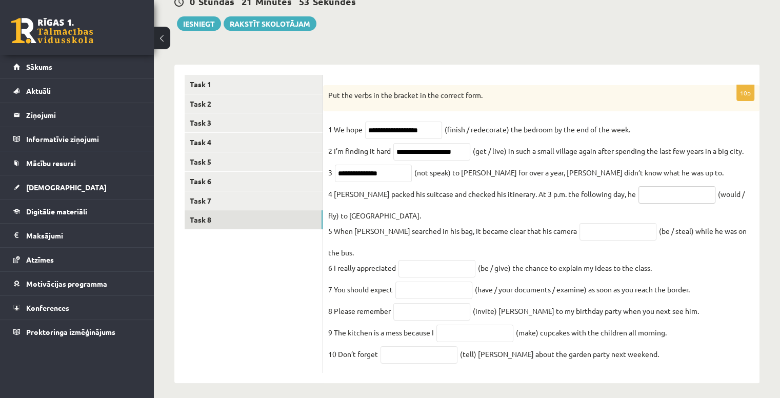
click at [638, 193] on input "text" at bounding box center [676, 194] width 77 height 17
type input "**********"
click at [579, 230] on input "text" at bounding box center [617, 231] width 77 height 17
type input "**********"
click at [421, 260] on input "text" at bounding box center [436, 268] width 77 height 17
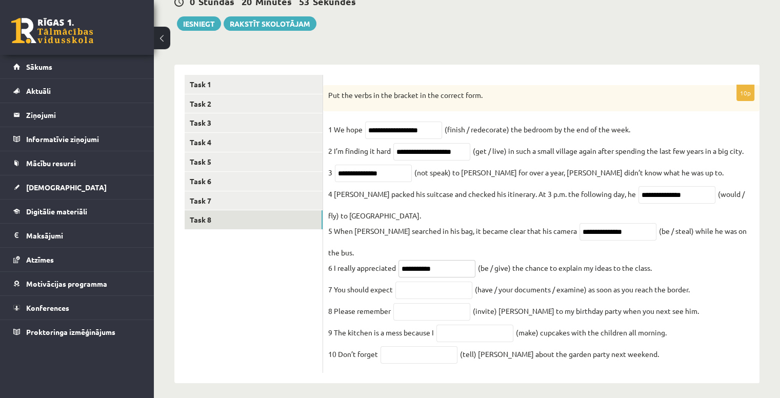
click at [418, 260] on input "**********" at bounding box center [436, 268] width 77 height 17
type input "**********"
click at [414, 281] on input "text" at bounding box center [433, 289] width 77 height 17
type input "*"
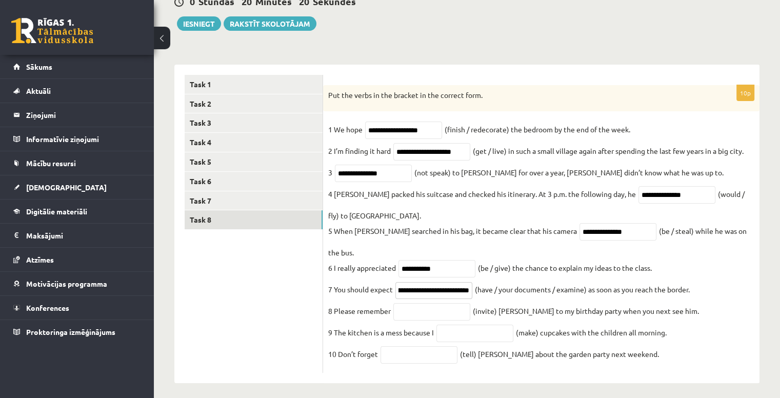
type input "**********"
click at [421, 303] on input "text" at bounding box center [431, 311] width 77 height 17
type input "*********"
click at [479, 325] on input "text" at bounding box center [474, 333] width 77 height 17
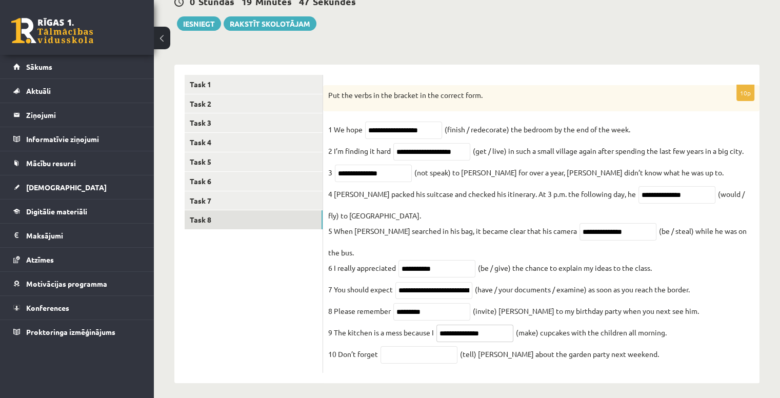
type input "**********"
click at [411, 354] on input "text" at bounding box center [418, 354] width 77 height 17
type input "*******"
click at [197, 22] on button "Iesniegt" at bounding box center [199, 23] width 44 height 14
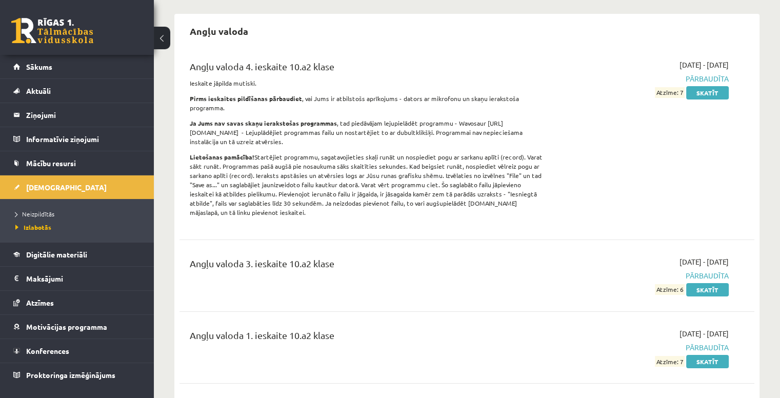
scroll to position [88, 0]
click at [47, 187] on span "[DEMOGRAPHIC_DATA]" at bounding box center [66, 187] width 80 height 9
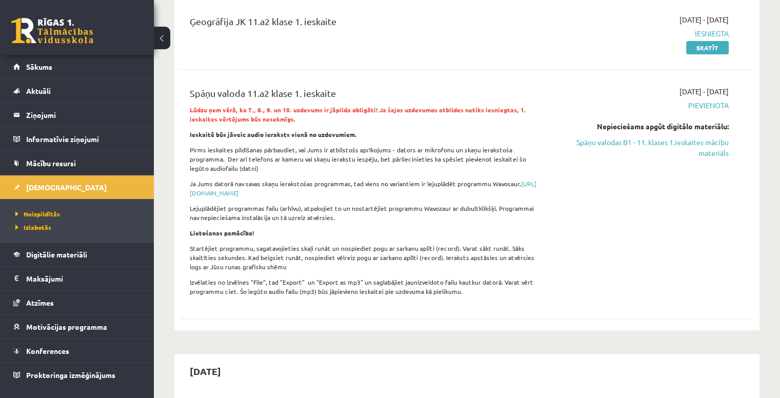
scroll to position [201, 0]
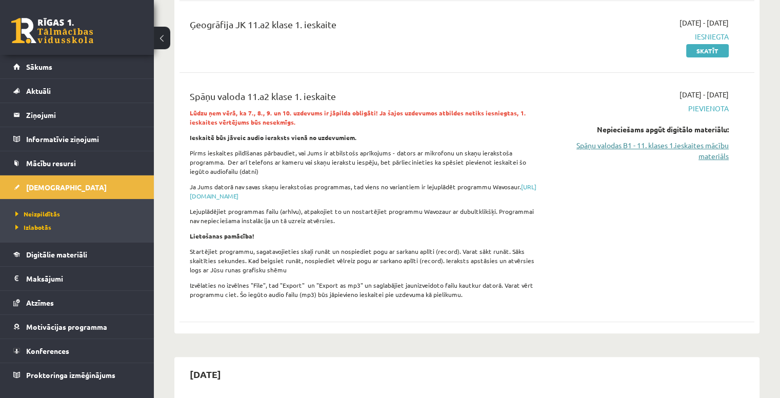
click at [634, 142] on link "Spāņu valodas B1 - 11. klases 1.ieskaites mācību materiāls" at bounding box center [643, 151] width 169 height 22
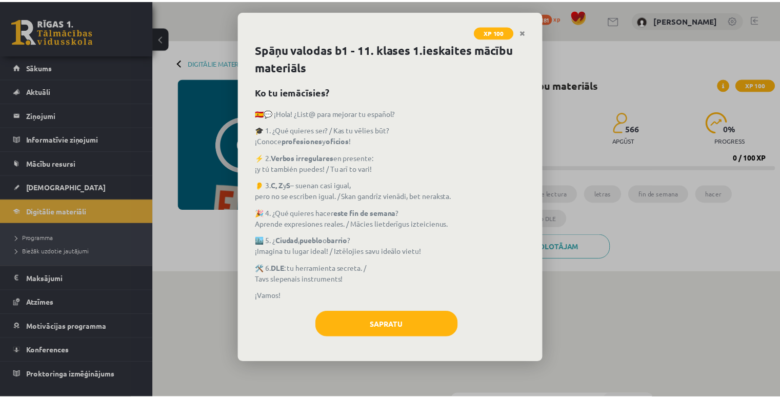
scroll to position [1127, 0]
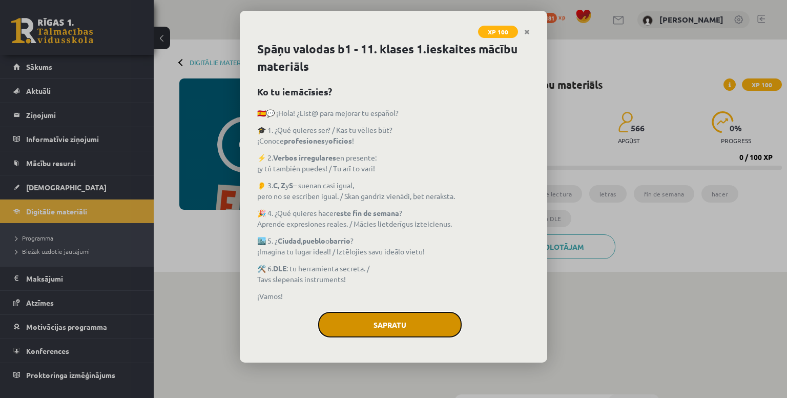
click at [340, 328] on button "Sapratu" at bounding box center [390, 325] width 144 height 26
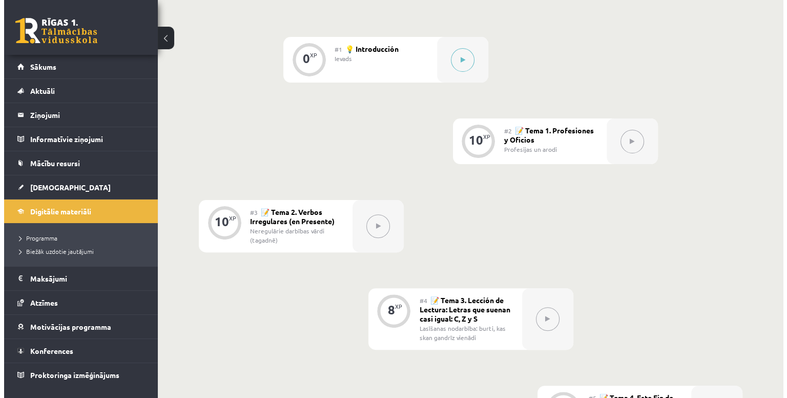
scroll to position [275, 0]
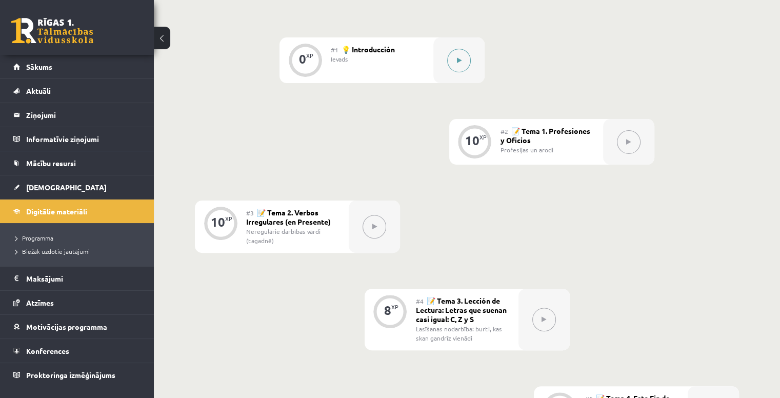
click at [455, 66] on button at bounding box center [459, 61] width 24 height 24
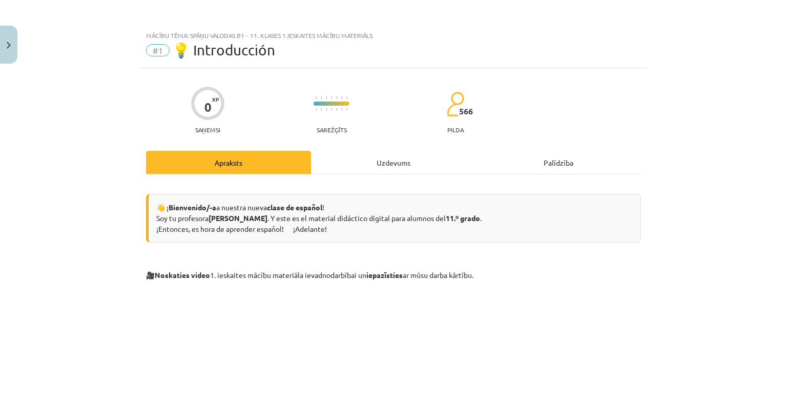
click at [380, 166] on div "Uzdevums" at bounding box center [393, 162] width 165 height 23
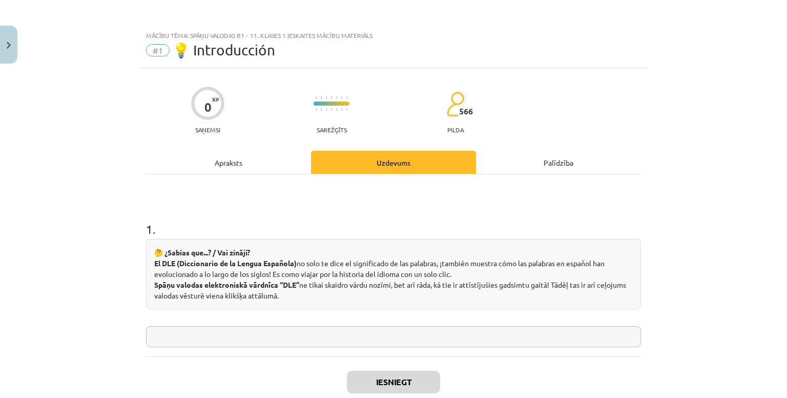
scroll to position [26, 0]
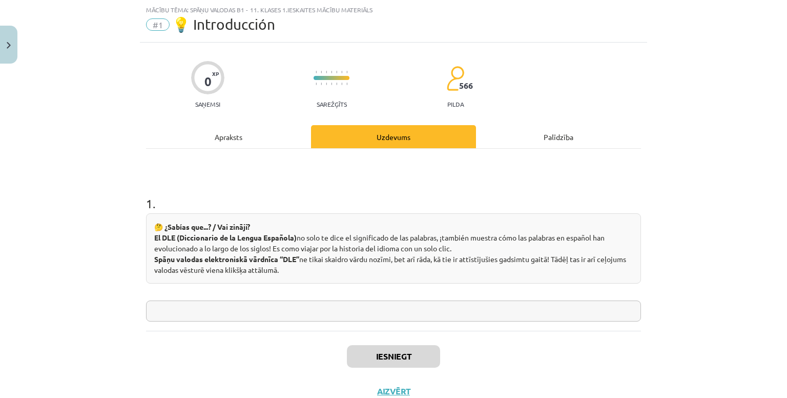
click at [331, 301] on input "text" at bounding box center [393, 310] width 495 height 21
click at [334, 316] on input "text" at bounding box center [393, 310] width 495 height 21
type input "*"
click at [365, 350] on button "Iesniegt" at bounding box center [393, 356] width 93 height 23
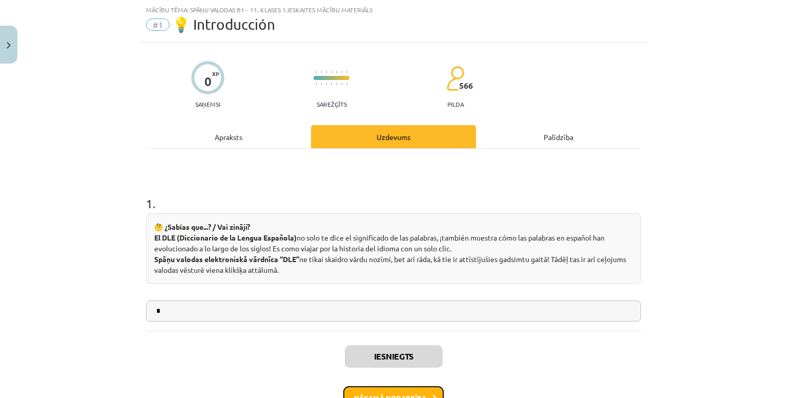
click at [375, 390] on button "Nākamā nodarbība" at bounding box center [393, 398] width 100 height 24
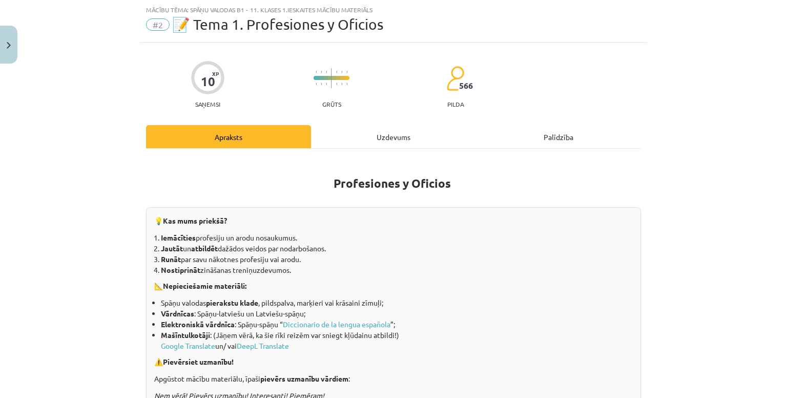
click at [368, 139] on div "Uzdevums" at bounding box center [393, 136] width 165 height 23
